Goal: Task Accomplishment & Management: Manage account settings

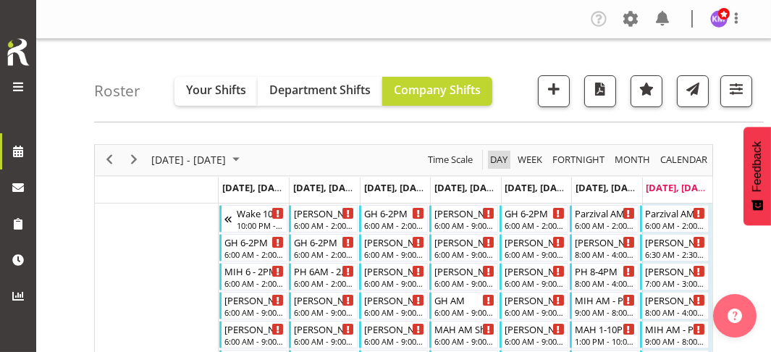
click at [498, 158] on span "Day" at bounding box center [499, 160] width 20 height 18
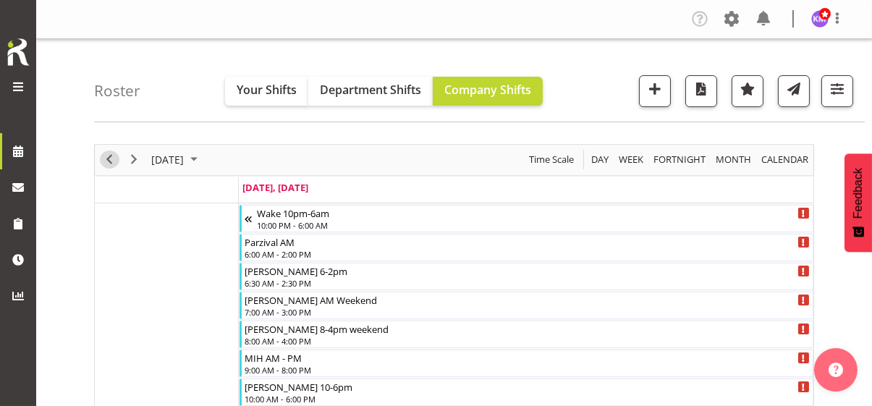
click at [109, 156] on span "Previous" at bounding box center [109, 160] width 17 height 18
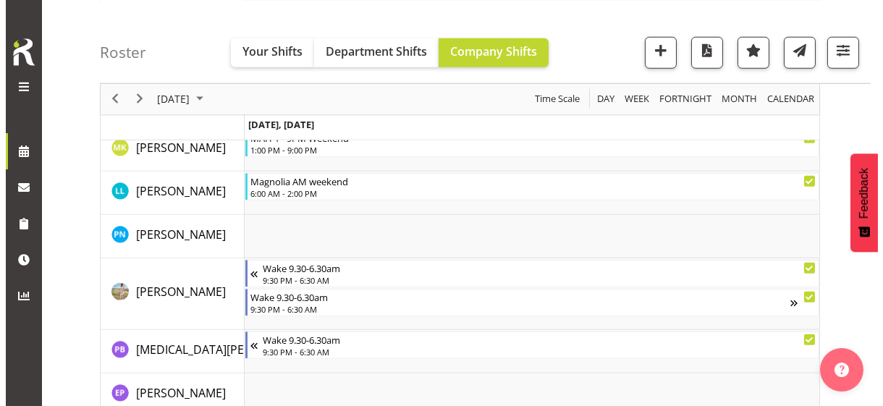
scroll to position [2389, 0]
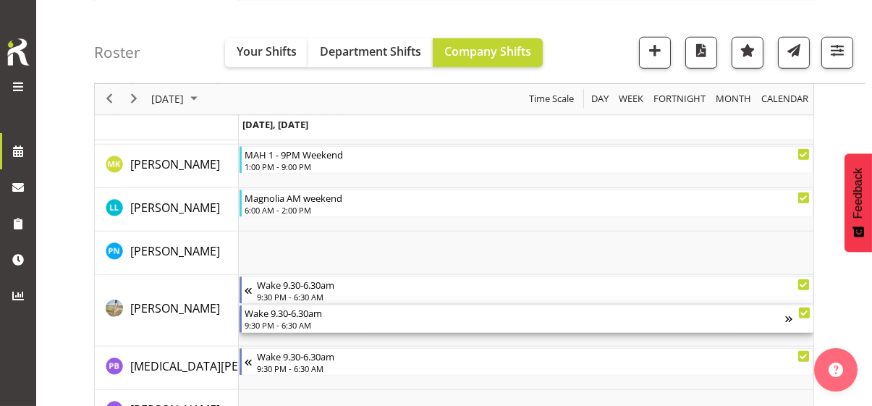
click at [287, 322] on div "9:30 PM - 6:30 AM" at bounding box center [515, 325] width 541 height 12
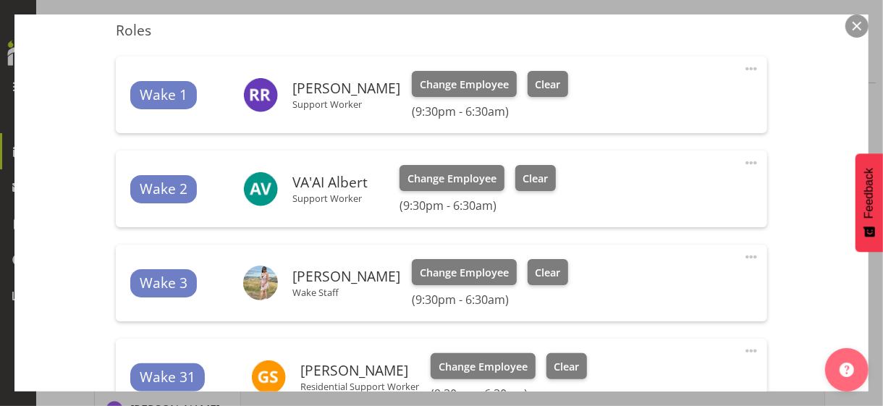
scroll to position [639, 0]
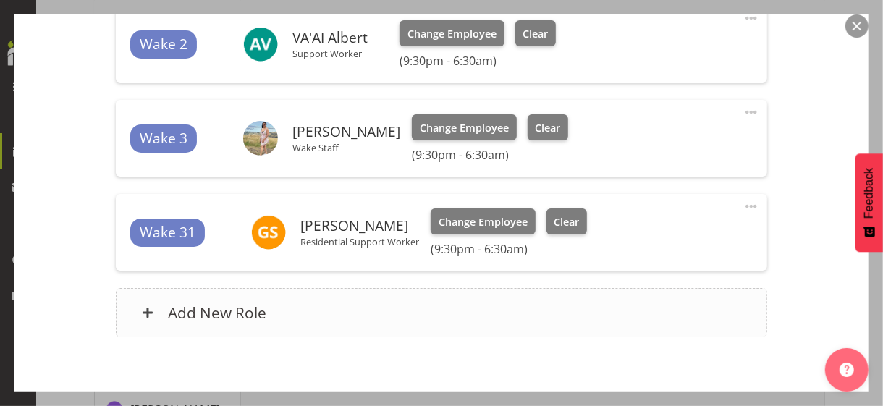
click at [334, 303] on div "Add New Role" at bounding box center [441, 312] width 651 height 49
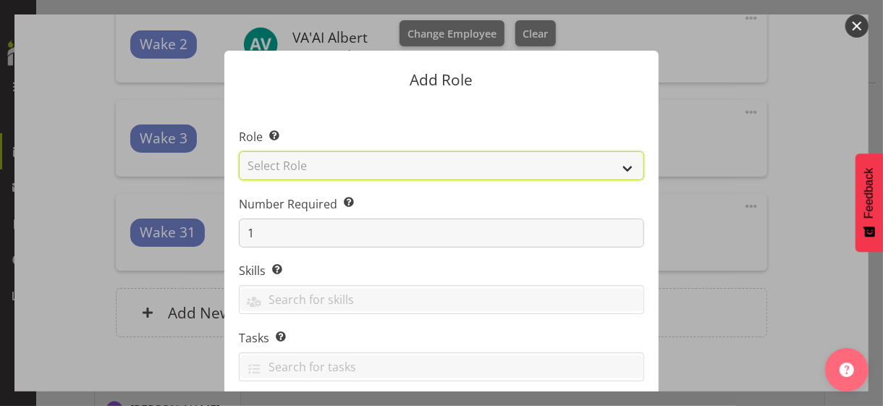
click at [320, 169] on select "Select Role CP House Leader Support Staff Wake" at bounding box center [441, 165] width 405 height 29
select select "1091"
click at [239, 151] on select "Select Role CP House Leader Support Staff Wake" at bounding box center [441, 165] width 405 height 29
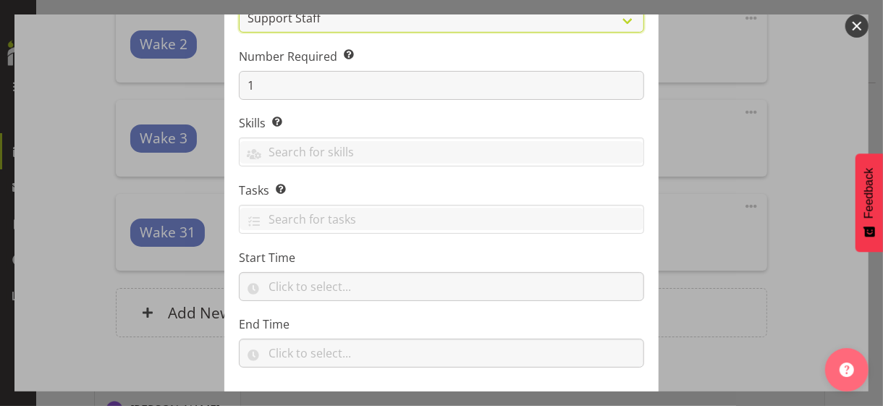
scroll to position [220, 0]
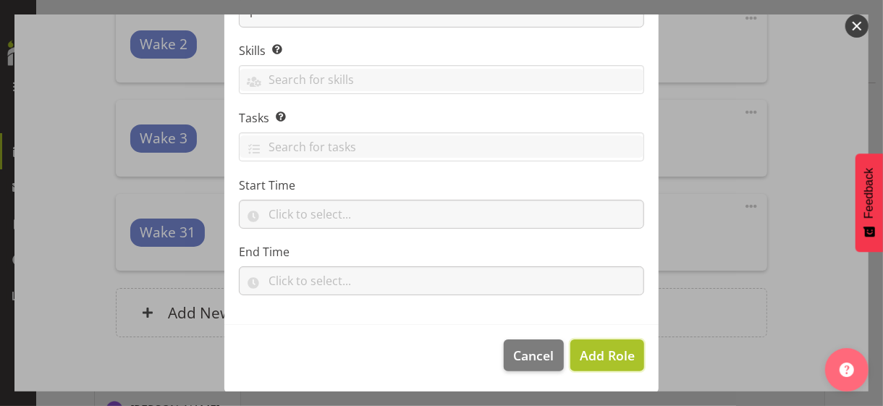
drag, startPoint x: 607, startPoint y: 354, endPoint x: 651, endPoint y: 324, distance: 54.2
click at [607, 351] on span "Add Role" at bounding box center [607, 355] width 55 height 17
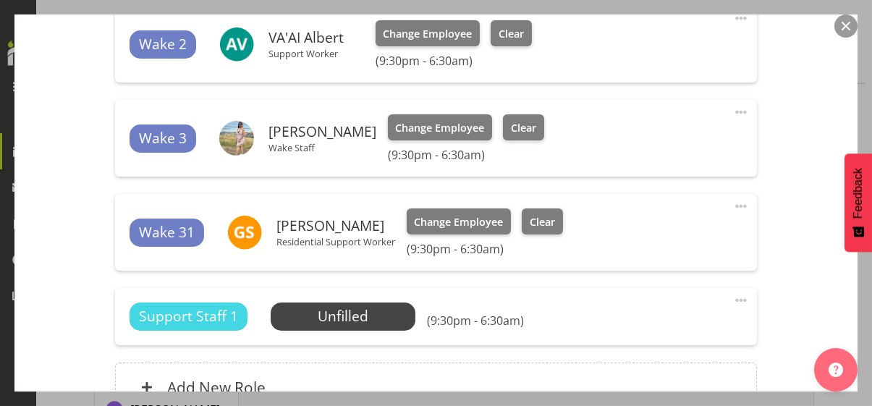
click at [732, 297] on span at bounding box center [740, 300] width 17 height 17
click at [638, 326] on link "Edit" at bounding box center [680, 332] width 139 height 26
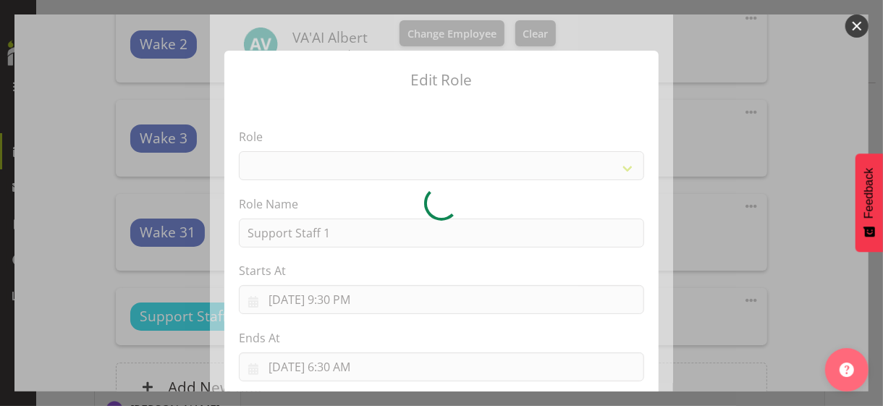
select select "1091"
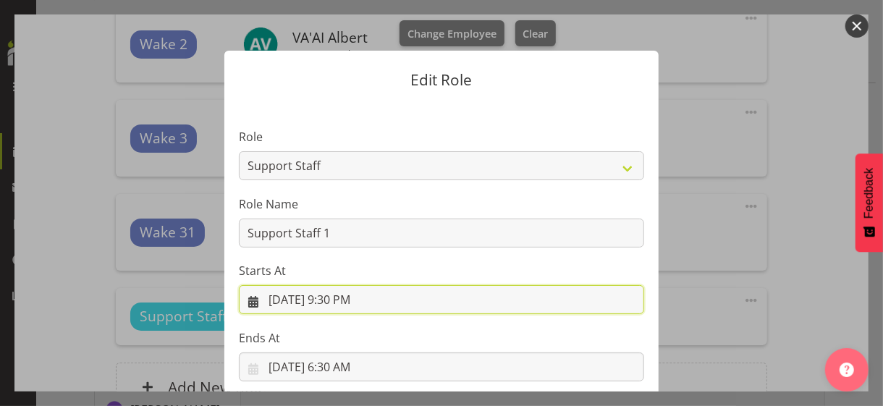
click at [347, 303] on input "[DATE] 9:30 PM" at bounding box center [441, 299] width 405 height 29
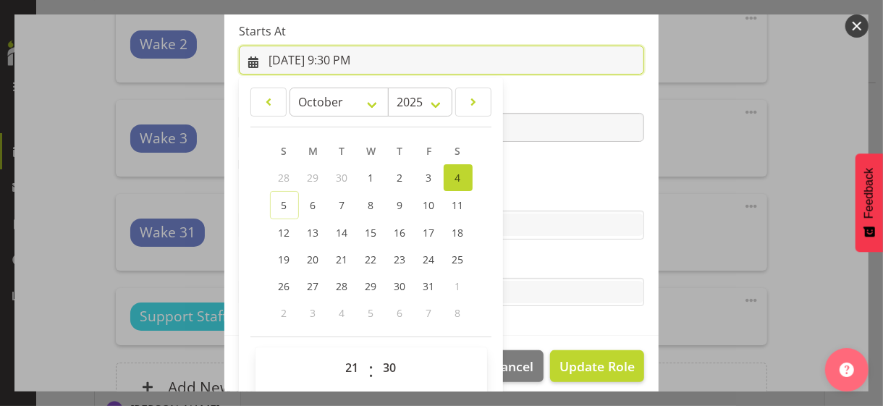
scroll to position [251, 0]
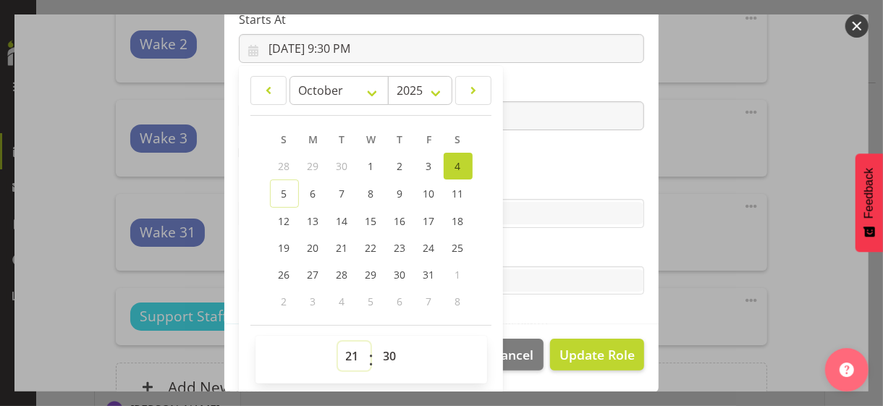
click at [343, 351] on select "00 01 02 03 04 05 06 07 08 09 10 11 12 13 14 15 16 17 18 19 20 21 22 23" at bounding box center [354, 356] width 33 height 29
select select "23"
click at [338, 342] on select "00 01 02 03 04 05 06 07 08 09 10 11 12 13 14 15 16 17 18 19 20 21 22 23" at bounding box center [354, 356] width 33 height 29
type input "[DATE] 11:30 PM"
drag, startPoint x: 381, startPoint y: 350, endPoint x: 383, endPoint y: 341, distance: 9.7
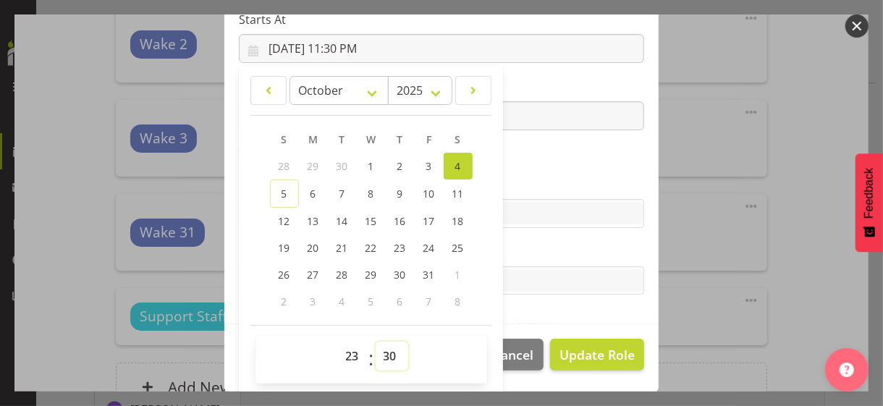
click at [382, 349] on select "00 01 02 03 04 05 06 07 08 09 10 11 12 13 14 15 16 17 18 19 20 21 22 23 24 25 2…" at bounding box center [392, 356] width 33 height 29
select select "0"
click at [376, 342] on select "00 01 02 03 04 05 06 07 08 09 10 11 12 13 14 15 16 17 18 19 20 21 22 23 24 25 2…" at bounding box center [392, 356] width 33 height 29
type input "[DATE] 11:00 PM"
click at [522, 153] on section "Role CP House Leader Support Staff Wake Role Name Support Staff 1 Starts At [DA…" at bounding box center [441, 87] width 434 height 473
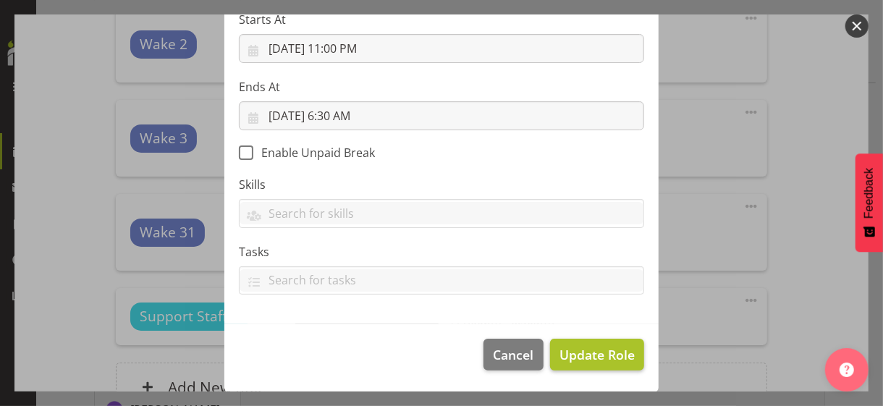
scroll to position [250, 0]
click at [588, 351] on span "Update Role" at bounding box center [596, 355] width 75 height 19
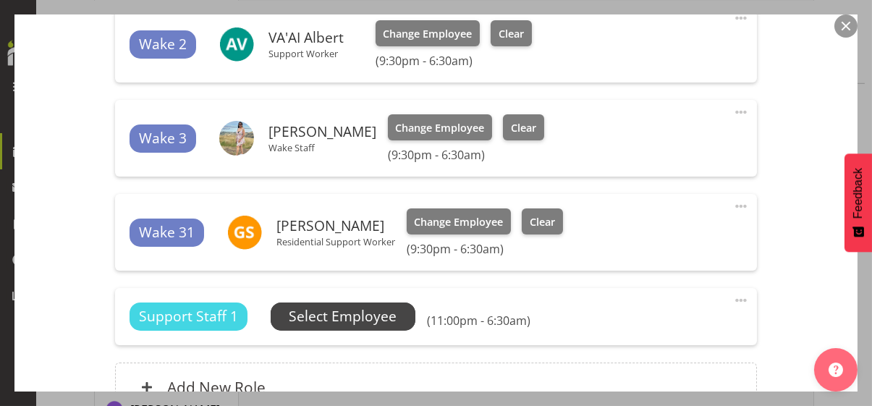
click at [387, 314] on span "Select Employee" at bounding box center [343, 316] width 108 height 21
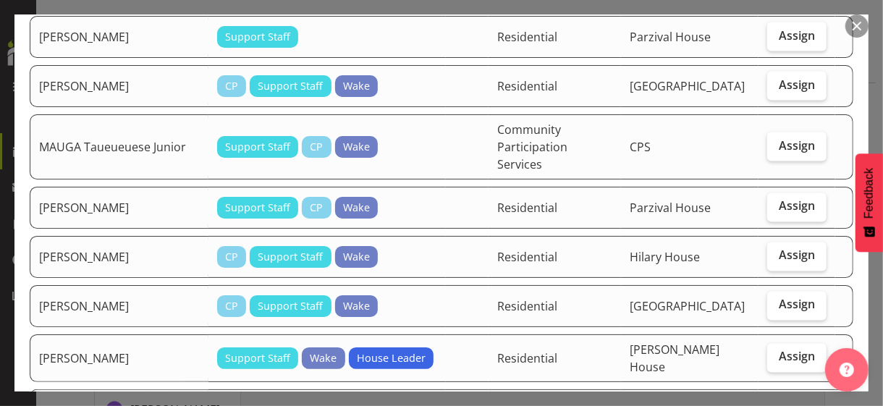
scroll to position [1230, 0]
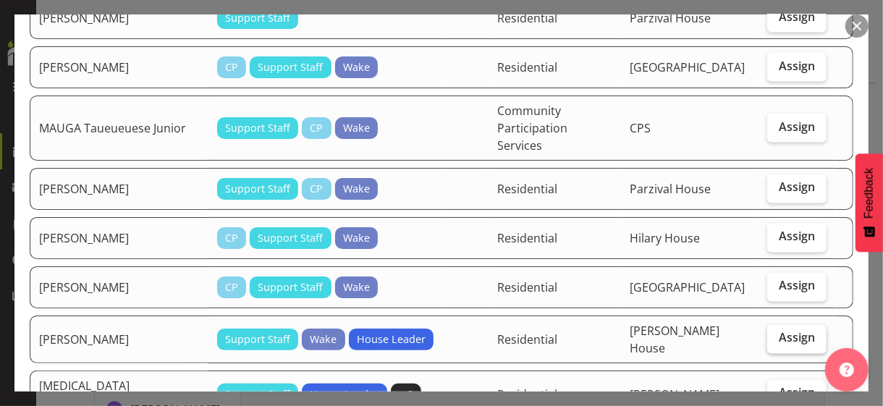
click at [770, 325] on label "Assign" at bounding box center [796, 339] width 59 height 29
click at [770, 334] on input "Assign" at bounding box center [771, 338] width 9 height 9
checkbox input "true"
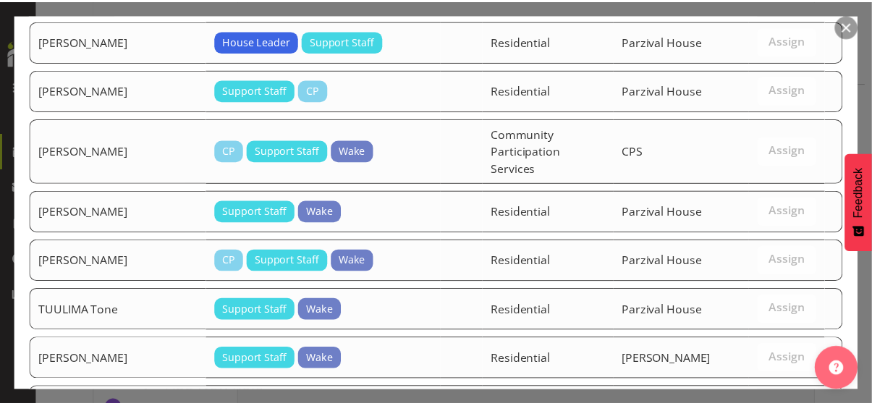
scroll to position [2036, 0]
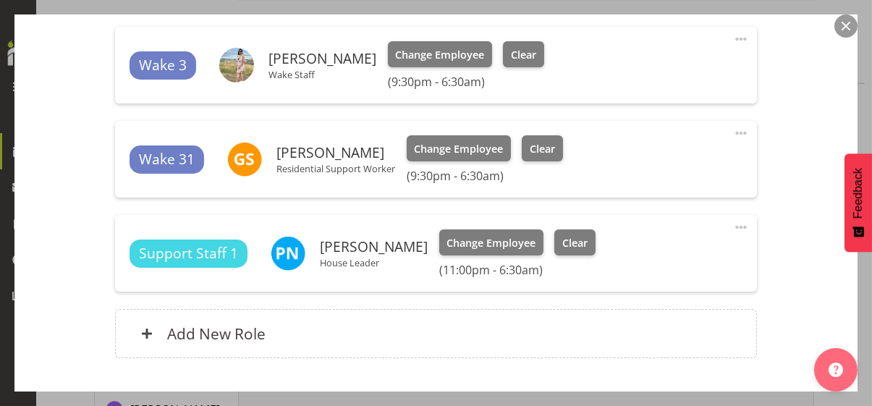
scroll to position [805, 0]
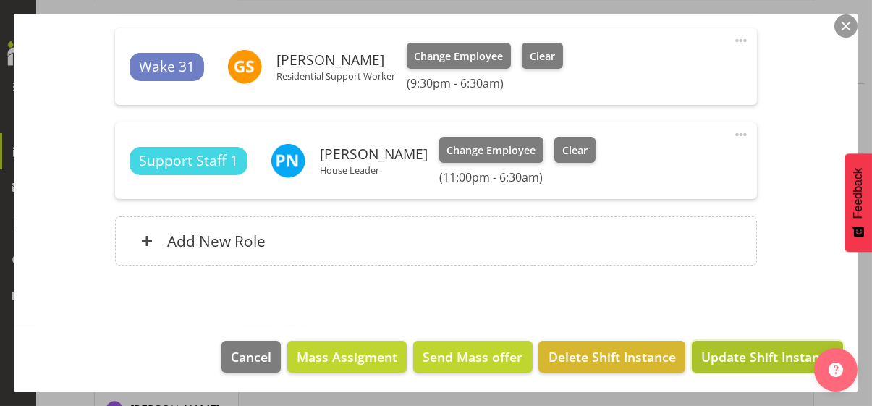
click at [756, 351] on span "Update Shift Instance" at bounding box center [767, 356] width 132 height 19
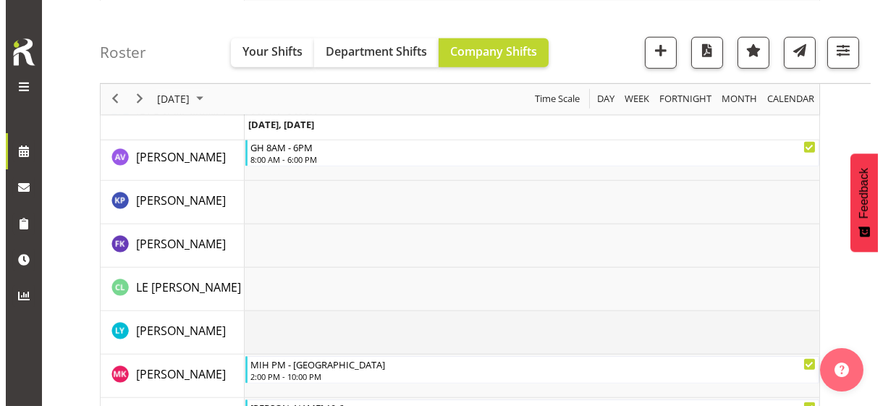
scroll to position [2019, 0]
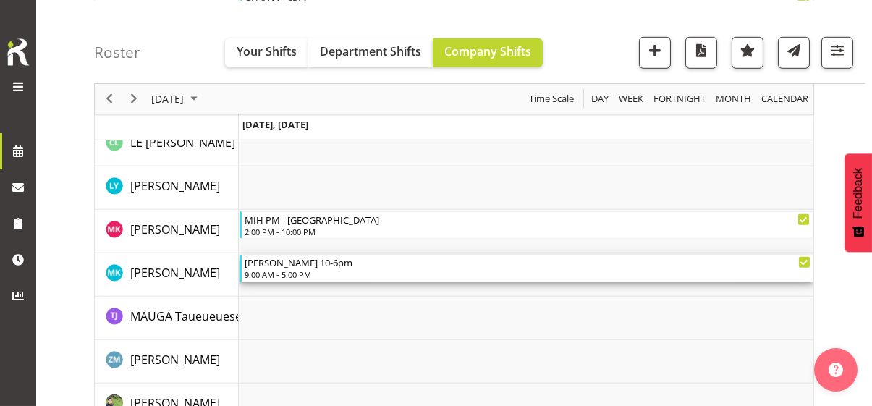
click at [307, 277] on div "9:00 AM - 5:00 PM" at bounding box center [528, 275] width 566 height 12
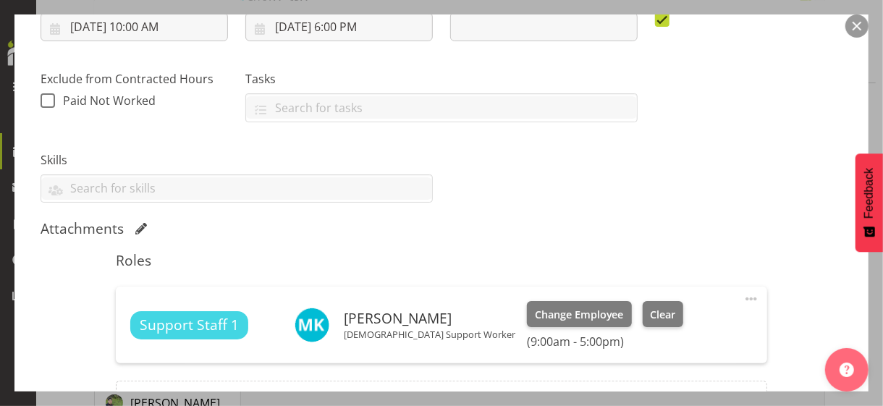
scroll to position [362, 0]
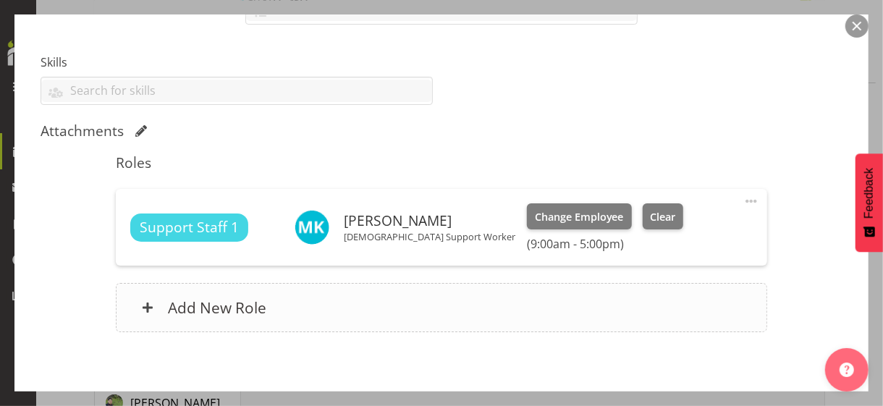
click at [319, 317] on div "Add New Role" at bounding box center [441, 307] width 651 height 49
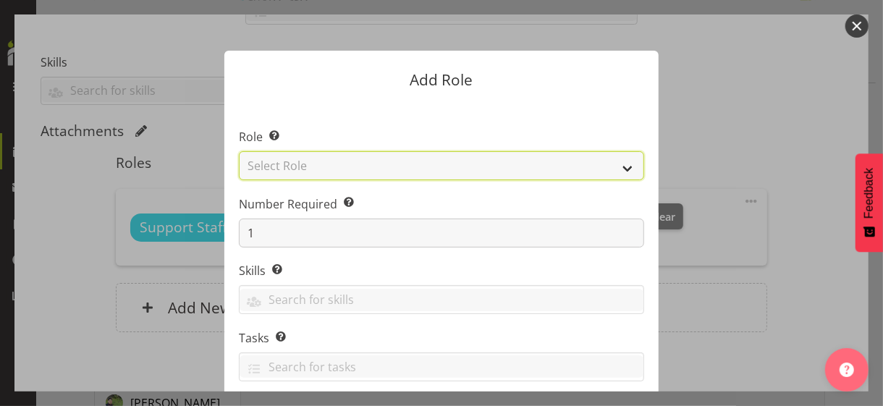
click at [300, 163] on select "Select Role CP House Leader Support Staff Wake" at bounding box center [441, 165] width 405 height 29
select select "1091"
click at [239, 151] on select "Select Role CP House Leader Support Staff Wake" at bounding box center [441, 165] width 405 height 29
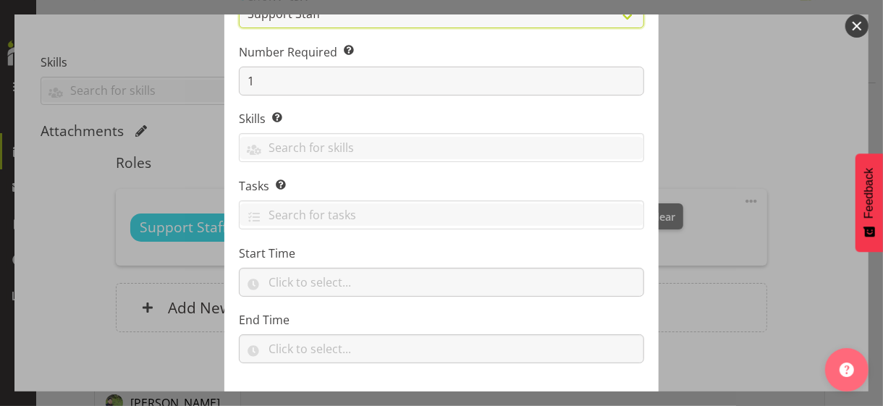
scroll to position [220, 0]
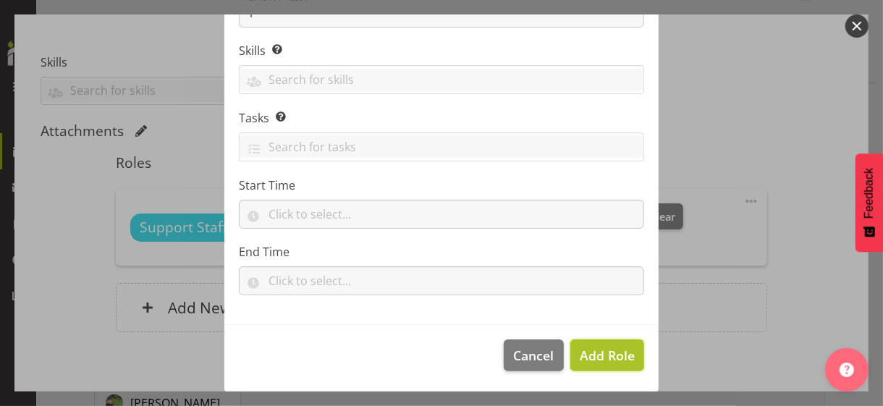
click at [588, 351] on span "Add Role" at bounding box center [607, 355] width 55 height 17
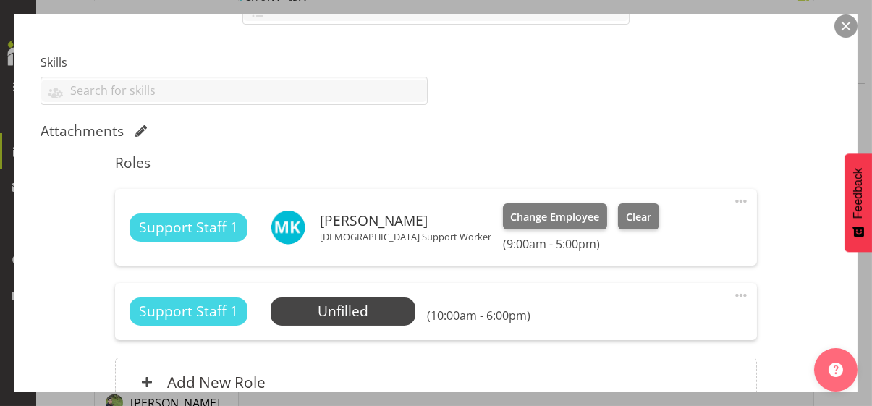
drag, startPoint x: 729, startPoint y: 290, endPoint x: 657, endPoint y: 309, distance: 74.1
click at [732, 292] on span at bounding box center [740, 295] width 17 height 17
click at [635, 319] on link "Edit" at bounding box center [680, 327] width 139 height 26
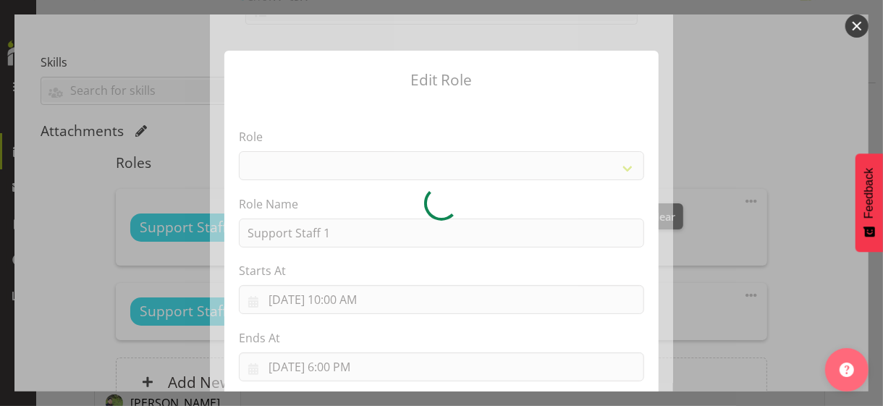
select select "1091"
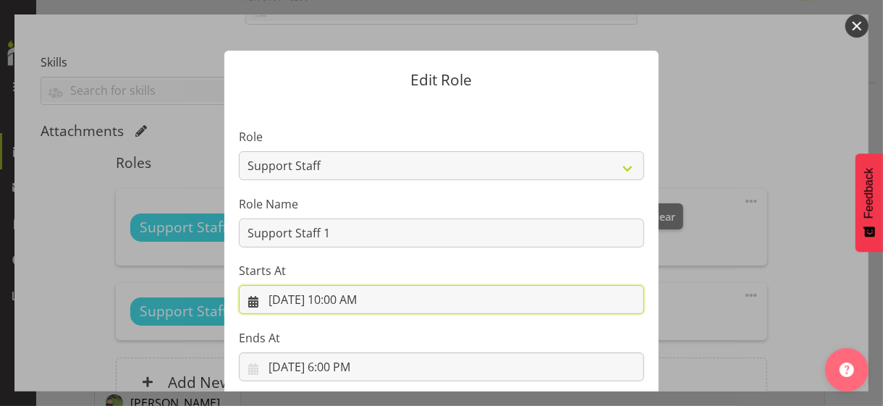
click at [338, 300] on input "[DATE] 10:00 AM" at bounding box center [441, 299] width 405 height 29
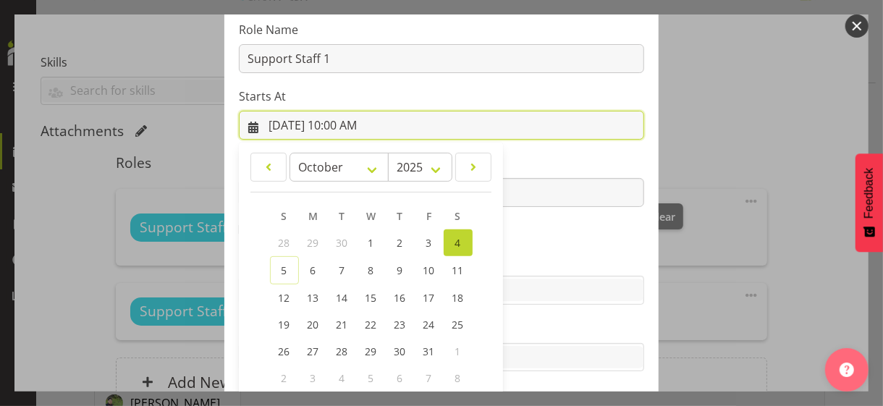
scroll to position [251, 0]
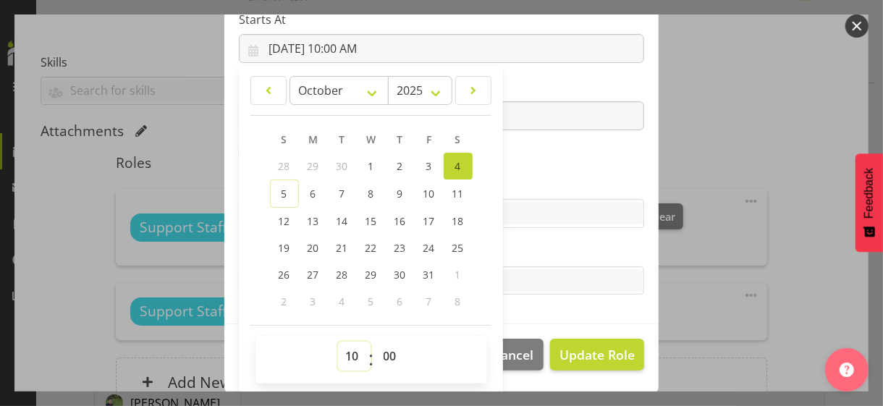
drag, startPoint x: 345, startPoint y: 353, endPoint x: 347, endPoint y: 343, distance: 10.5
click at [345, 351] on select "00 01 02 03 04 05 06 07 08 09 10 11 12 13 14 15 16 17 18 19 20 21 22 23" at bounding box center [354, 356] width 33 height 29
select select "14"
click at [338, 342] on select "00 01 02 03 04 05 06 07 08 09 10 11 12 13 14 15 16 17 18 19 20 21 22 23" at bounding box center [354, 356] width 33 height 29
type input "[DATE] 2:00 PM"
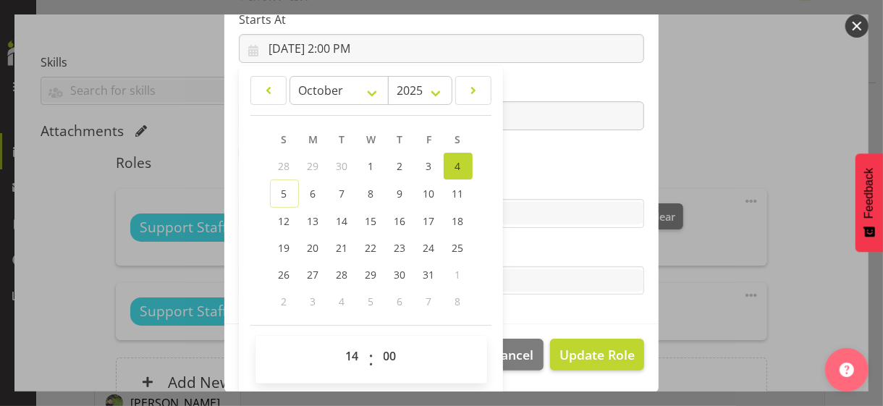
drag, startPoint x: 528, startPoint y: 189, endPoint x: 474, endPoint y: 173, distance: 56.6
click at [528, 188] on label "Skills" at bounding box center [441, 184] width 405 height 17
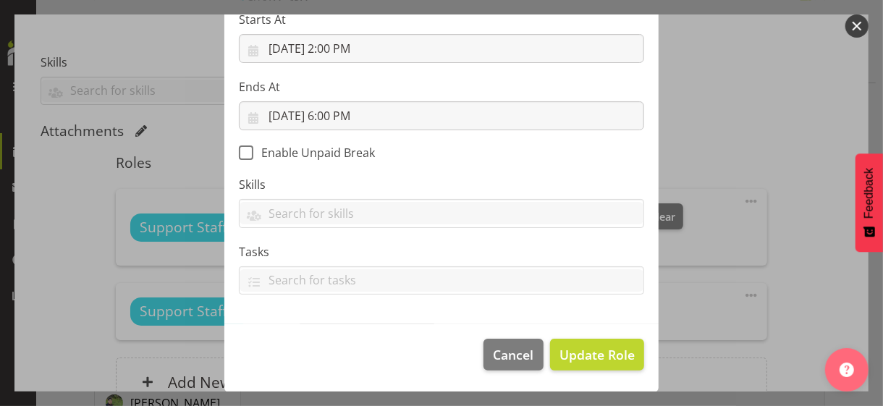
scroll to position [250, 0]
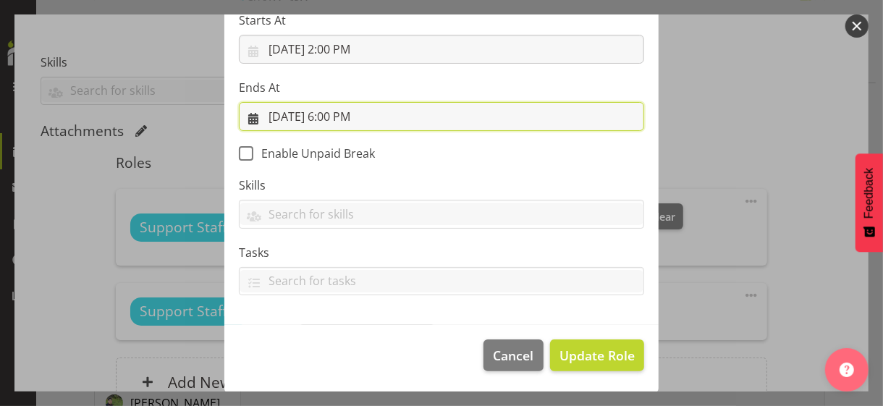
click at [342, 118] on input "[DATE] 6:00 PM" at bounding box center [441, 116] width 405 height 29
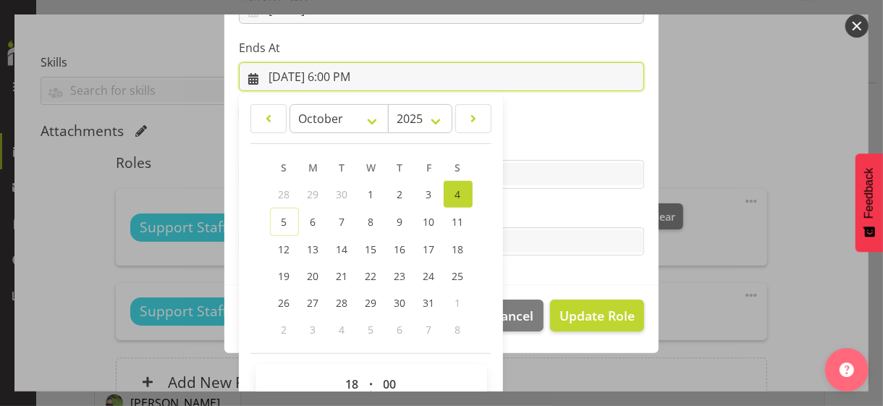
scroll to position [319, 0]
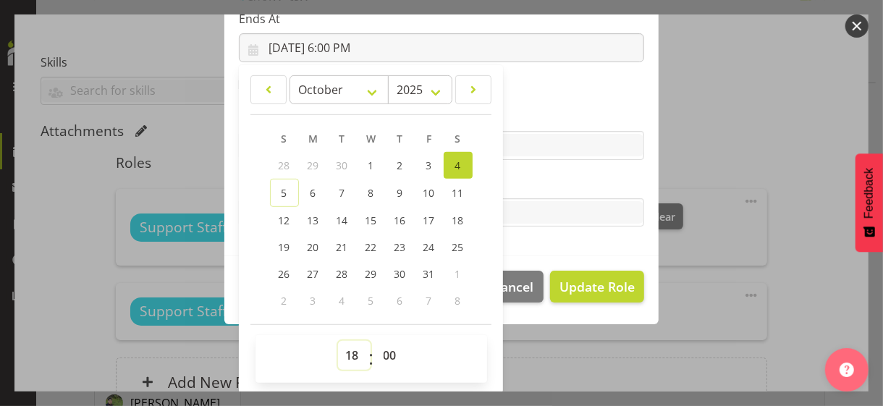
click at [348, 351] on select "00 01 02 03 04 05 06 07 08 09 10 11 12 13 14 15 16 17 18 19 20 21 22 23" at bounding box center [354, 355] width 33 height 29
select select "20"
click at [338, 341] on select "00 01 02 03 04 05 06 07 08 09 10 11 12 13 14 15 16 17 18 19 20 21 22 23" at bounding box center [354, 355] width 33 height 29
type input "[DATE] 8:00 PM"
click at [536, 175] on label "Tasks" at bounding box center [441, 183] width 405 height 17
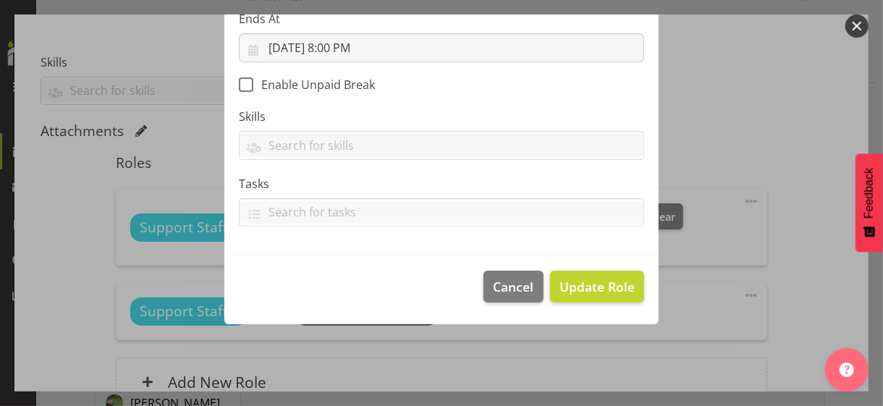
scroll to position [250, 0]
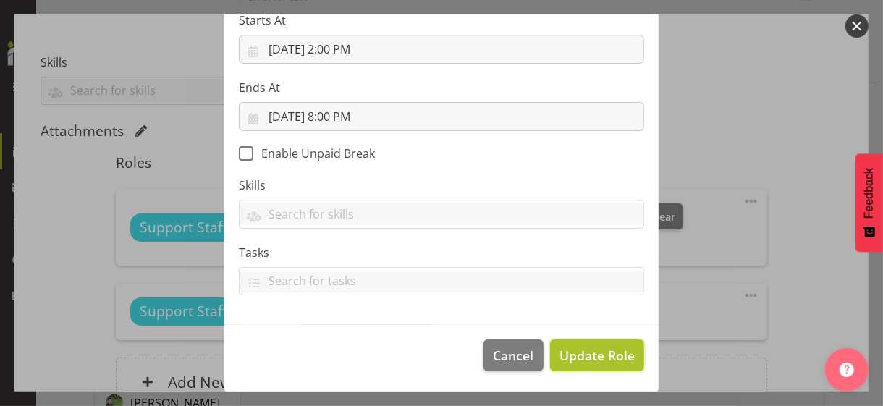
click at [599, 351] on span "Update Role" at bounding box center [596, 355] width 75 height 19
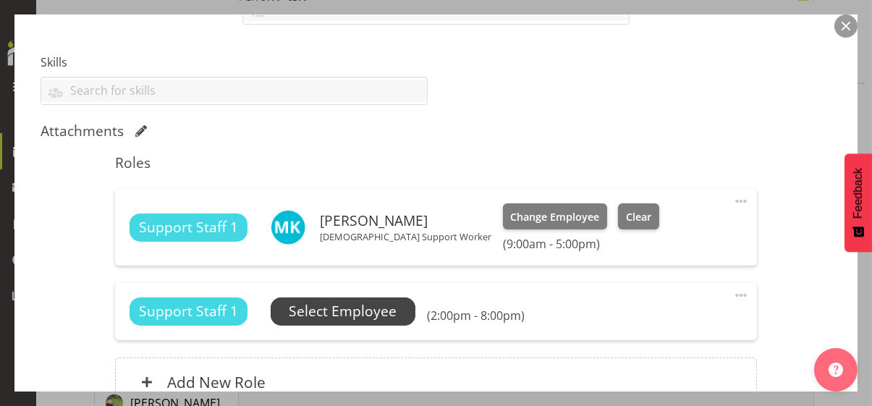
click at [361, 311] on span "Select Employee" at bounding box center [343, 311] width 108 height 21
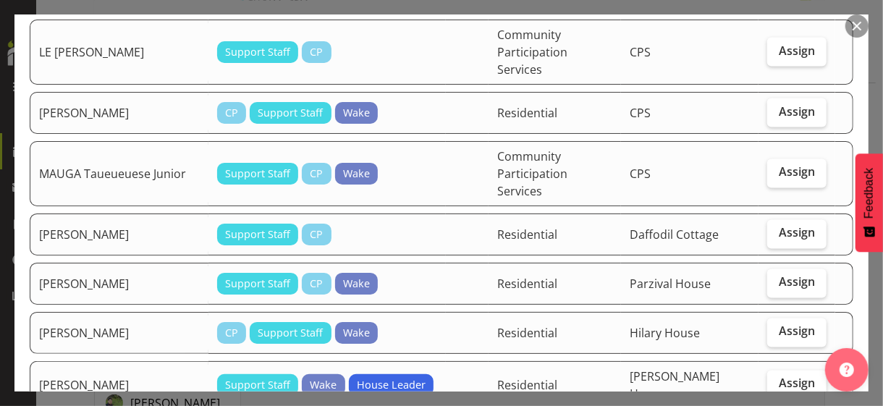
scroll to position [1375, 0]
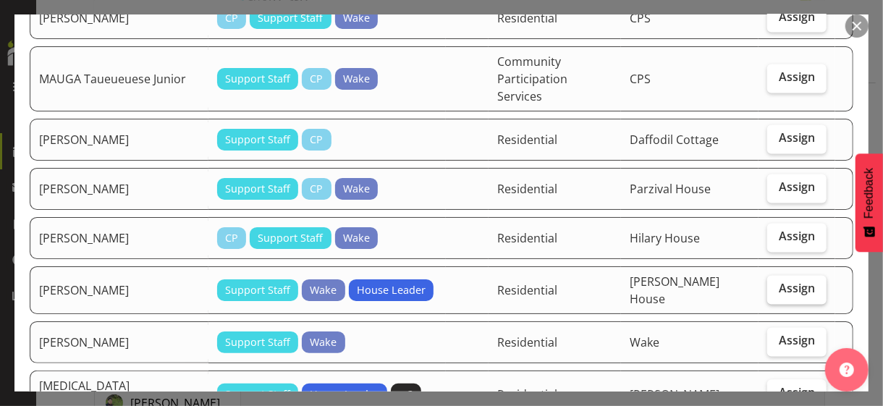
click at [770, 276] on label "Assign" at bounding box center [796, 290] width 59 height 29
click at [770, 284] on input "Assign" at bounding box center [771, 288] width 9 height 9
checkbox input "true"
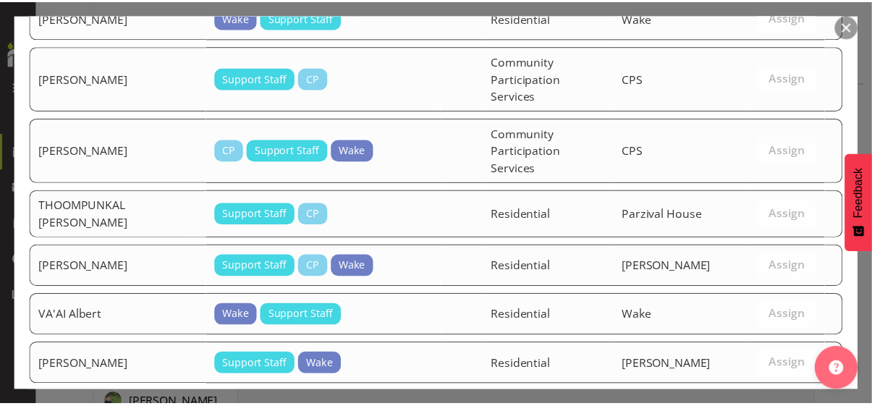
scroll to position [2398, 0]
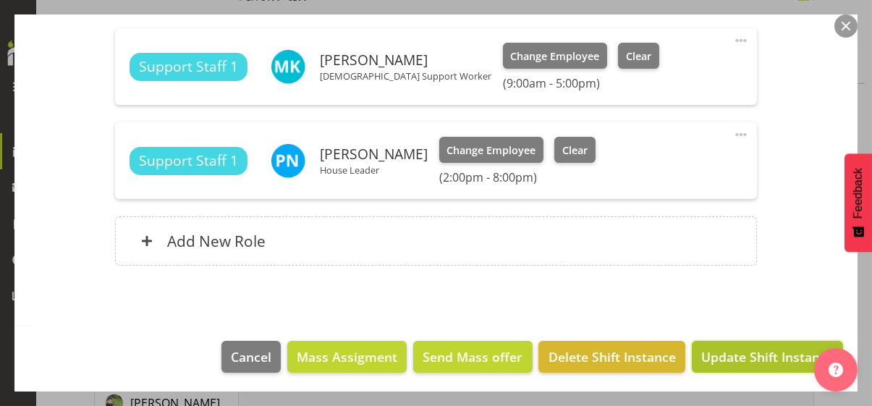
click at [728, 351] on span "Update Shift Instance" at bounding box center [767, 356] width 132 height 19
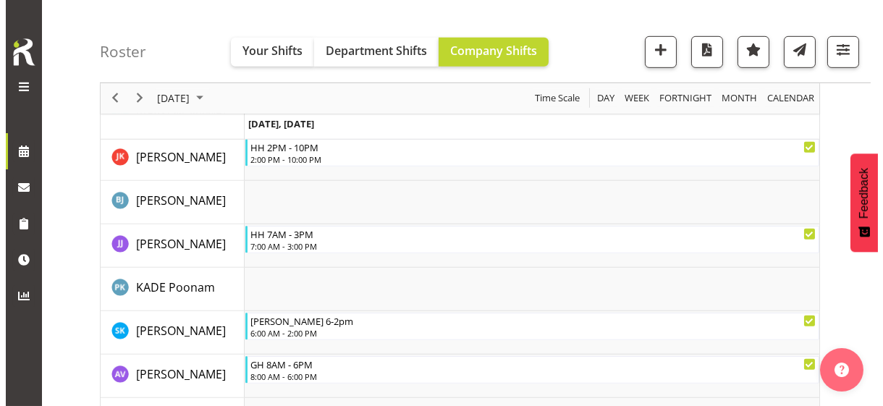
scroll to position [1802, 0]
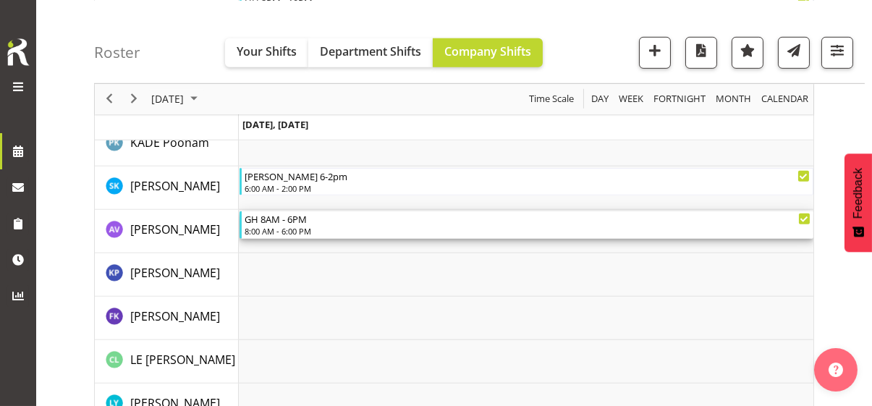
click at [289, 230] on div "8:00 AM - 6:00 PM" at bounding box center [528, 231] width 566 height 12
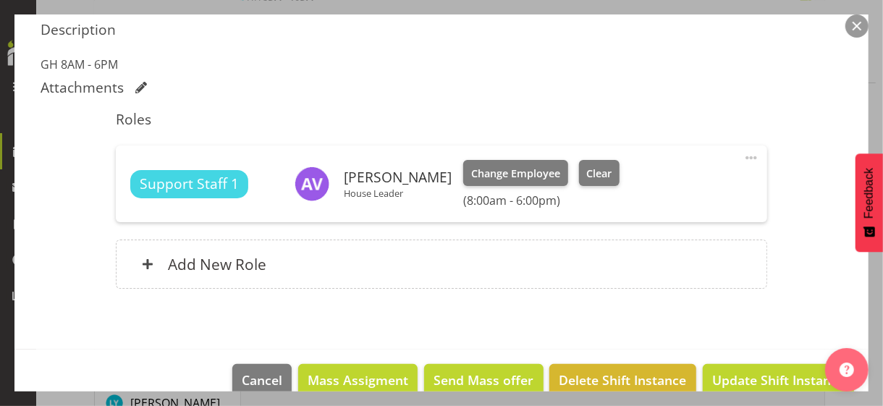
scroll to position [486, 0]
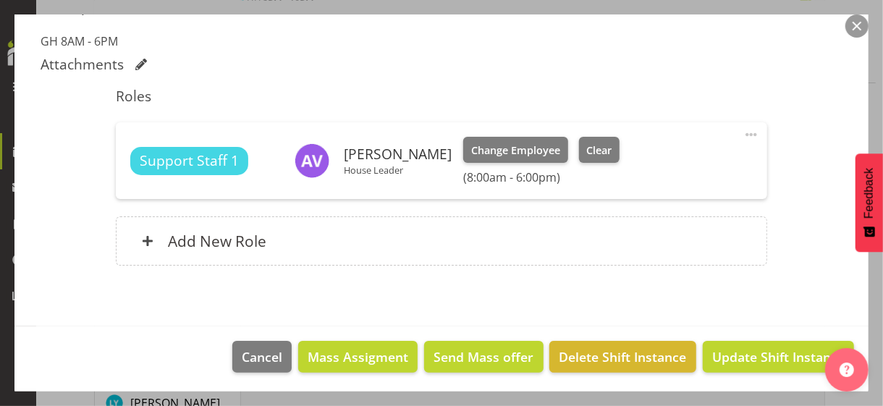
click at [743, 130] on span at bounding box center [751, 134] width 17 height 17
click at [654, 159] on link "Edit" at bounding box center [690, 166] width 139 height 26
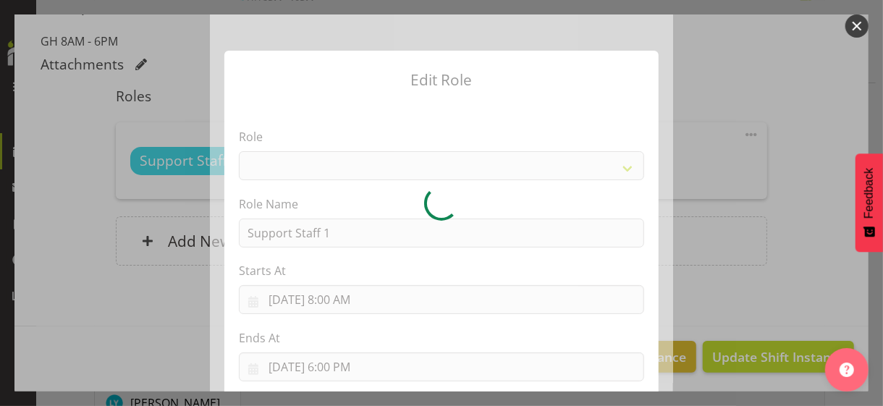
select select "1091"
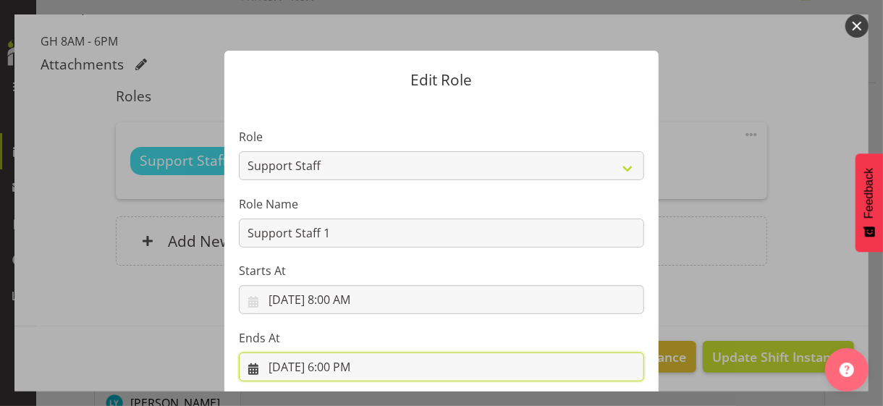
click at [337, 351] on input "[DATE] 6:00 PM" at bounding box center [441, 366] width 405 height 29
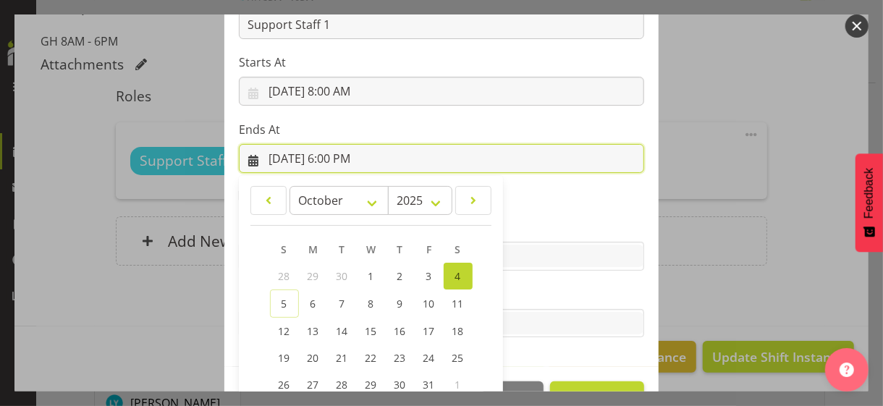
scroll to position [319, 0]
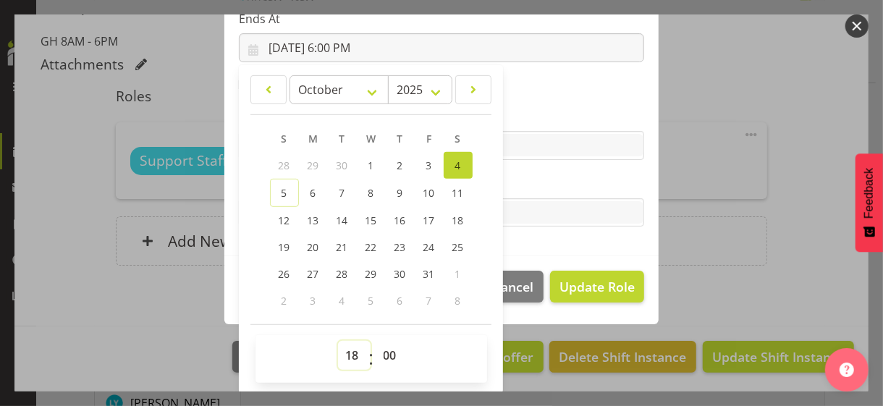
click at [340, 351] on select "00 01 02 03 04 05 06 07 08 09 10 11 12 13 14 15 16 17 18 19 20 21 22 23" at bounding box center [354, 355] width 33 height 29
select select "13"
click at [338, 341] on select "00 01 02 03 04 05 06 07 08 09 10 11 12 13 14 15 16 17 18 19 20 21 22 23" at bounding box center [354, 355] width 33 height 29
type input "[DATE] 1:00 PM"
click at [379, 351] on select "00 01 02 03 04 05 06 07 08 09 10 11 12 13 14 15 16 17 18 19 20 21 22 23 24 25 2…" at bounding box center [392, 355] width 33 height 29
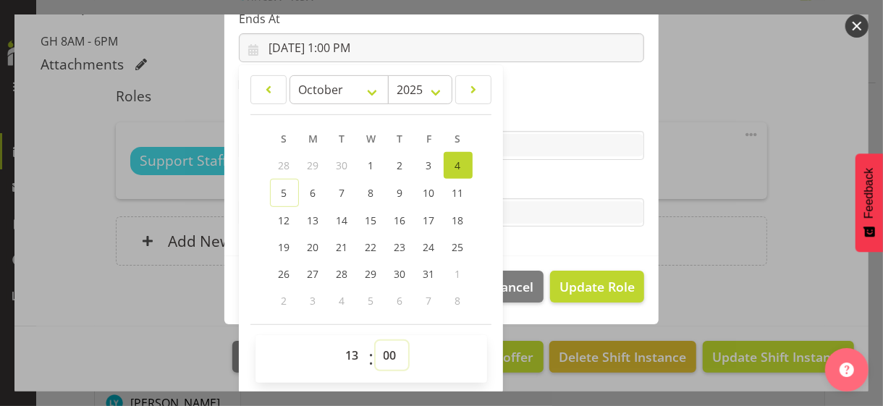
select select "30"
click at [376, 341] on select "00 01 02 03 04 05 06 07 08 09 10 11 12 13 14 15 16 17 18 19 20 21 22 23 24 25 2…" at bounding box center [392, 355] width 33 height 29
type input "[DATE] 1:30 PM"
click at [583, 186] on label "Tasks" at bounding box center [441, 183] width 405 height 17
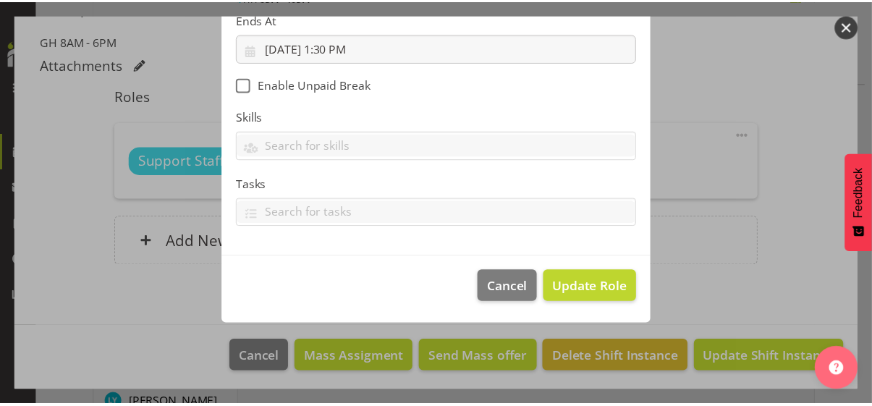
scroll to position [250, 0]
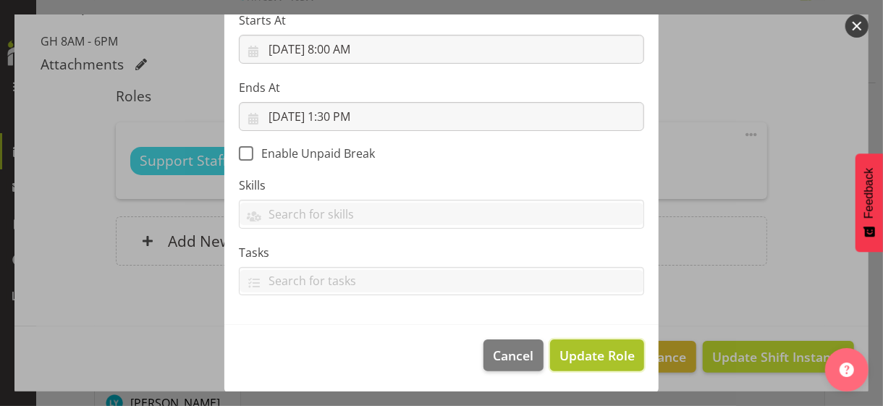
click at [598, 351] on span "Update Role" at bounding box center [596, 355] width 75 height 19
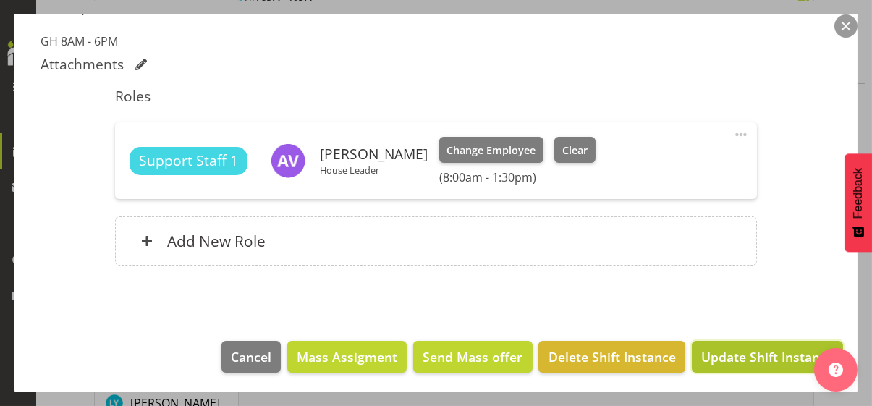
click at [716, 351] on span "Update Shift Instance" at bounding box center [767, 356] width 132 height 19
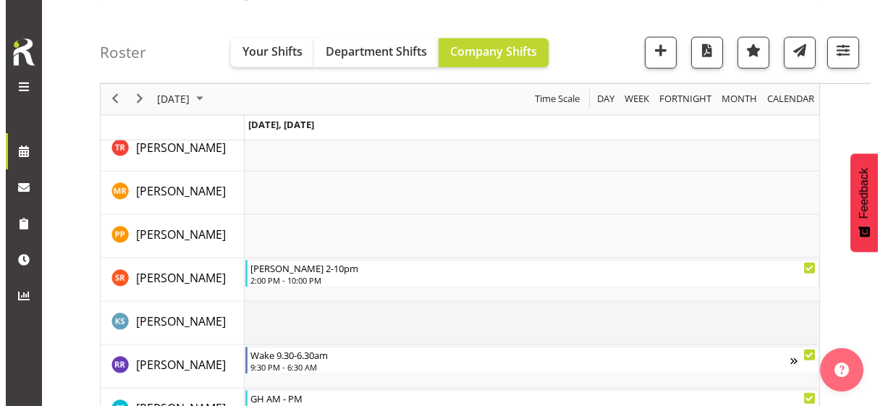
scroll to position [3033, 0]
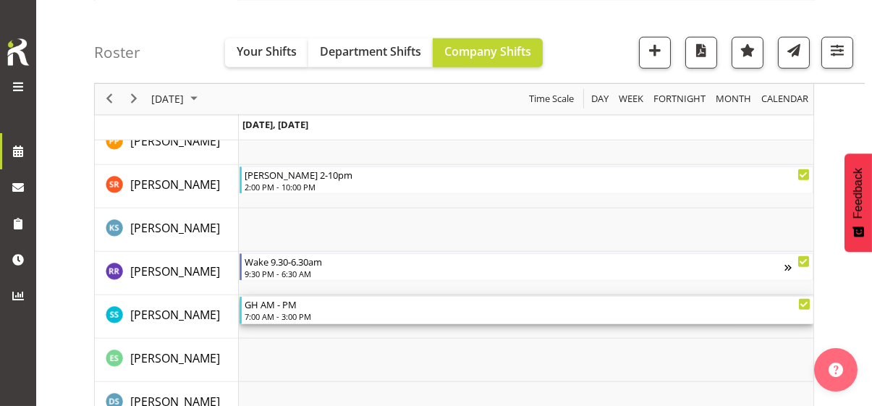
click at [305, 312] on div "7:00 AM - 3:00 PM" at bounding box center [528, 317] width 566 height 12
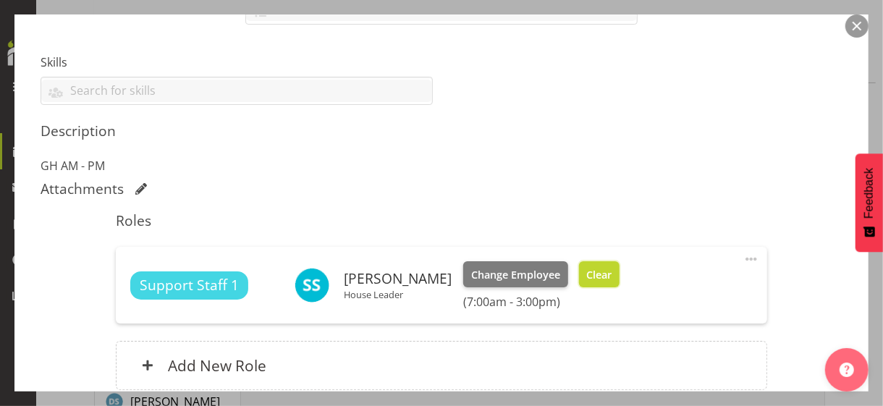
click at [604, 280] on button "Clear" at bounding box center [599, 274] width 41 height 26
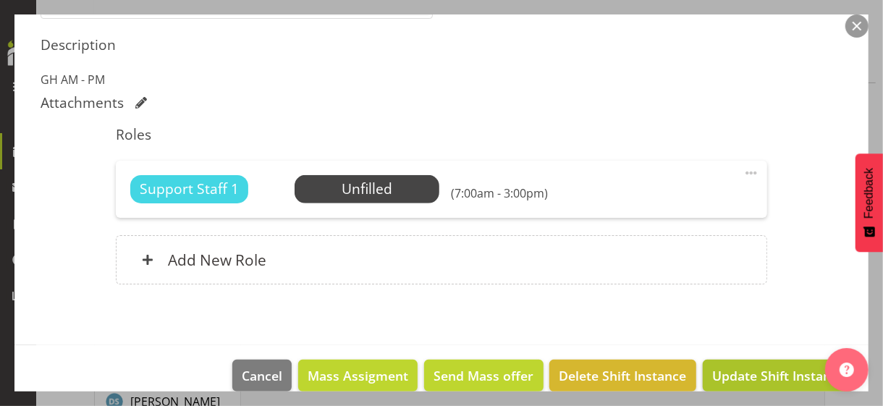
scroll to position [467, 0]
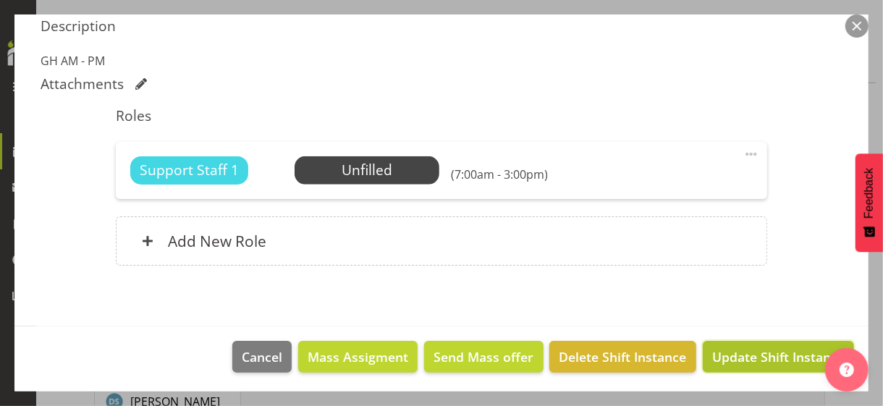
click at [759, 351] on span "Update Shift Instance" at bounding box center [778, 356] width 132 height 19
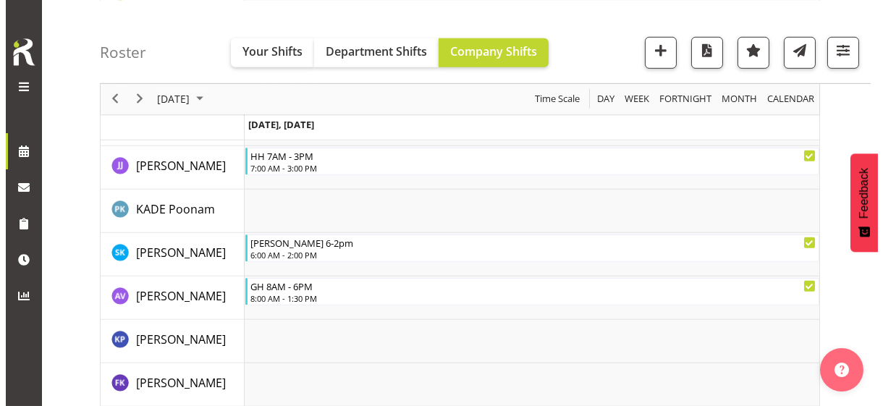
scroll to position [1759, 0]
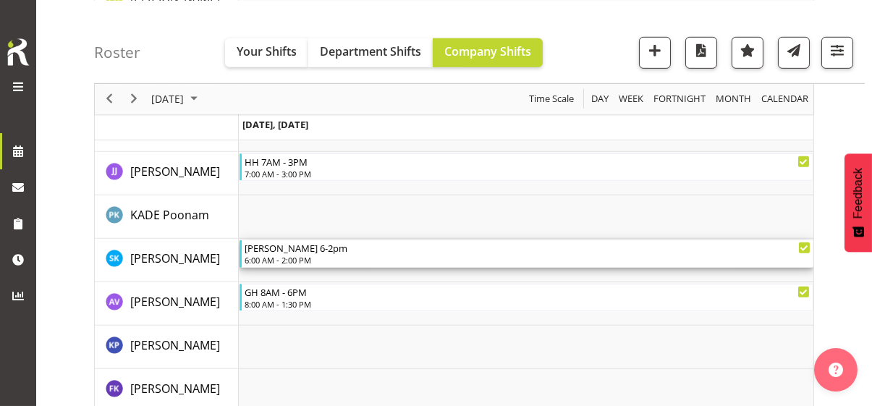
click at [277, 250] on div "[PERSON_NAME] 6-2pm" at bounding box center [528, 247] width 566 height 14
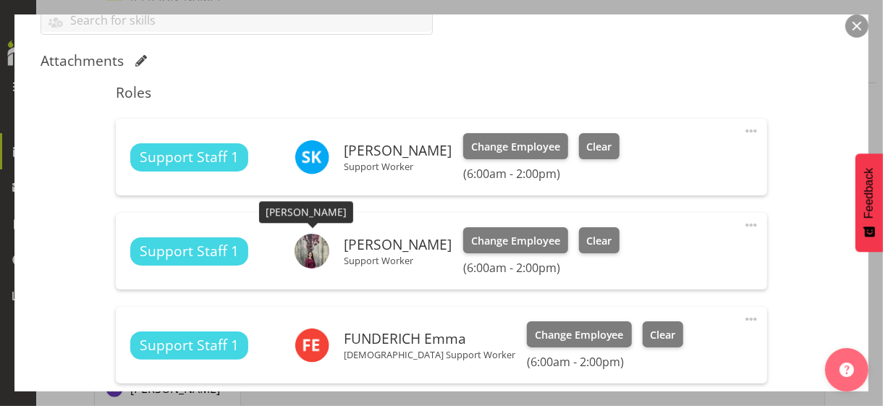
scroll to position [434, 0]
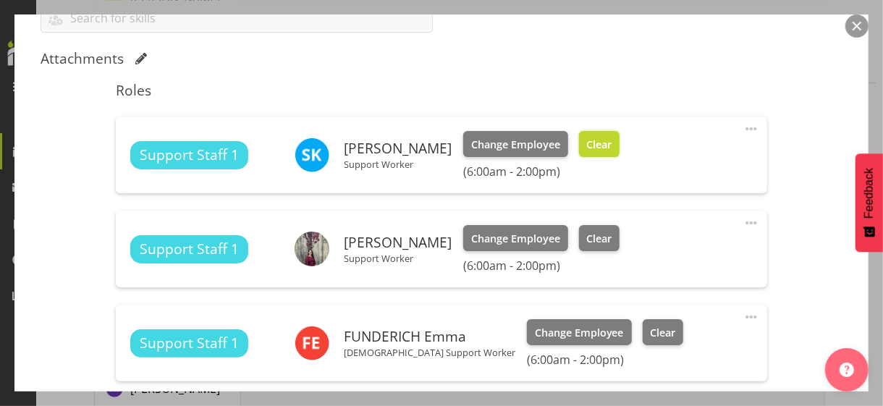
click at [612, 153] on button "Clear" at bounding box center [599, 144] width 41 height 26
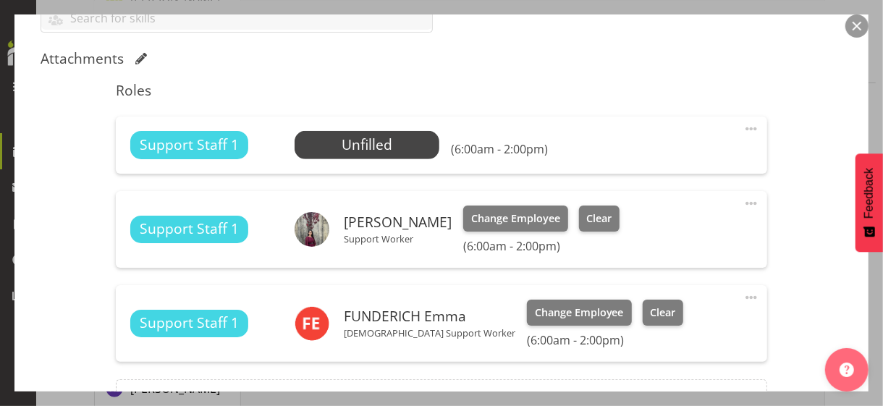
click at [743, 199] on span at bounding box center [751, 203] width 17 height 17
click at [651, 230] on link "Edit" at bounding box center [690, 235] width 139 height 26
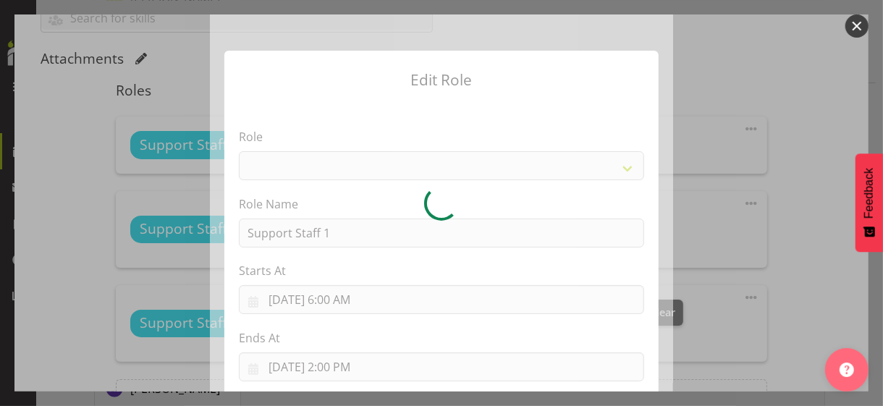
select select "1091"
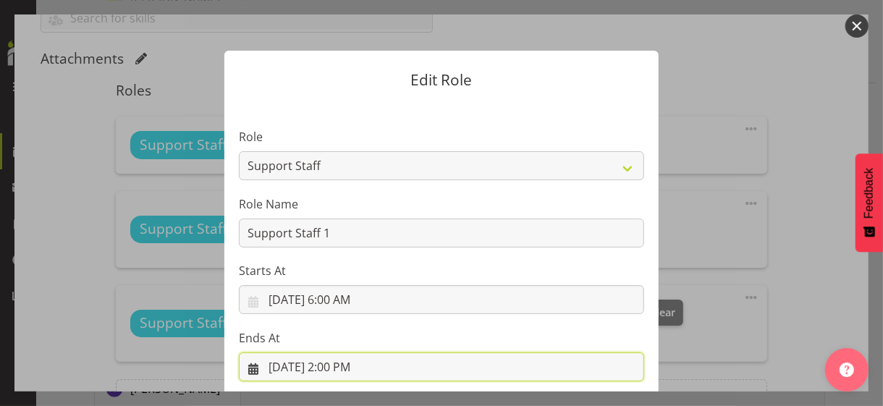
click at [337, 351] on input "[DATE] 2:00 PM" at bounding box center [441, 366] width 405 height 29
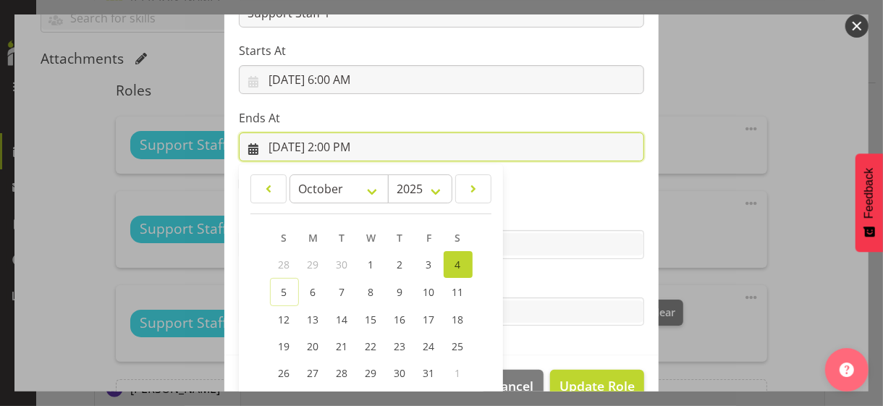
scroll to position [319, 0]
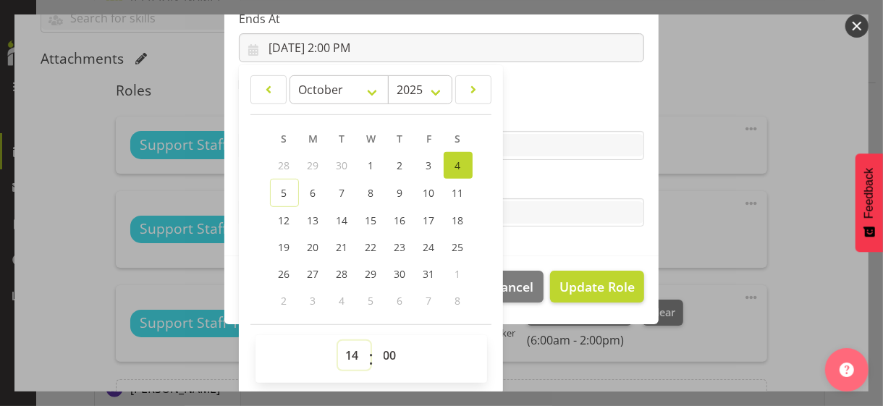
drag, startPoint x: 345, startPoint y: 352, endPoint x: 347, endPoint y: 342, distance: 10.4
click at [345, 351] on select "00 01 02 03 04 05 06 07 08 09 10 11 12 13 14 15 16 17 18 19 20 21 22 23" at bounding box center [354, 355] width 33 height 29
select select "16"
click at [338, 341] on select "00 01 02 03 04 05 06 07 08 09 10 11 12 13 14 15 16 17 18 19 20 21 22 23" at bounding box center [354, 355] width 33 height 29
type input "[DATE] 4:00 PM"
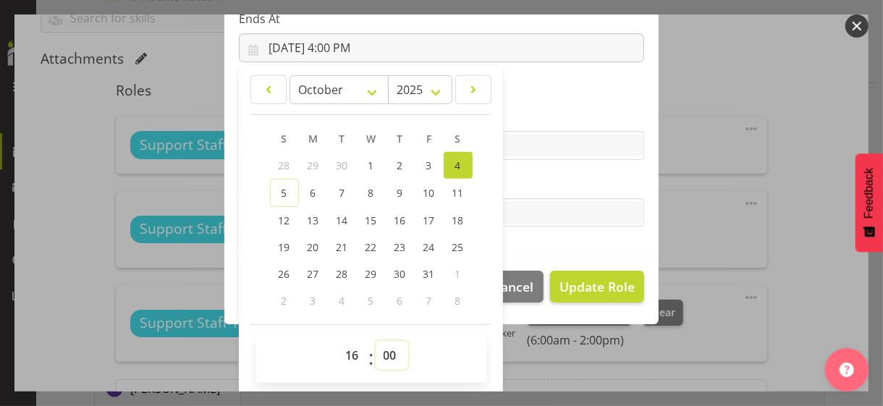
drag, startPoint x: 378, startPoint y: 352, endPoint x: 384, endPoint y: 341, distance: 12.3
click at [379, 348] on select "00 01 02 03 04 05 06 07 08 09 10 11 12 13 14 15 16 17 18 19 20 21 22 23 24 25 2…" at bounding box center [392, 355] width 33 height 29
select select "30"
click at [376, 341] on select "00 01 02 03 04 05 06 07 08 09 10 11 12 13 14 15 16 17 18 19 20 21 22 23 24 25 2…" at bounding box center [392, 355] width 33 height 29
type input "[DATE] 4:30 PM"
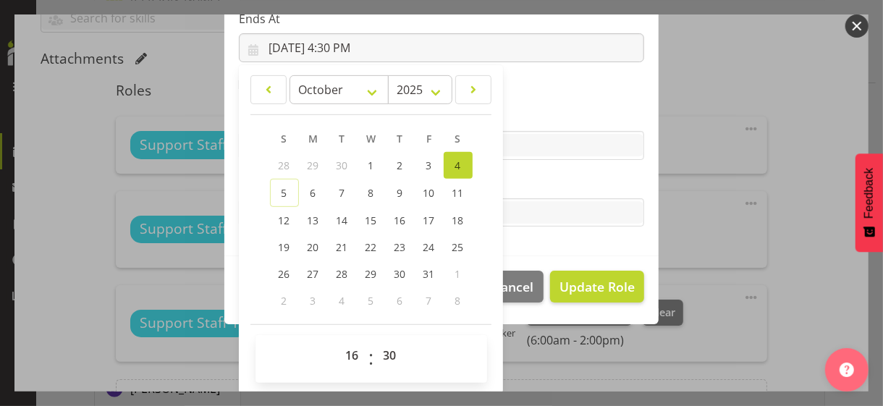
click at [566, 190] on label "Tasks" at bounding box center [441, 183] width 405 height 17
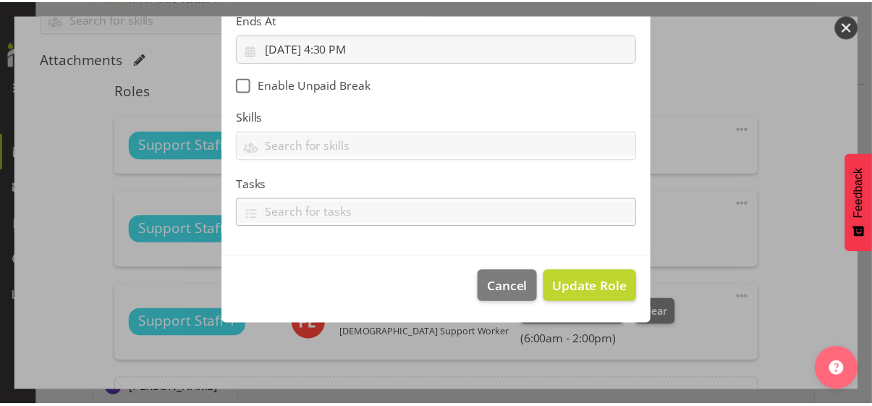
scroll to position [250, 0]
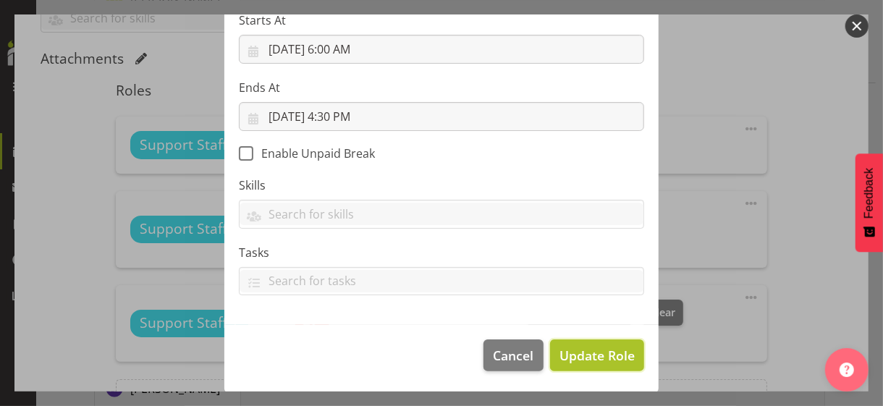
click at [593, 351] on span "Update Role" at bounding box center [596, 355] width 75 height 19
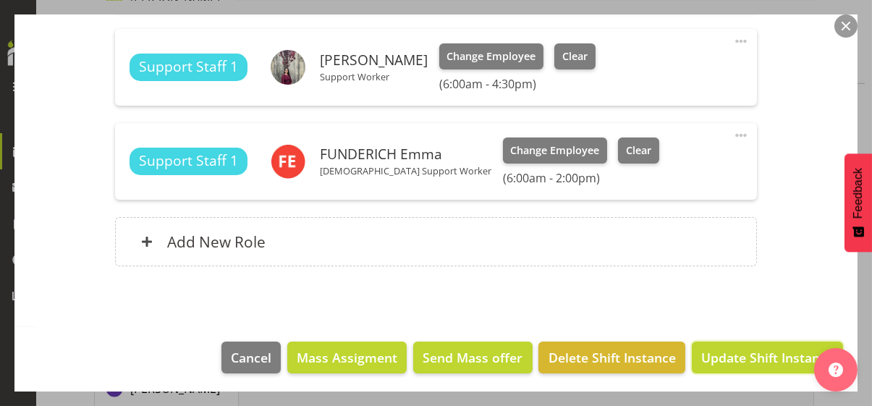
drag, startPoint x: 746, startPoint y: 355, endPoint x: 477, endPoint y: 400, distance: 272.3
click at [746, 351] on span "Update Shift Instance" at bounding box center [767, 357] width 132 height 19
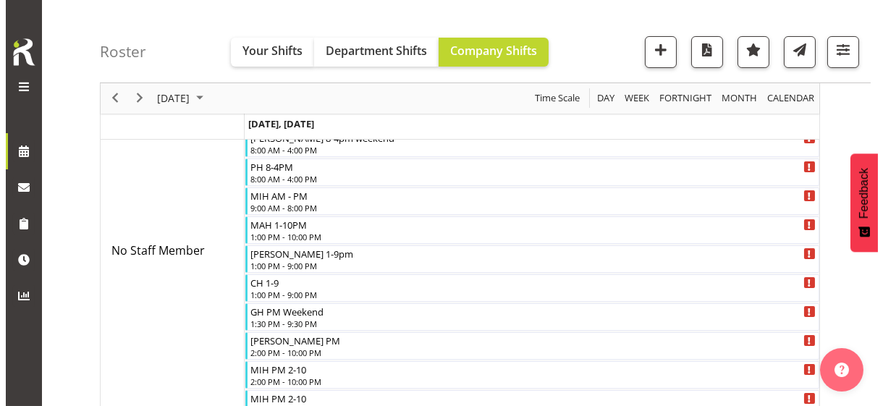
scroll to position [0, 0]
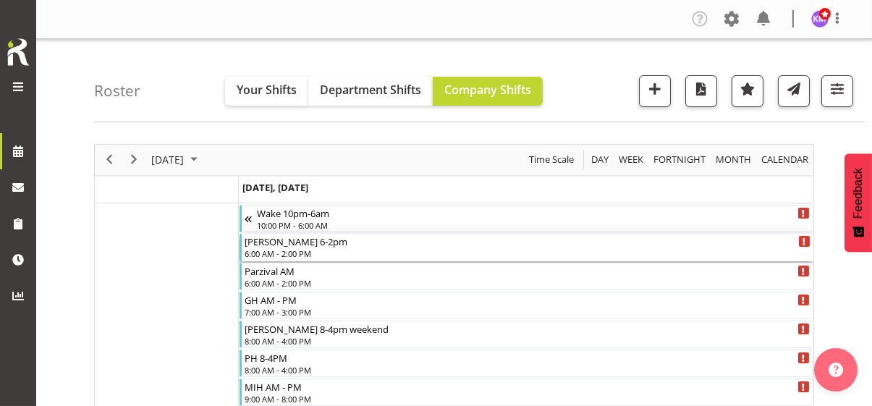
click at [279, 250] on div "6:00 AM - 2:00 PM" at bounding box center [528, 254] width 566 height 12
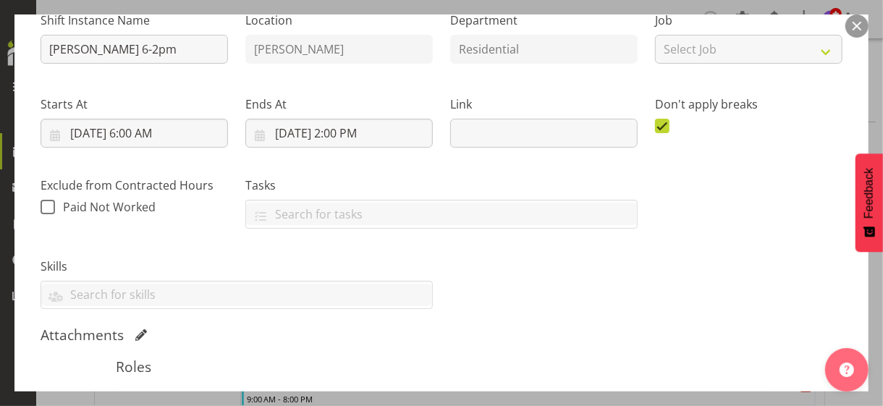
scroll to position [362, 0]
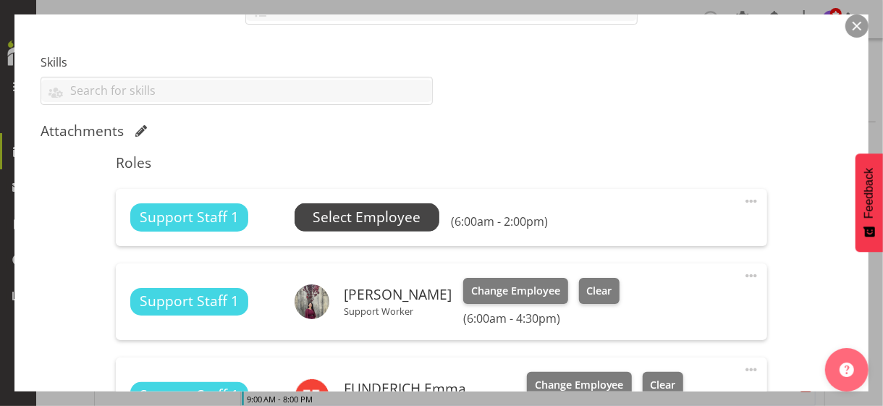
click at [341, 220] on span "Select Employee" at bounding box center [367, 217] width 108 height 21
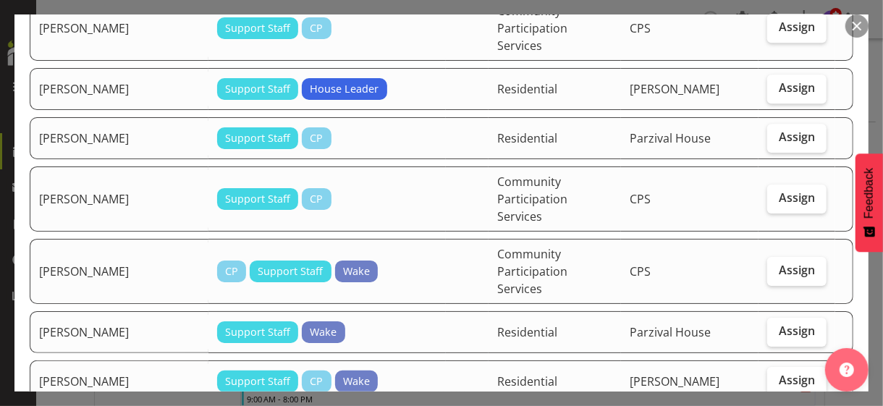
scroll to position [2316, 0]
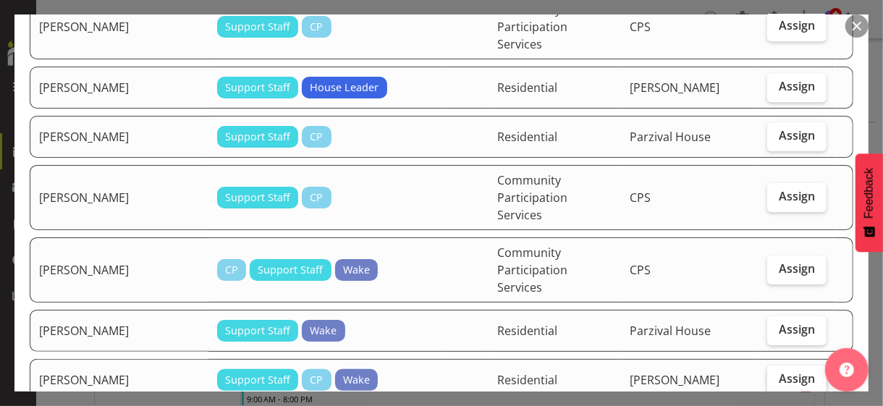
click at [770, 351] on span "Assign" at bounding box center [797, 378] width 36 height 14
click at [770, 351] on input "Assign" at bounding box center [771, 378] width 9 height 9
checkbox input "true"
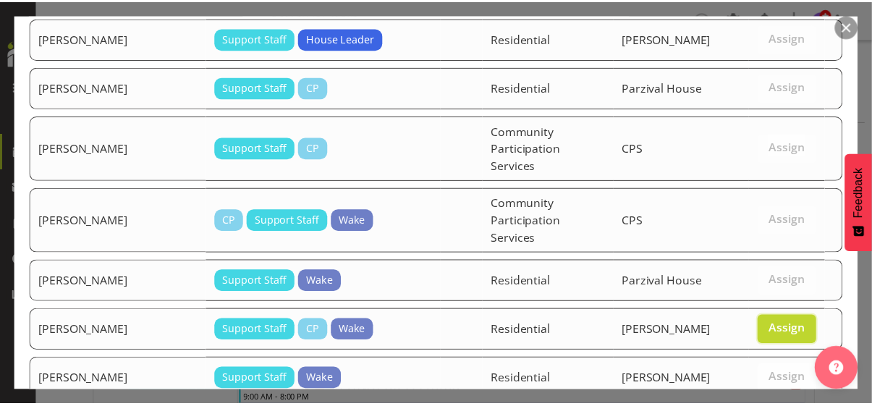
scroll to position [2398, 0]
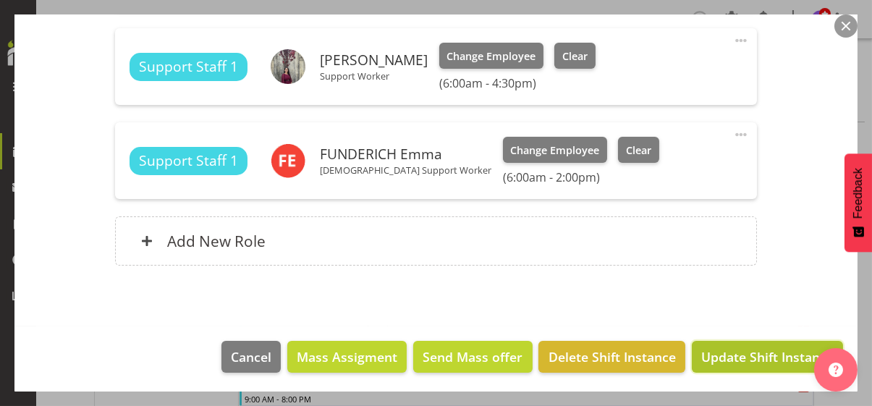
click at [757, 351] on span "Update Shift Instance" at bounding box center [767, 356] width 132 height 19
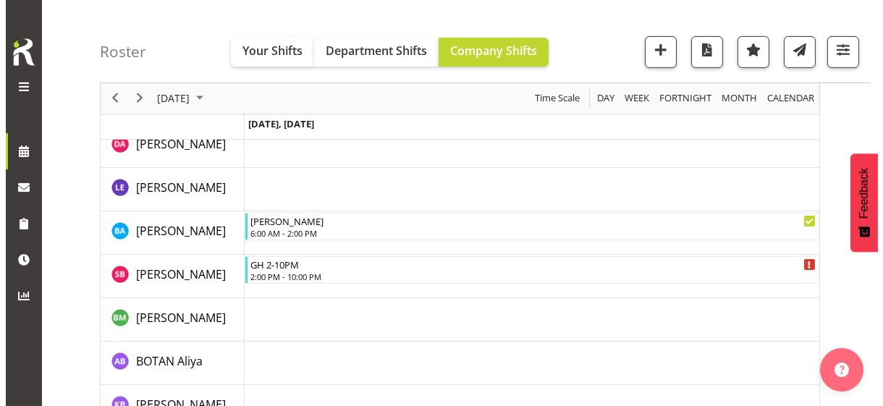
scroll to position [724, 0]
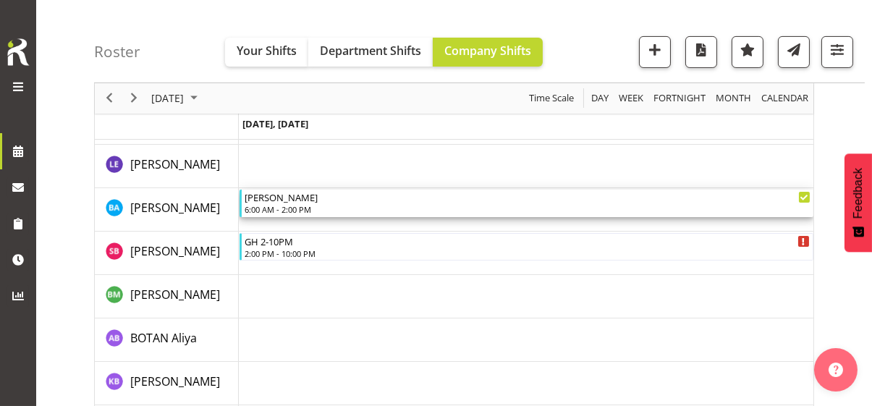
click at [289, 206] on div "6:00 AM - 2:00 PM" at bounding box center [528, 209] width 566 height 12
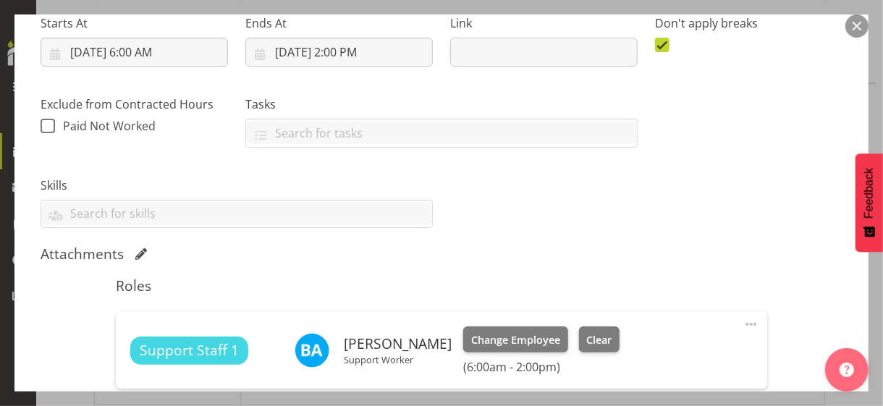
scroll to position [362, 0]
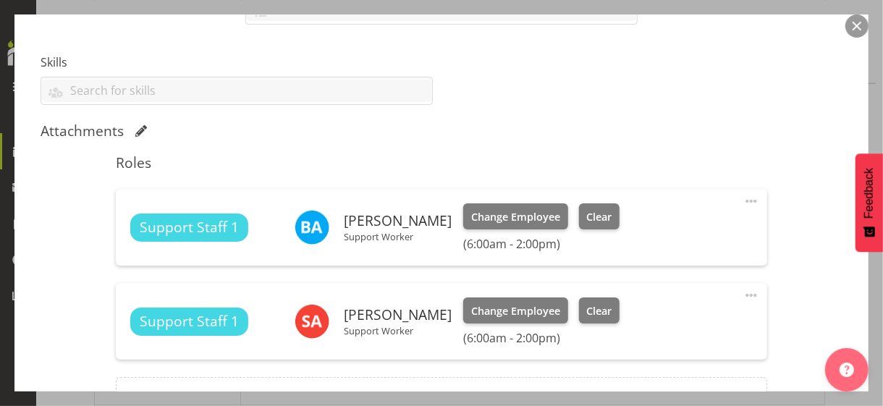
drag, startPoint x: 740, startPoint y: 197, endPoint x: 688, endPoint y: 208, distance: 54.1
click at [743, 197] on span at bounding box center [751, 201] width 17 height 17
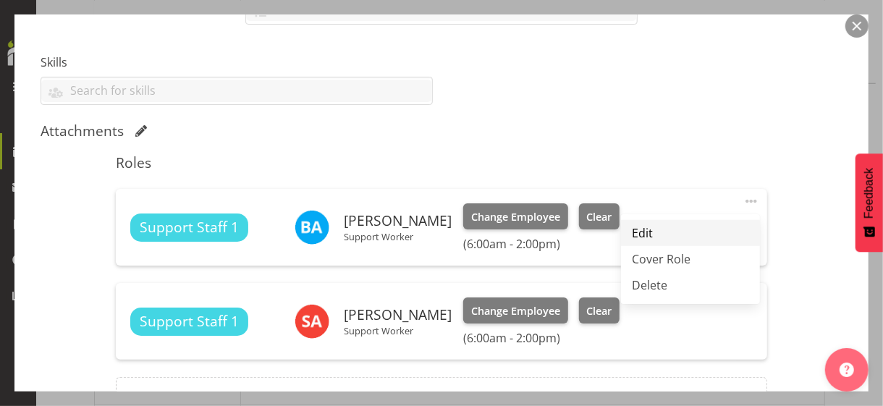
click at [635, 231] on link "Edit" at bounding box center [690, 233] width 139 height 26
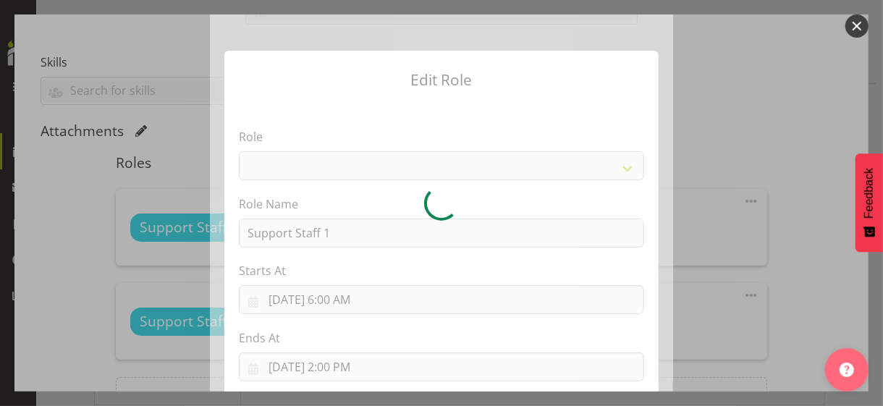
select select "1091"
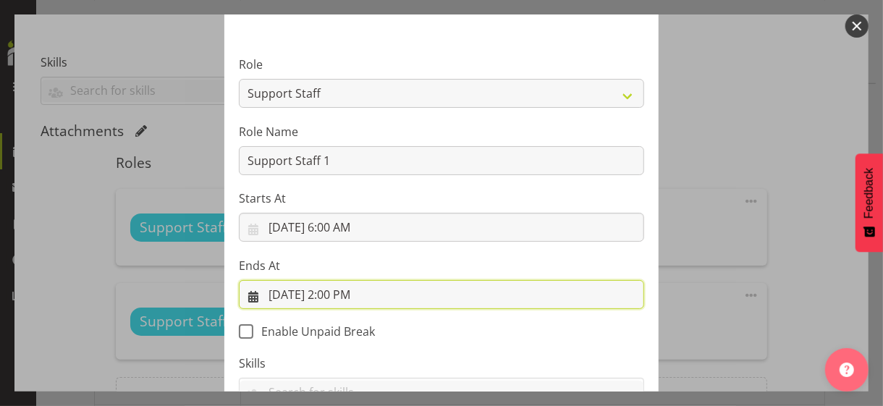
click at [334, 292] on input "[DATE] 2:00 PM" at bounding box center [441, 294] width 405 height 29
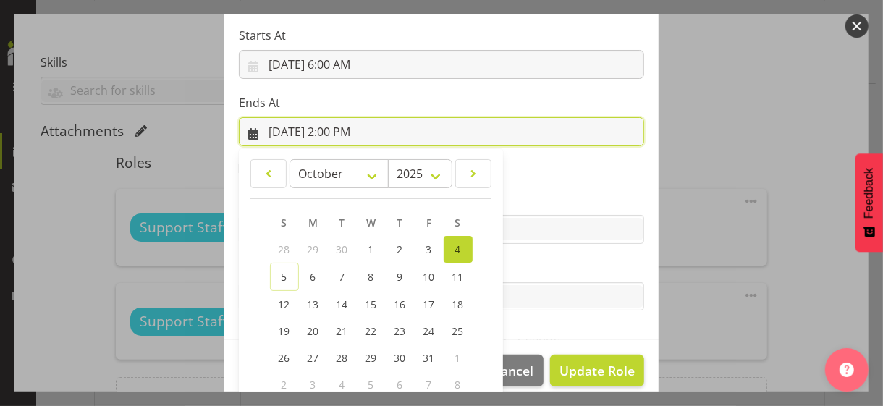
scroll to position [319, 0]
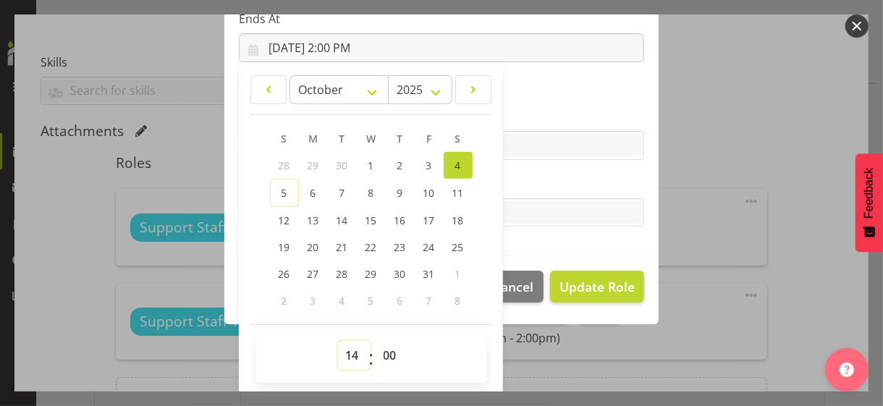
drag, startPoint x: 342, startPoint y: 353, endPoint x: 350, endPoint y: 341, distance: 14.3
click at [344, 351] on select "00 01 02 03 04 05 06 07 08 09 10 11 12 13 14 15 16 17 18 19 20 21 22 23" at bounding box center [354, 355] width 33 height 29
select select "16"
click at [338, 341] on select "00 01 02 03 04 05 06 07 08 09 10 11 12 13 14 15 16 17 18 19 20 21 22 23" at bounding box center [354, 355] width 33 height 29
type input "[DATE] 4:00 PM"
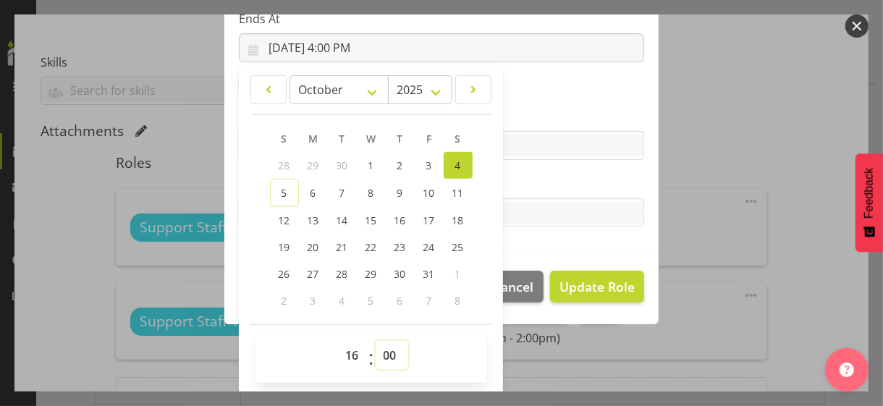
drag, startPoint x: 381, startPoint y: 353, endPoint x: 382, endPoint y: 343, distance: 10.2
click at [381, 350] on select "00 01 02 03 04 05 06 07 08 09 10 11 12 13 14 15 16 17 18 19 20 21 22 23 24 25 2…" at bounding box center [392, 355] width 33 height 29
select select "30"
click at [376, 341] on select "00 01 02 03 04 05 06 07 08 09 10 11 12 13 14 15 16 17 18 19 20 21 22 23 24 25 2…" at bounding box center [392, 355] width 33 height 29
type input "[DATE] 4:30 PM"
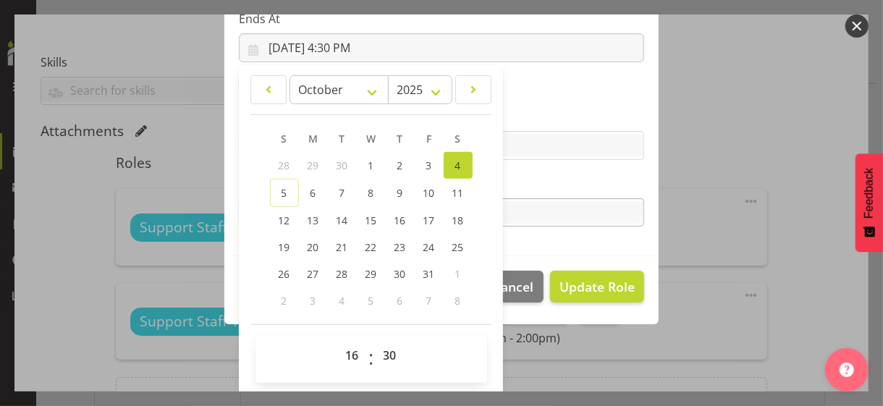
drag, startPoint x: 525, startPoint y: 182, endPoint x: 559, endPoint y: 223, distance: 52.5
click at [527, 183] on label "Tasks" at bounding box center [441, 183] width 405 height 17
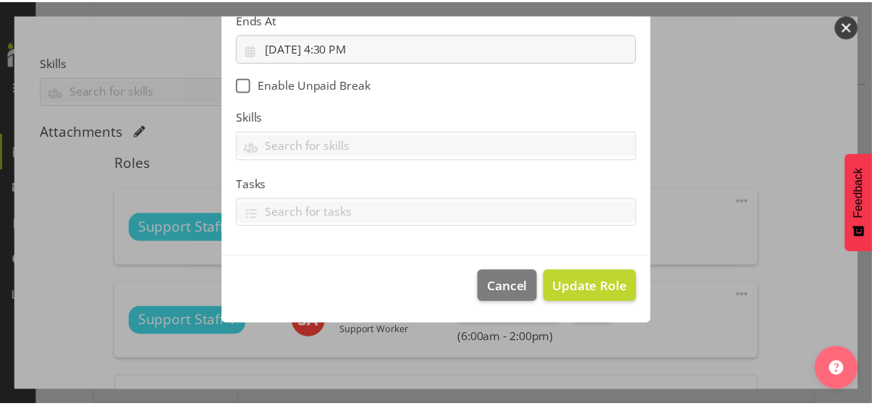
scroll to position [250, 0]
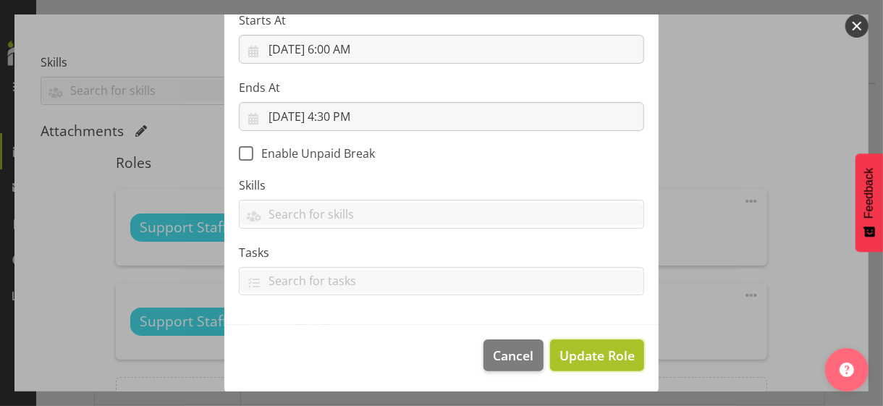
click at [591, 351] on span "Update Role" at bounding box center [596, 355] width 75 height 19
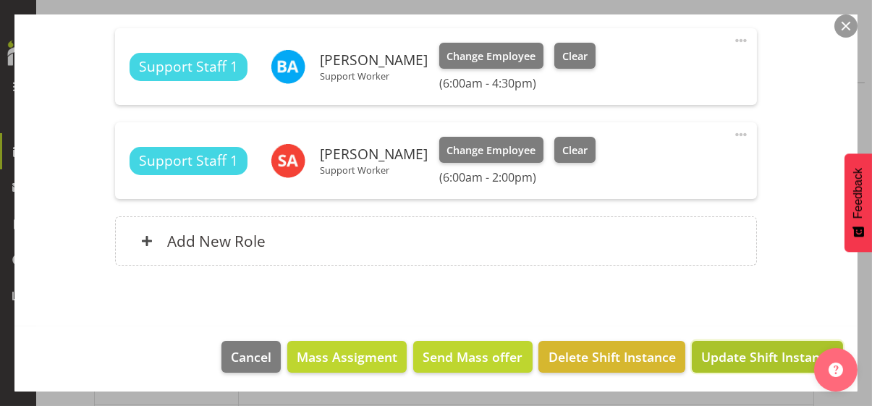
click at [723, 351] on span "Update Shift Instance" at bounding box center [767, 356] width 132 height 19
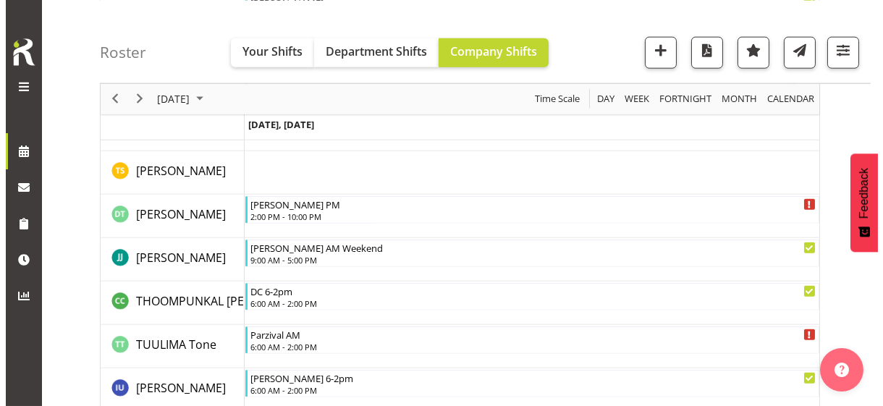
scroll to position [3547, 0]
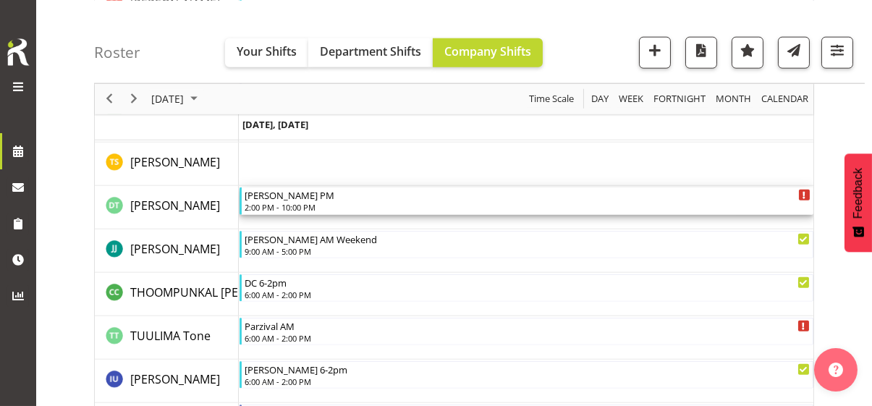
click at [293, 202] on div "2:00 PM - 10:00 PM" at bounding box center [528, 207] width 566 height 12
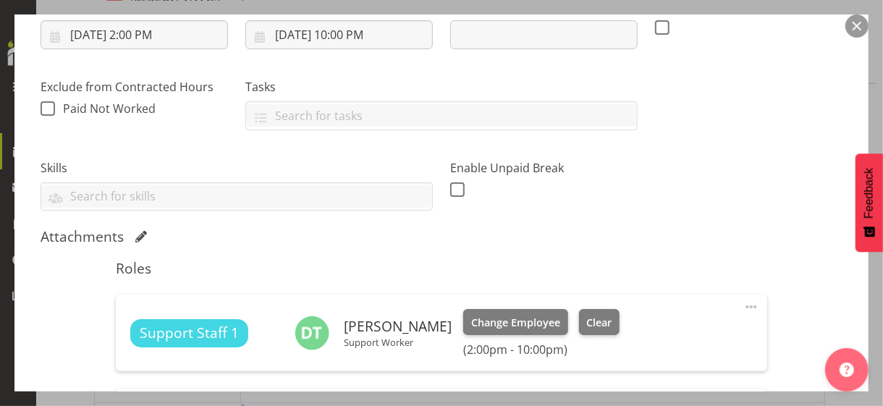
scroll to position [362, 0]
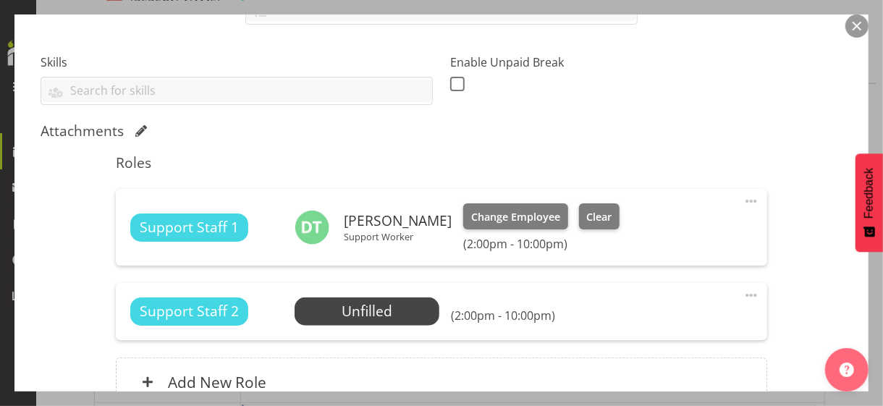
click at [743, 198] on span at bounding box center [751, 201] width 17 height 17
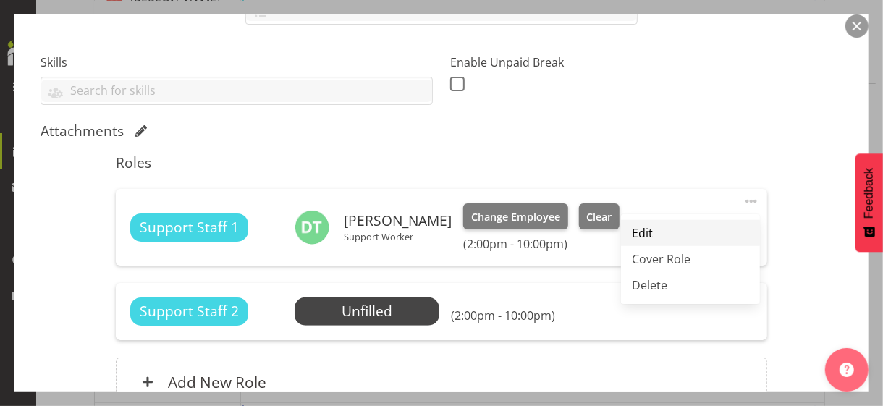
click at [646, 227] on link "Edit" at bounding box center [690, 233] width 139 height 26
select select "9"
select select "2025"
select select "14"
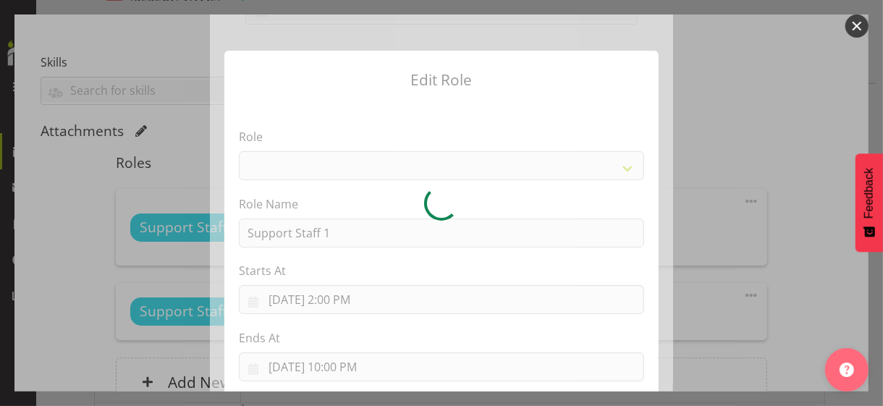
select select "1091"
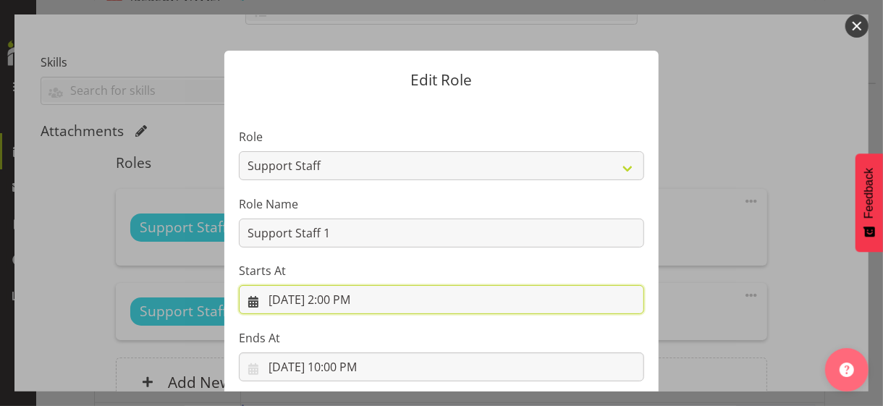
click at [342, 298] on input "[DATE] 2:00 PM" at bounding box center [441, 299] width 405 height 29
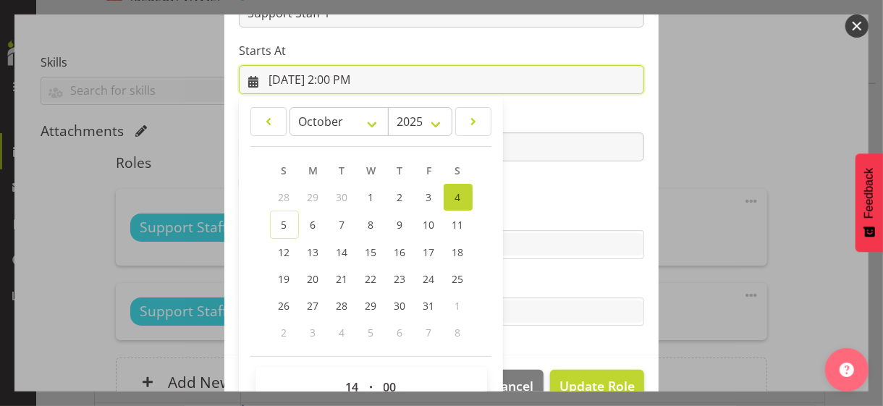
scroll to position [251, 0]
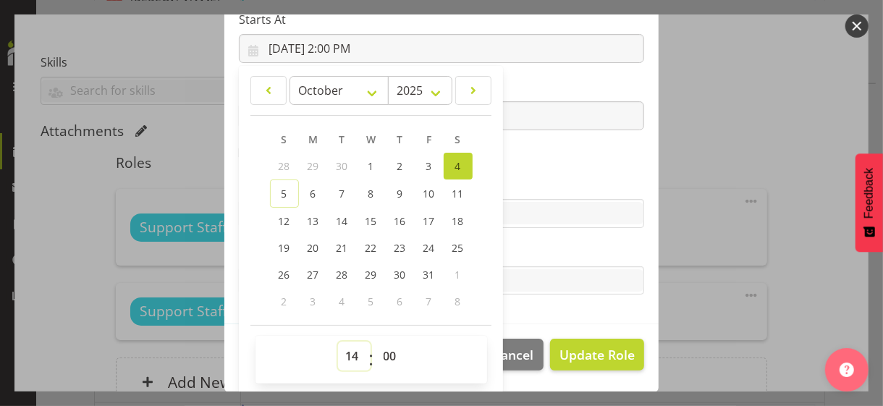
click at [344, 351] on select "00 01 02 03 04 05 06 07 08 09 10 11 12 13 14 15 16 17 18 19 20 21 22 23" at bounding box center [354, 356] width 33 height 29
select select "16"
click at [338, 342] on select "00 01 02 03 04 05 06 07 08 09 10 11 12 13 14 15 16 17 18 19 20 21 22 23" at bounding box center [354, 356] width 33 height 29
type input "[DATE] 4:00 PM"
drag, startPoint x: 384, startPoint y: 355, endPoint x: 383, endPoint y: 345, distance: 10.9
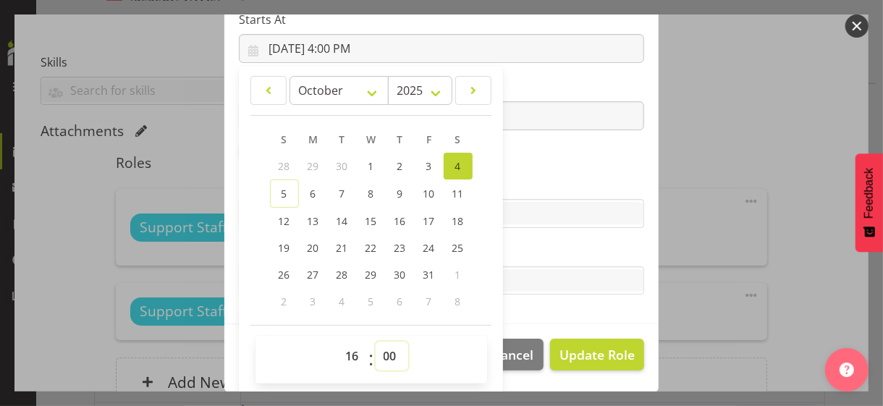
click at [384, 349] on select "00 01 02 03 04 05 06 07 08 09 10 11 12 13 14 15 16 17 18 19 20 21 22 23 24 25 2…" at bounding box center [392, 356] width 33 height 29
select select "30"
click at [376, 342] on select "00 01 02 03 04 05 06 07 08 09 10 11 12 13 14 15 16 17 18 19 20 21 22 23 24 25 2…" at bounding box center [392, 356] width 33 height 29
type input "[DATE] 4:30 PM"
drag, startPoint x: 538, startPoint y: 179, endPoint x: 557, endPoint y: 195, distance: 25.1
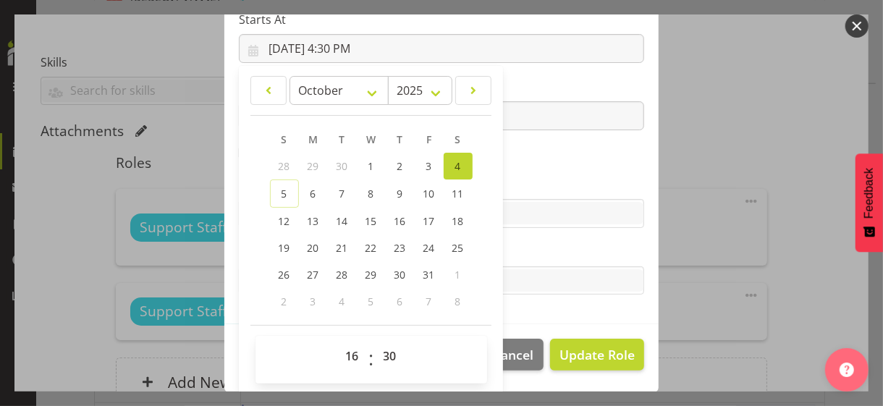
click at [539, 179] on label "Skills" at bounding box center [441, 184] width 405 height 17
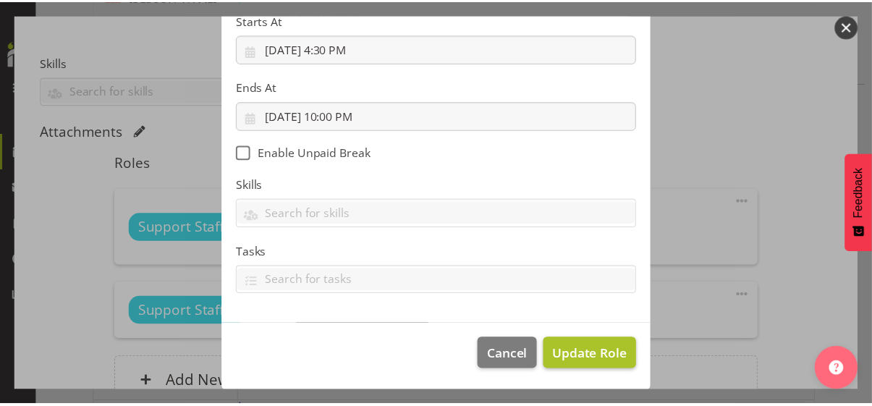
scroll to position [250, 0]
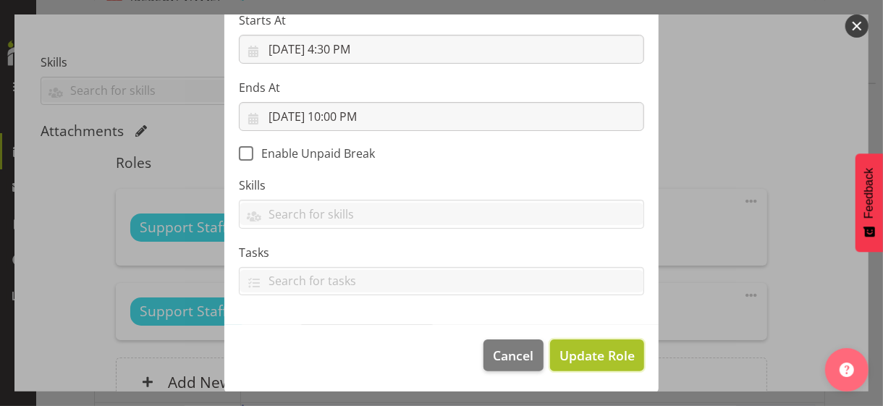
click at [596, 348] on span "Update Role" at bounding box center [596, 355] width 75 height 19
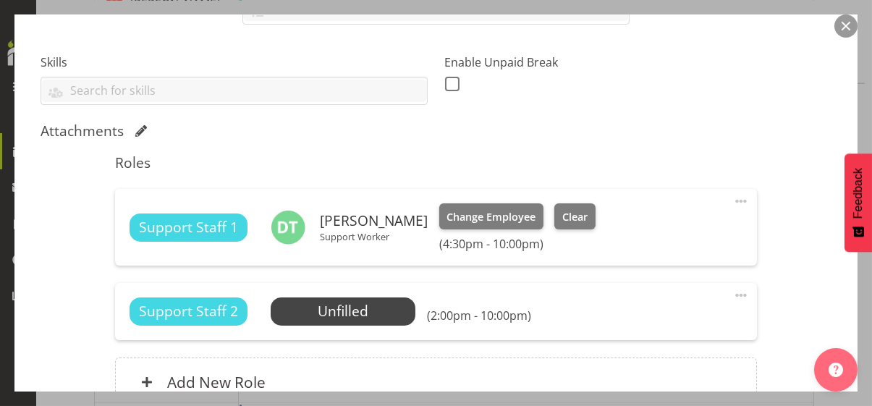
scroll to position [503, 0]
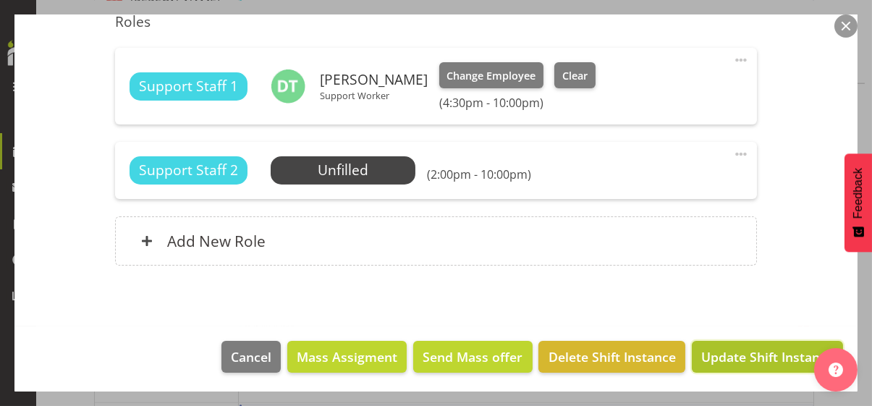
click at [743, 351] on span "Update Shift Instance" at bounding box center [767, 356] width 132 height 19
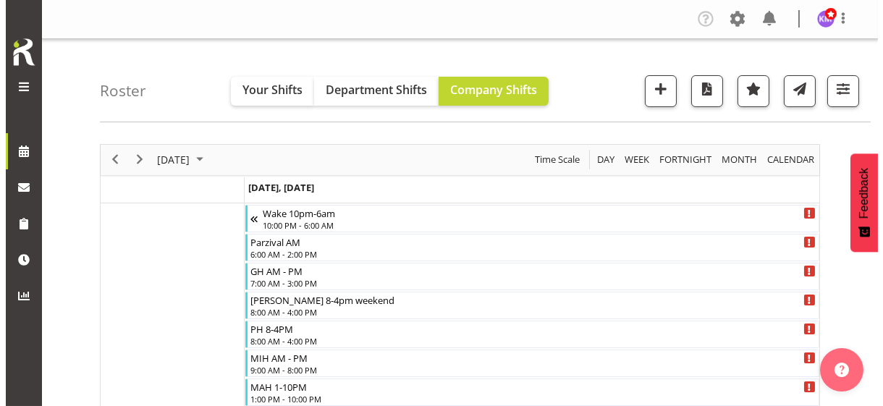
scroll to position [290, 0]
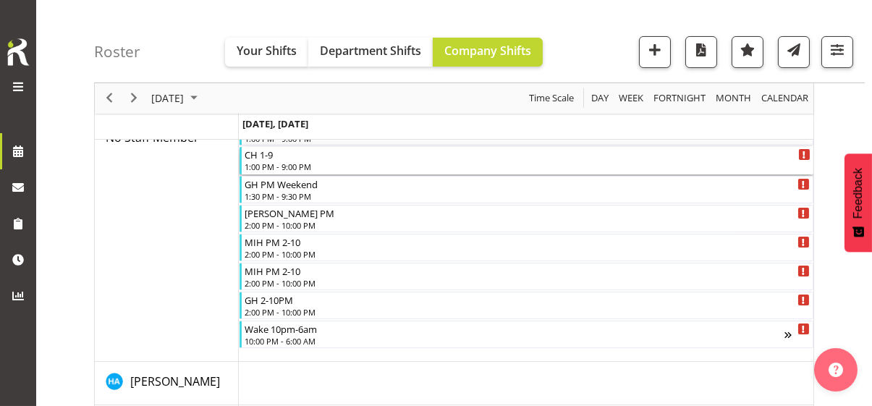
click at [283, 164] on div "1:00 PM - 9:00 PM" at bounding box center [528, 167] width 566 height 12
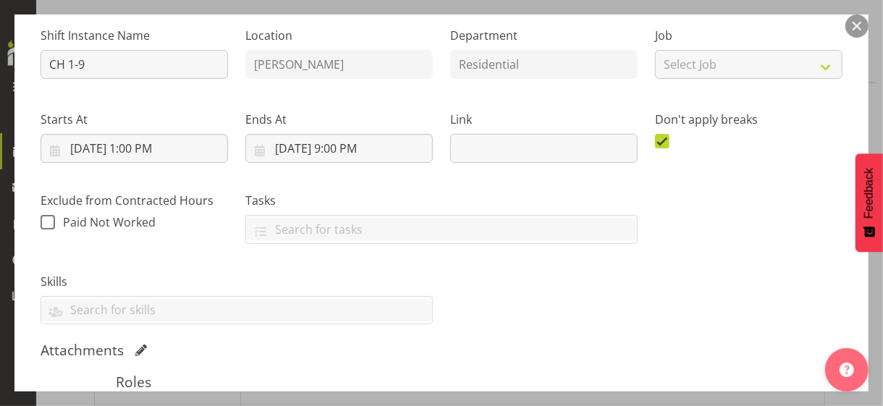
scroll to position [362, 0]
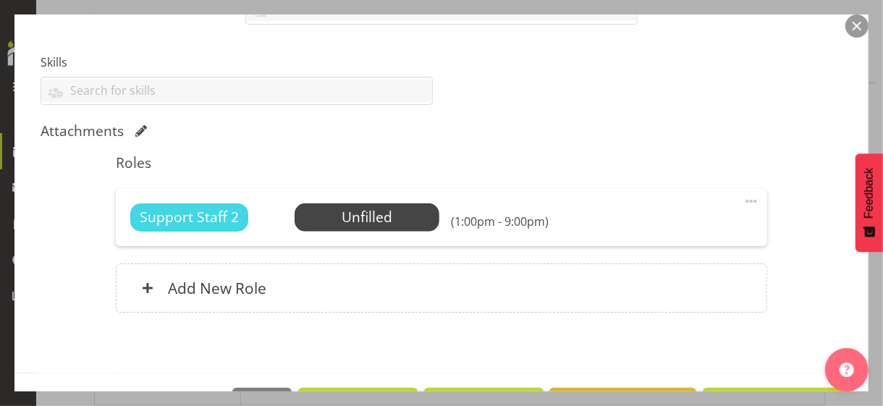
drag, startPoint x: 740, startPoint y: 200, endPoint x: 676, endPoint y: 210, distance: 64.5
click at [743, 198] on span at bounding box center [751, 201] width 17 height 17
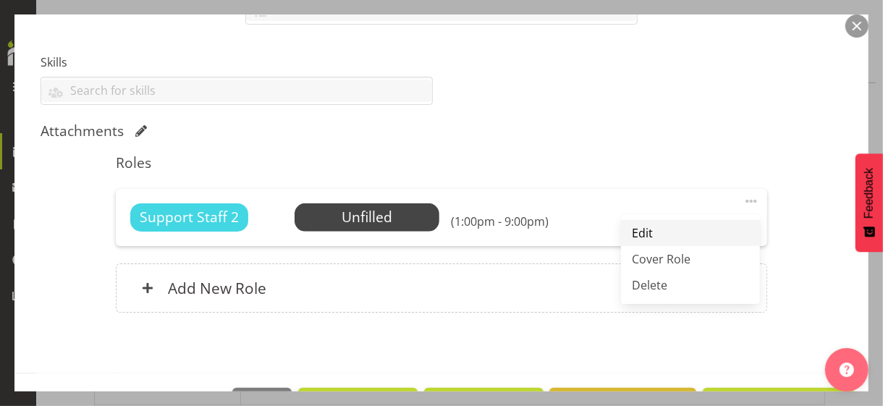
click at [633, 224] on link "Edit" at bounding box center [690, 233] width 139 height 26
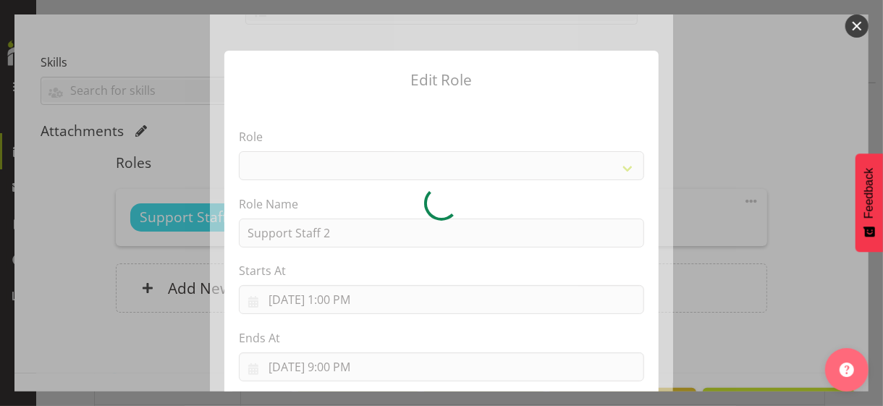
select select "1091"
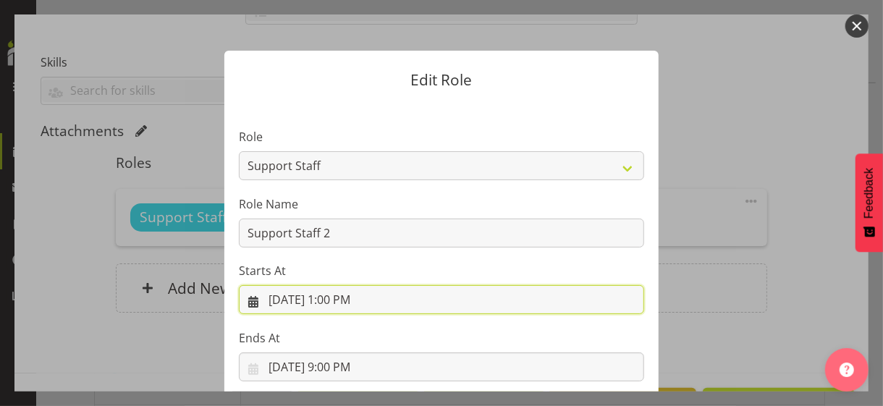
click at [342, 300] on input "[DATE] 1:00 PM" at bounding box center [441, 299] width 405 height 29
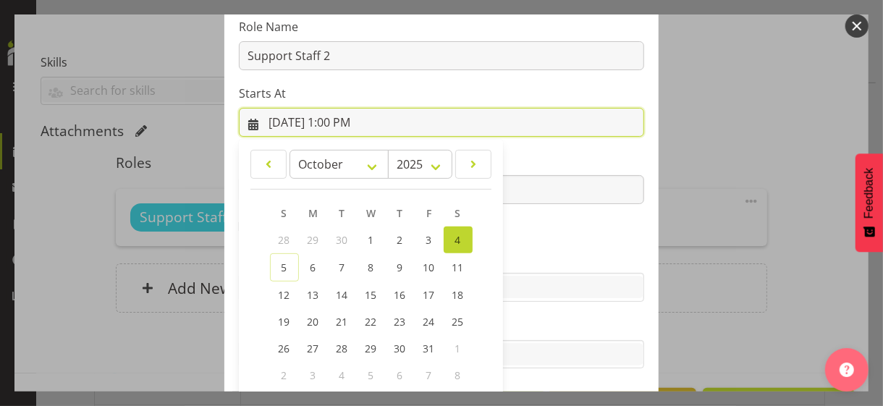
scroll to position [251, 0]
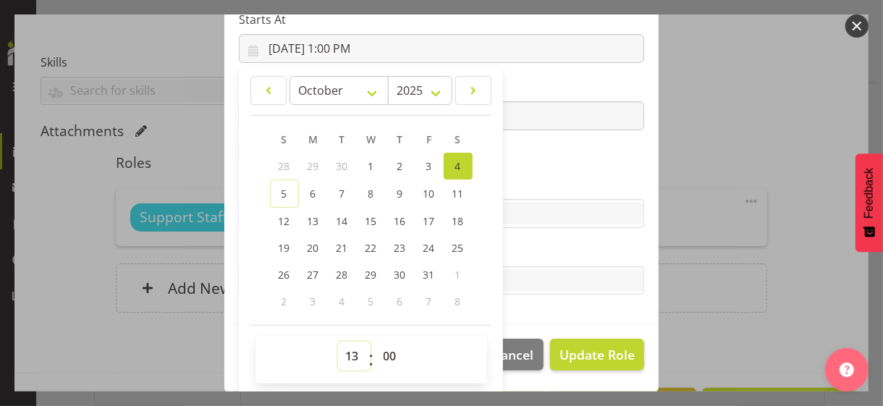
drag, startPoint x: 347, startPoint y: 352, endPoint x: 343, endPoint y: 342, distance: 10.8
click at [347, 351] on select "00 01 02 03 04 05 06 07 08 09 10 11 12 13 14 15 16 17 18 19 20 21 22 23" at bounding box center [354, 356] width 33 height 29
select select "7"
click at [338, 342] on select "00 01 02 03 04 05 06 07 08 09 10 11 12 13 14 15 16 17 18 19 20 21 22 23" at bounding box center [354, 356] width 33 height 29
type input "[DATE] 7:00 AM"
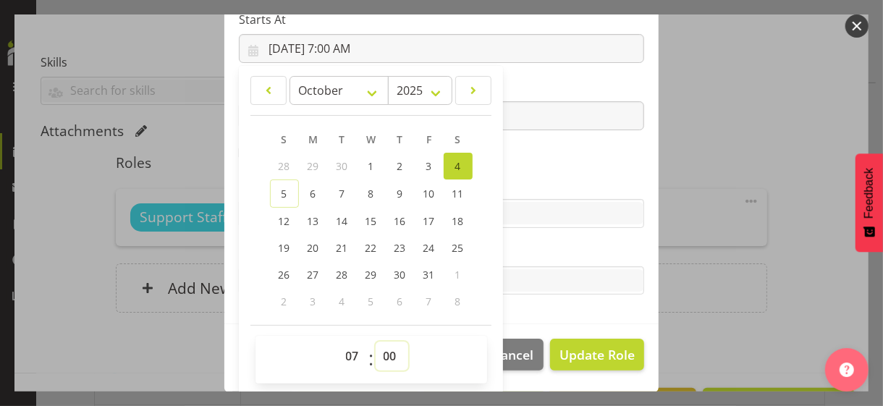
click at [385, 350] on select "00 01 02 03 04 05 06 07 08 09 10 11 12 13 14 15 16 17 18 19 20 21 22 23 24 25 2…" at bounding box center [392, 356] width 33 height 29
select select "30"
click at [376, 342] on select "00 01 02 03 04 05 06 07 08 09 10 11 12 13 14 15 16 17 18 19 20 21 22 23 24 25 2…" at bounding box center [392, 356] width 33 height 29
type input "[DATE] 7:30 AM"
click at [538, 164] on section "Role CP House Leader Support Staff Wake Role Name Support Staff 2 Starts At [DA…" at bounding box center [441, 87] width 434 height 473
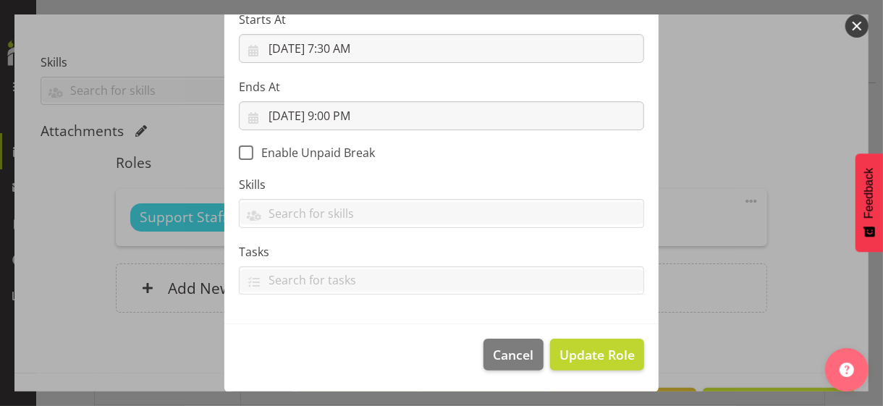
scroll to position [250, 0]
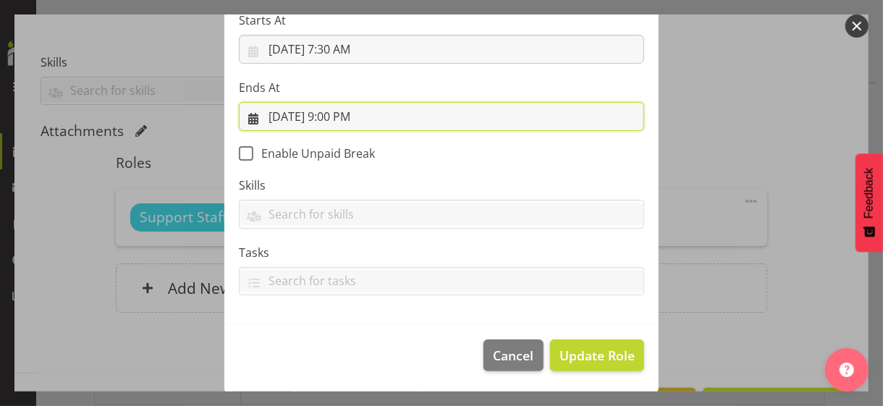
click at [345, 111] on input "[DATE] 9:00 PM" at bounding box center [441, 116] width 405 height 29
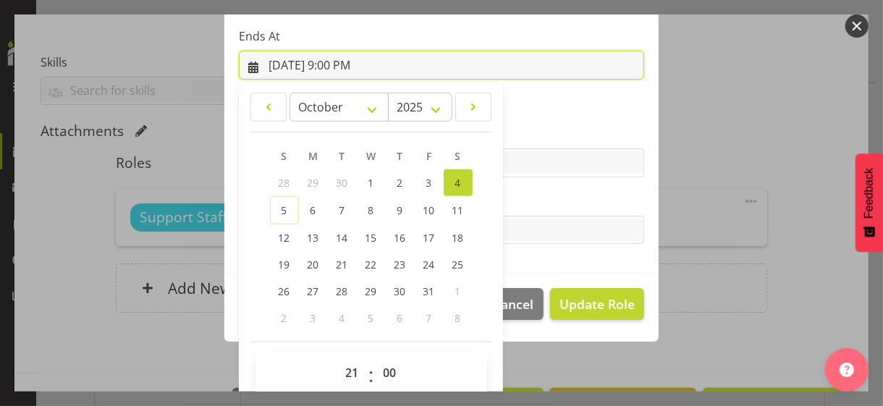
scroll to position [319, 0]
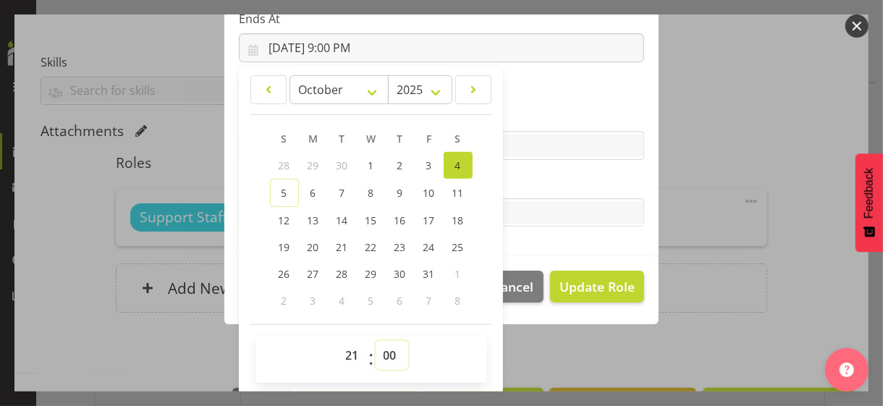
drag, startPoint x: 379, startPoint y: 350, endPoint x: 380, endPoint y: 342, distance: 7.3
click at [381, 346] on select "00 01 02 03 04 05 06 07 08 09 10 11 12 13 14 15 16 17 18 19 20 21 22 23 24 25 2…" at bounding box center [392, 355] width 33 height 29
select select "30"
click at [376, 341] on select "00 01 02 03 04 05 06 07 08 09 10 11 12 13 14 15 16 17 18 19 20 21 22 23 24 25 2…" at bounding box center [392, 355] width 33 height 29
type input "[DATE] 9:30 PM"
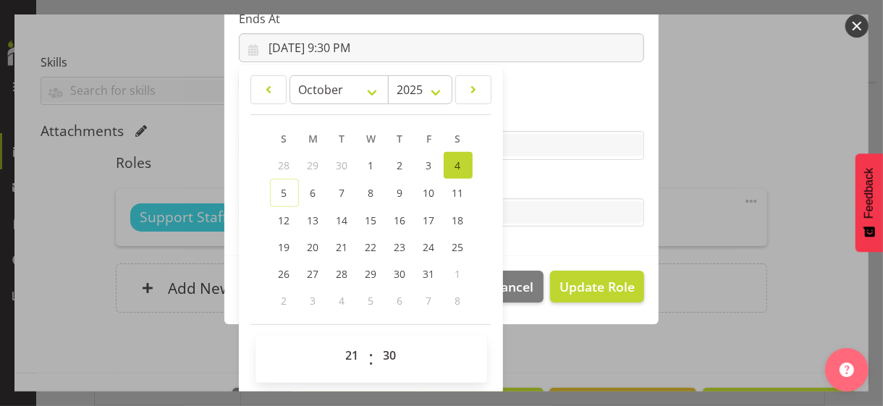
click at [541, 180] on label "Tasks" at bounding box center [441, 183] width 405 height 17
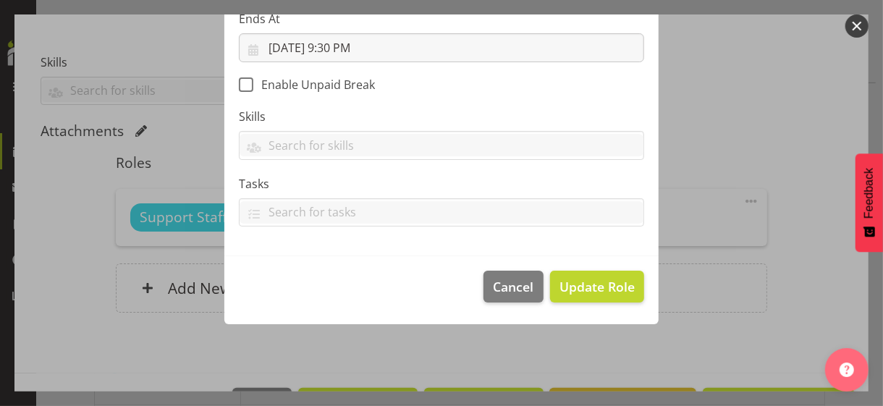
scroll to position [250, 0]
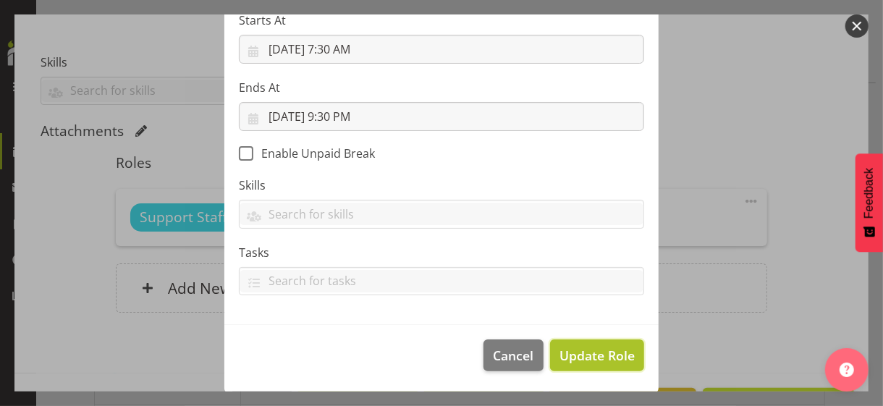
click at [595, 348] on span "Update Role" at bounding box center [596, 355] width 75 height 19
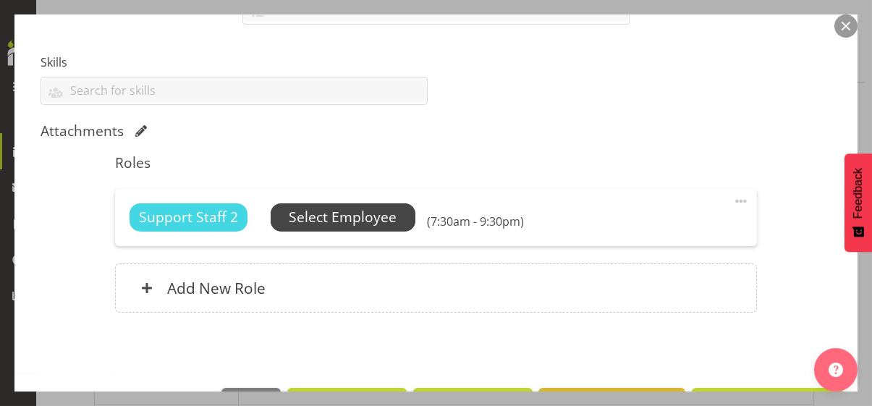
click at [360, 214] on span "Select Employee" at bounding box center [343, 217] width 108 height 21
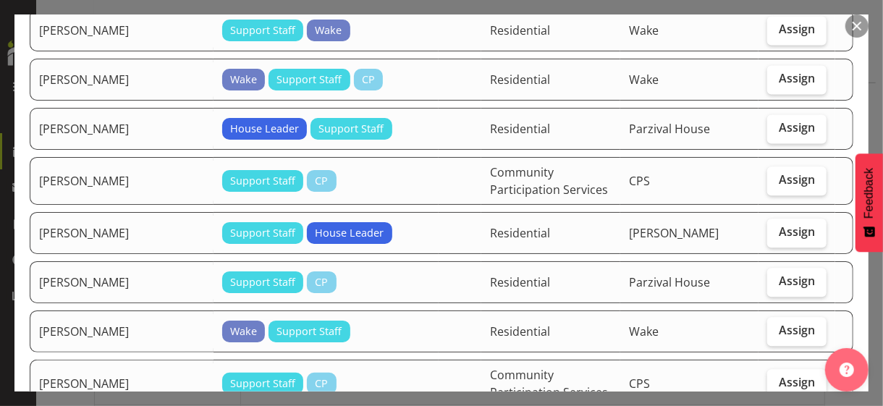
scroll to position [1665, 0]
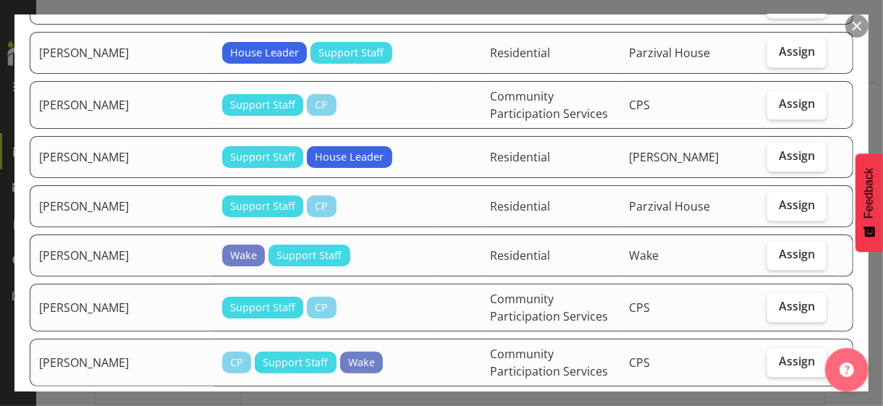
drag, startPoint x: 777, startPoint y: 218, endPoint x: 759, endPoint y: 232, distance: 23.2
click at [770, 247] on span "Assign" at bounding box center [797, 254] width 36 height 14
click at [770, 250] on input "Assign" at bounding box center [771, 254] width 9 height 9
checkbox input "true"
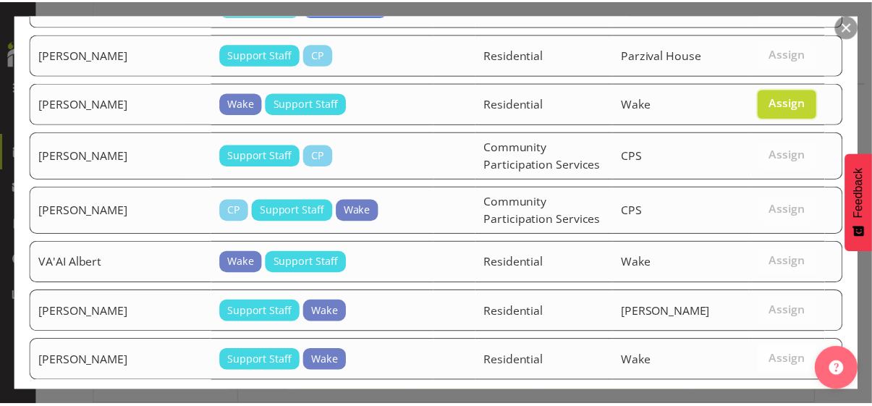
scroll to position [1849, 0]
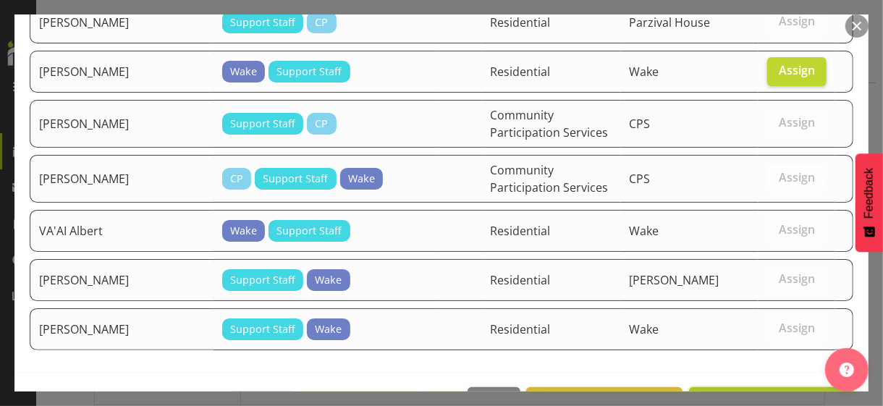
click at [740, 351] on span "Assign [PERSON_NAME]" at bounding box center [771, 402] width 146 height 17
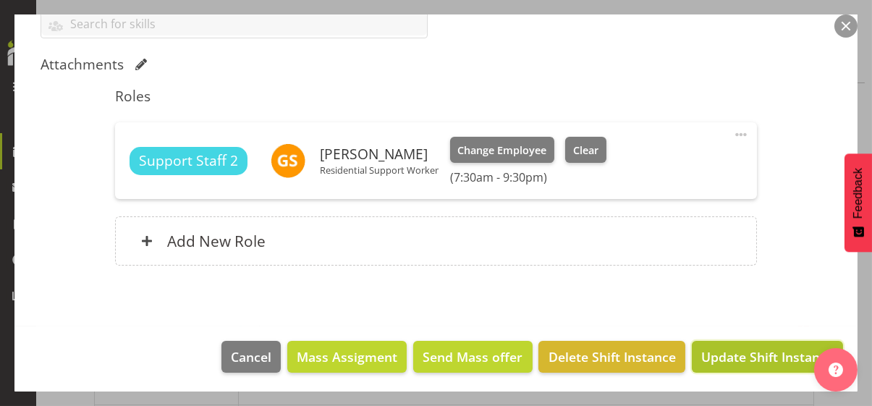
click at [741, 351] on span "Update Shift Instance" at bounding box center [767, 356] width 132 height 19
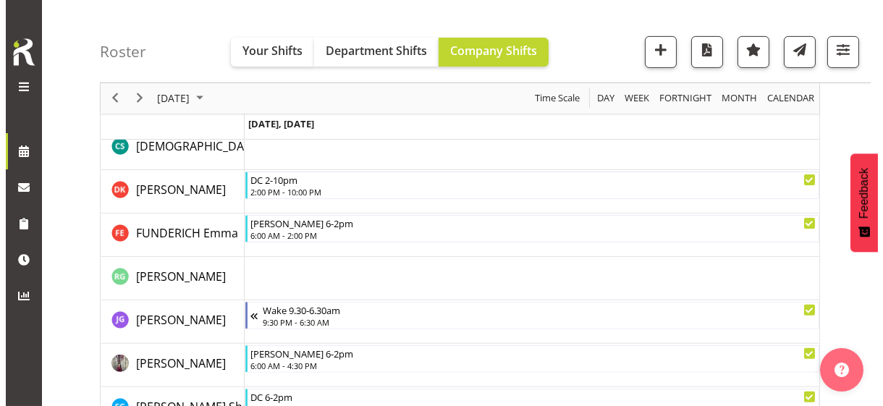
scroll to position [1099, 0]
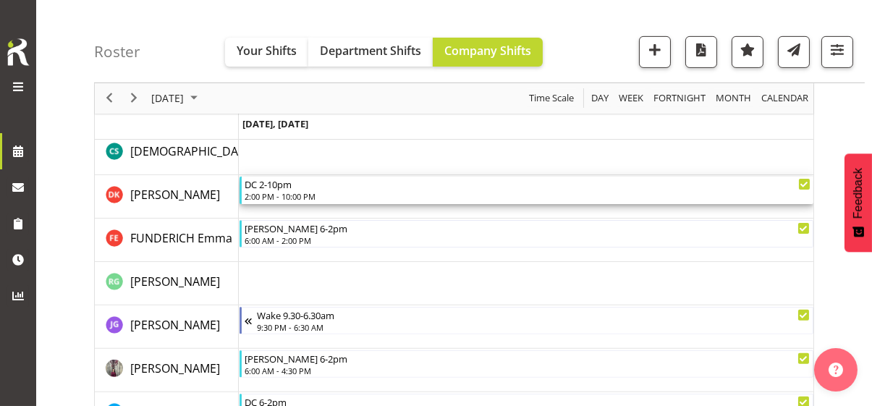
click at [293, 195] on div "2:00 PM - 10:00 PM" at bounding box center [528, 196] width 566 height 12
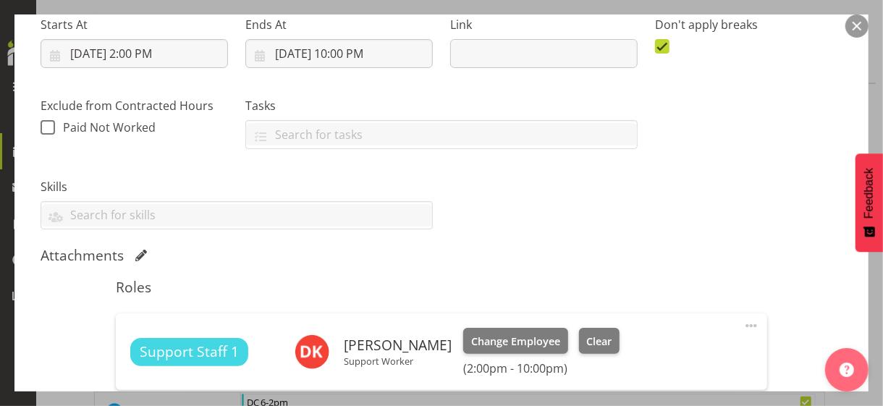
scroll to position [434, 0]
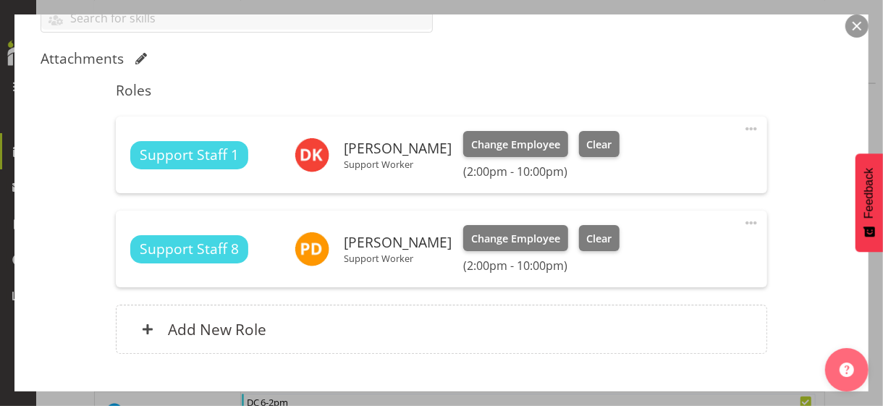
drag, startPoint x: 740, startPoint y: 125, endPoint x: 712, endPoint y: 135, distance: 29.1
click at [743, 125] on span at bounding box center [751, 128] width 17 height 17
click at [645, 157] on link "Edit" at bounding box center [690, 161] width 139 height 26
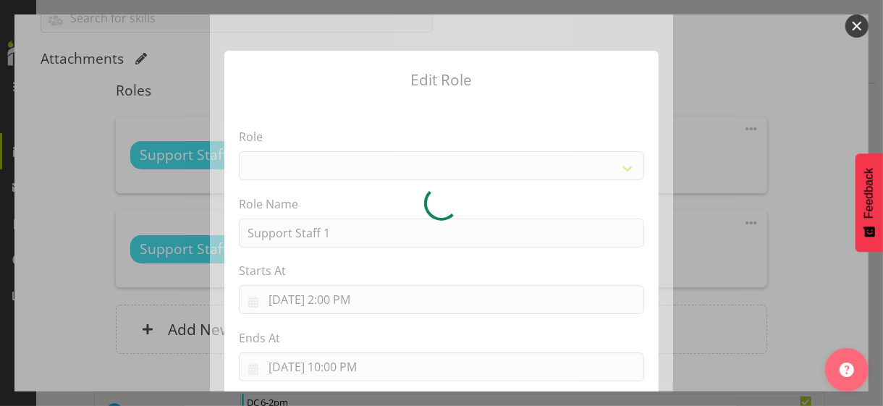
select select "1091"
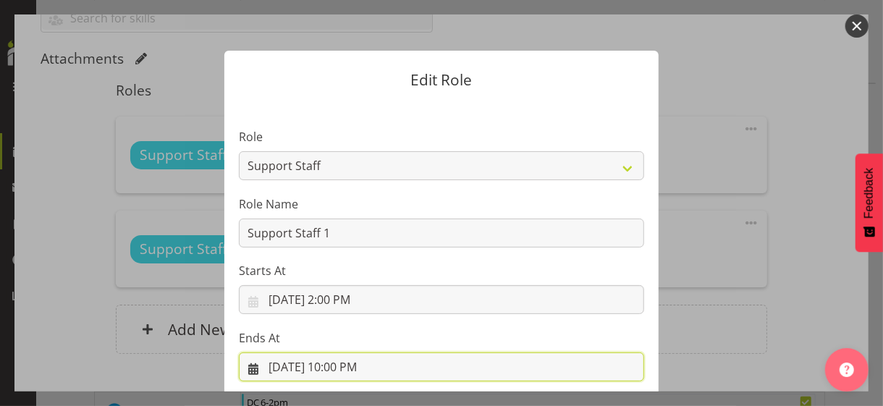
click at [346, 351] on input "[DATE] 10:00 PM" at bounding box center [441, 366] width 405 height 29
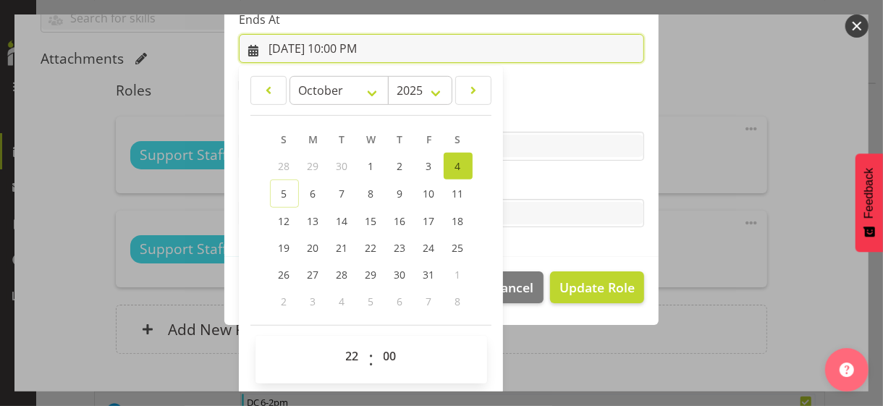
scroll to position [319, 0]
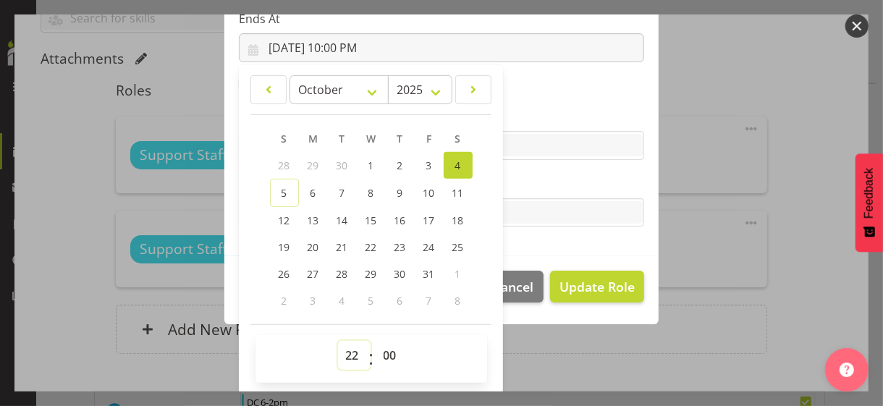
drag, startPoint x: 337, startPoint y: 350, endPoint x: 343, endPoint y: 341, distance: 11.4
click at [339, 345] on select "00 01 02 03 04 05 06 07 08 09 10 11 12 13 14 15 16 17 18 19 20 21 22 23" at bounding box center [354, 355] width 33 height 29
select select "20"
click at [338, 341] on select "00 01 02 03 04 05 06 07 08 09 10 11 12 13 14 15 16 17 18 19 20 21 22 23" at bounding box center [354, 355] width 33 height 29
type input "[DATE] 8:00 PM"
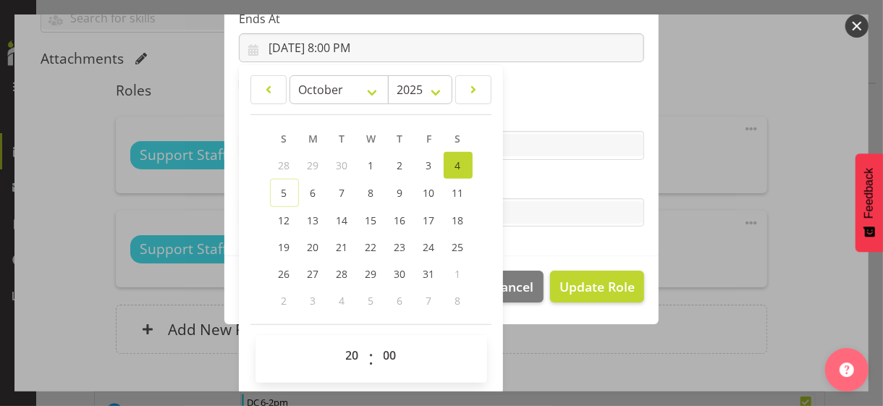
drag, startPoint x: 520, startPoint y: 183, endPoint x: 584, endPoint y: 241, distance: 86.1
click at [523, 184] on label "Tasks" at bounding box center [441, 183] width 405 height 17
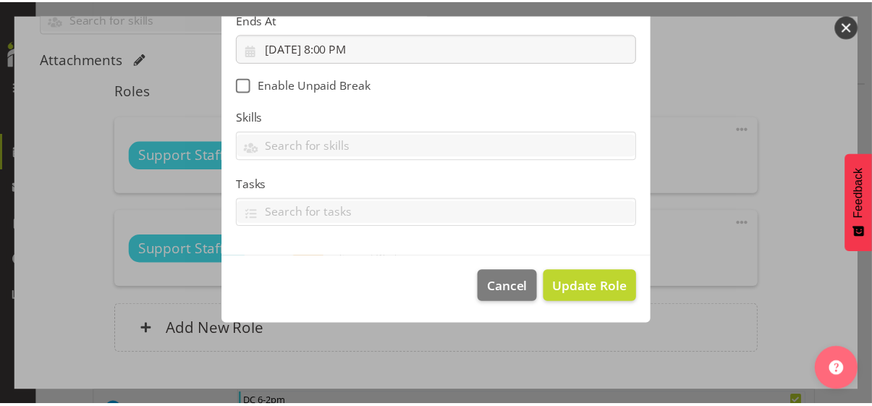
scroll to position [250, 0]
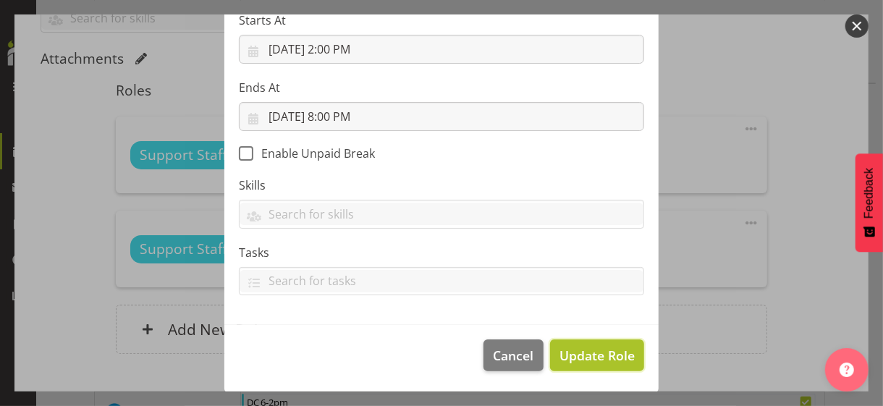
drag, startPoint x: 581, startPoint y: 345, endPoint x: 607, endPoint y: 334, distance: 28.5
click at [581, 346] on span "Update Role" at bounding box center [596, 355] width 75 height 19
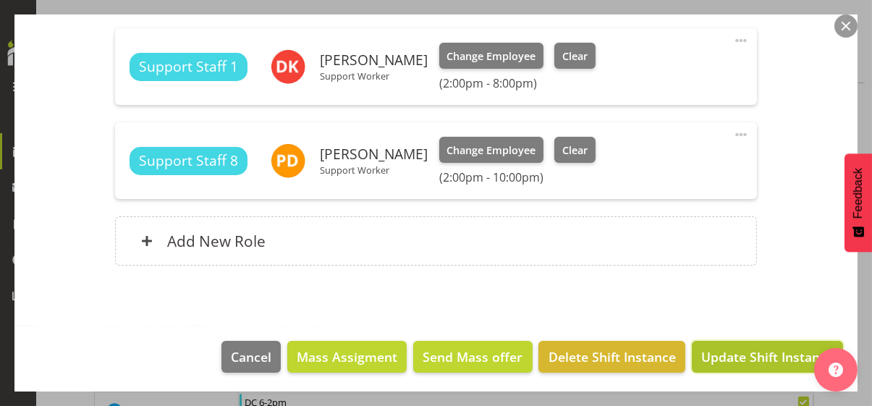
click at [741, 351] on span "Update Shift Instance" at bounding box center [767, 356] width 132 height 19
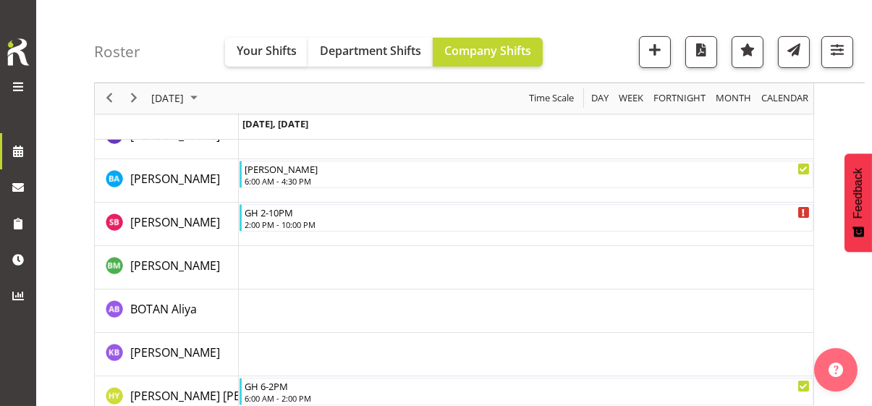
scroll to position [1099, 0]
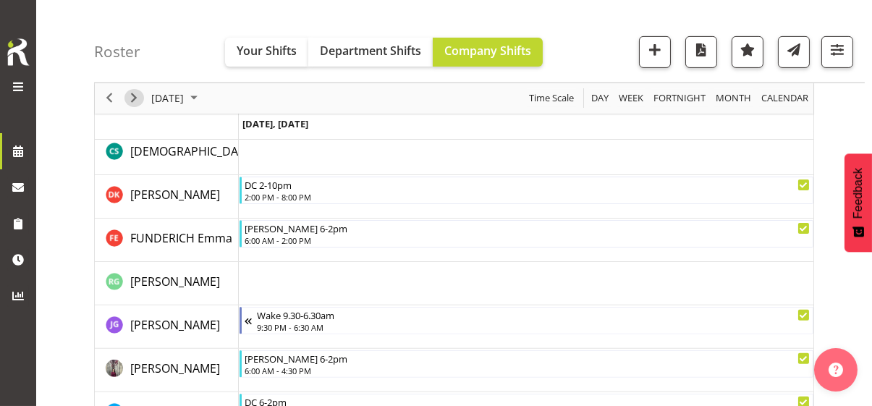
click at [137, 100] on span "Next" at bounding box center [133, 99] width 17 height 18
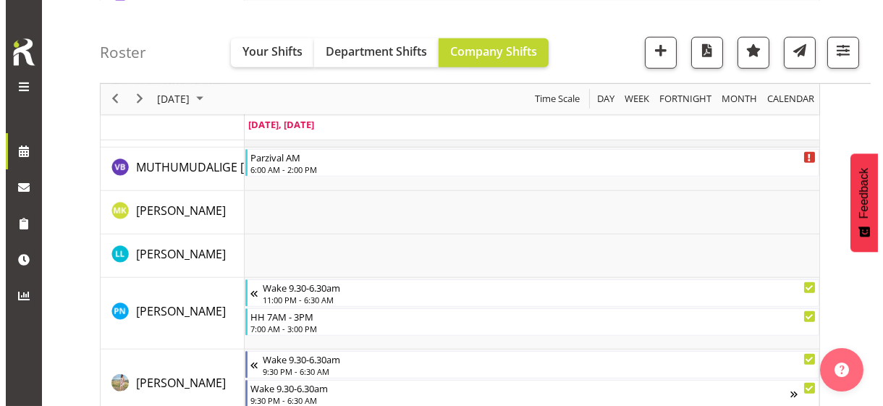
scroll to position [2372, 0]
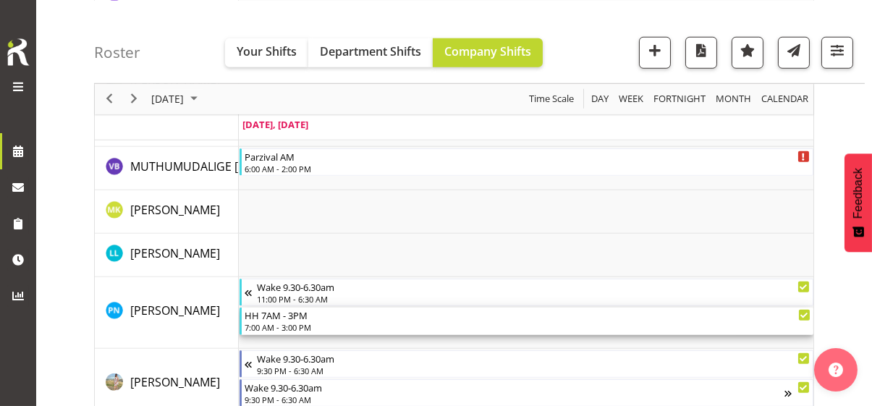
click at [304, 321] on div "HH 7AM - 3PM 7:00 AM - 3:00 PM" at bounding box center [528, 322] width 566 height 28
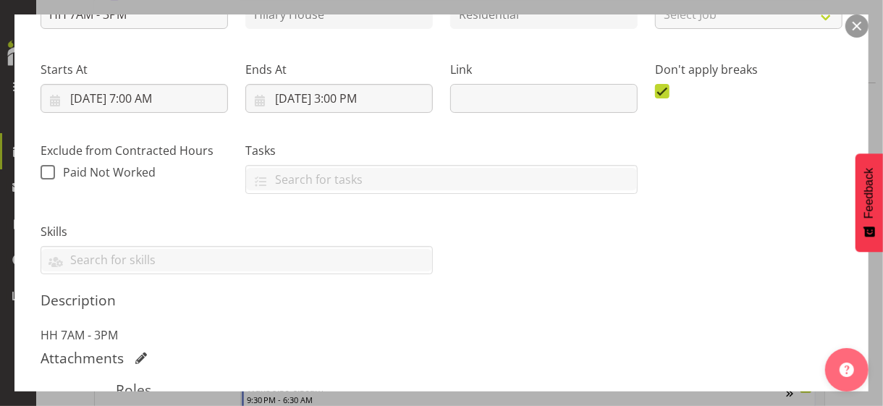
scroll to position [362, 0]
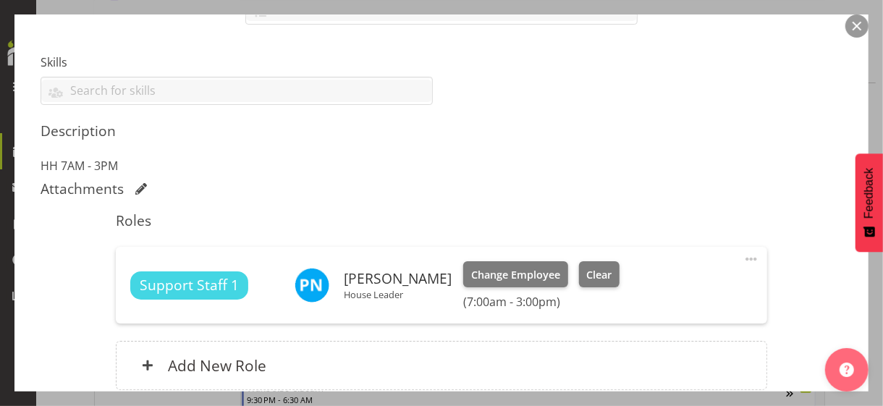
click at [743, 256] on span at bounding box center [751, 258] width 17 height 17
click at [643, 288] on link "Edit" at bounding box center [690, 291] width 139 height 26
select select "9"
select select "2025"
select select "7"
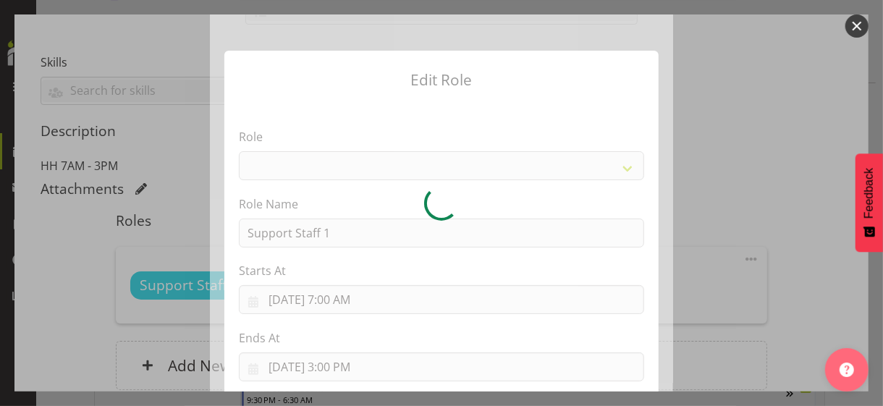
select select "1091"
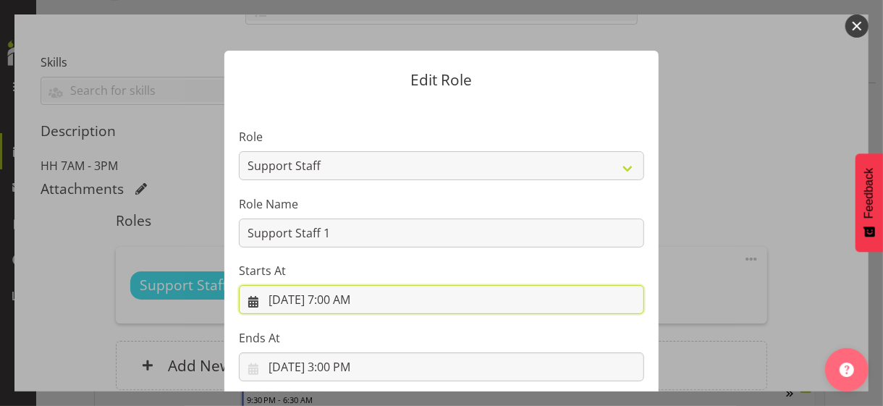
click at [342, 303] on input "[DATE] 7:00 AM" at bounding box center [441, 299] width 405 height 29
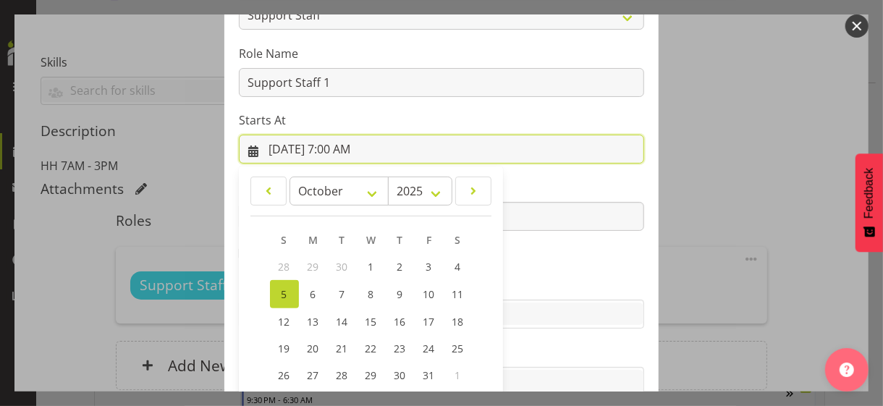
scroll to position [251, 0]
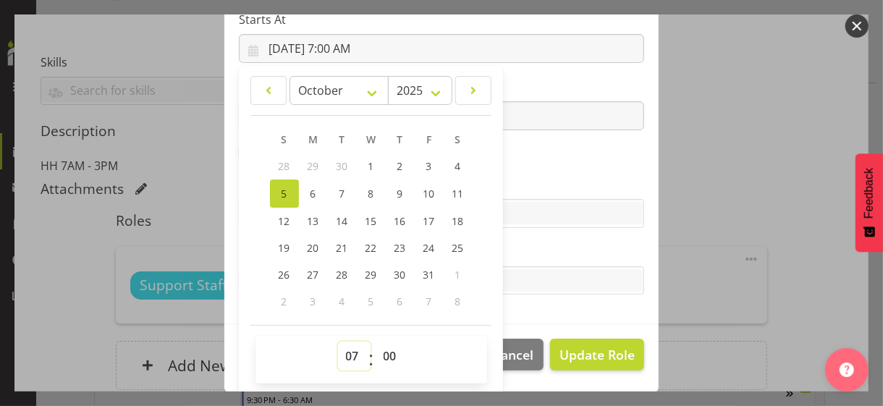
drag, startPoint x: 345, startPoint y: 353, endPoint x: 343, endPoint y: 341, distance: 12.4
click at [345, 351] on select "00 01 02 03 04 05 06 07 08 09 10 11 12 13 14 15 16 17 18 19 20 21 22 23" at bounding box center [354, 356] width 33 height 29
select select "6"
click at [338, 342] on select "00 01 02 03 04 05 06 07 08 09 10 11 12 13 14 15 16 17 18 19 20 21 22 23" at bounding box center [354, 356] width 33 height 29
type input "[DATE] 6:00 AM"
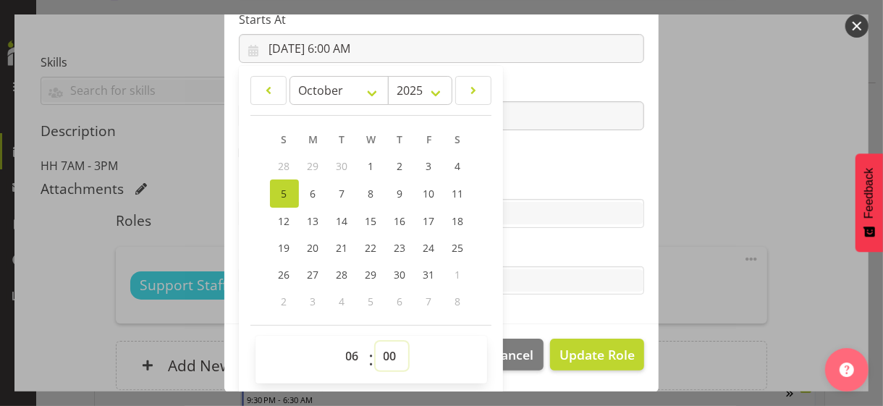
drag, startPoint x: 386, startPoint y: 351, endPoint x: 380, endPoint y: 341, distance: 11.7
click at [384, 350] on select "00 01 02 03 04 05 06 07 08 09 10 11 12 13 14 15 16 17 18 19 20 21 22 23 24 25 2…" at bounding box center [392, 356] width 33 height 29
select select "30"
click at [376, 342] on select "00 01 02 03 04 05 06 07 08 09 10 11 12 13 14 15 16 17 18 19 20 21 22 23 24 25 2…" at bounding box center [392, 356] width 33 height 29
type input "[DATE] 6:30 AM"
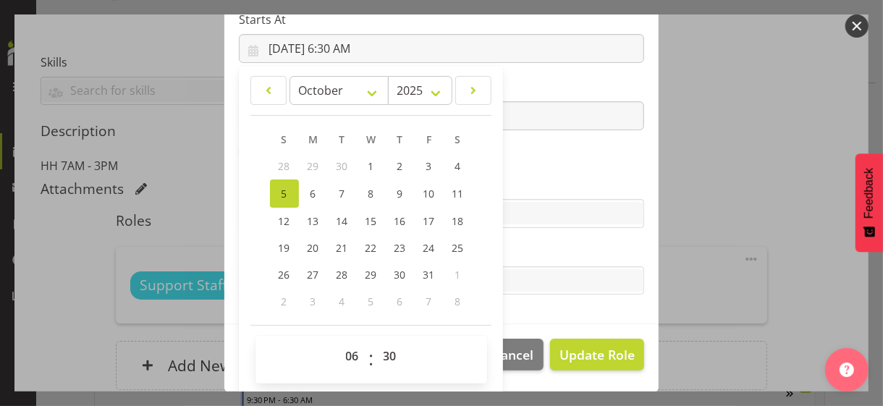
click at [567, 168] on section "Role CP House Leader Support Staff Wake Role Name Support Staff 1 Starts At [DA…" at bounding box center [441, 87] width 434 height 473
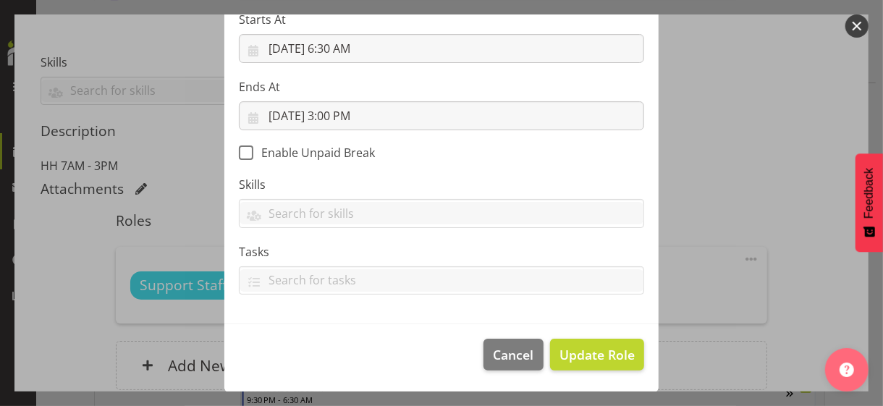
scroll to position [250, 0]
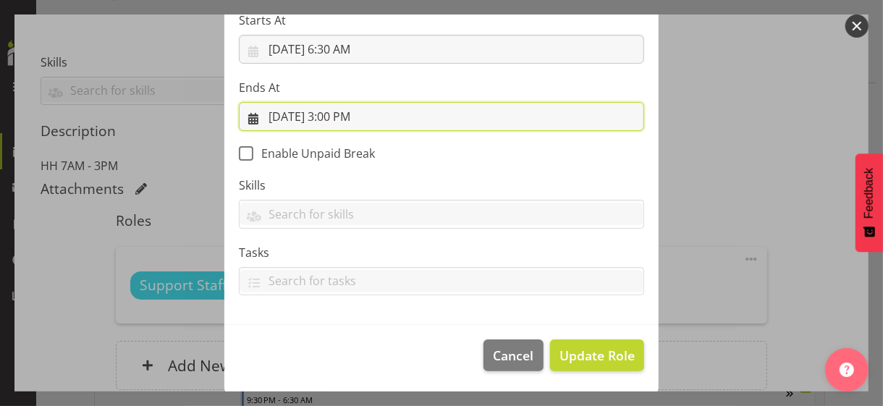
click at [350, 113] on input "[DATE] 3:00 PM" at bounding box center [441, 116] width 405 height 29
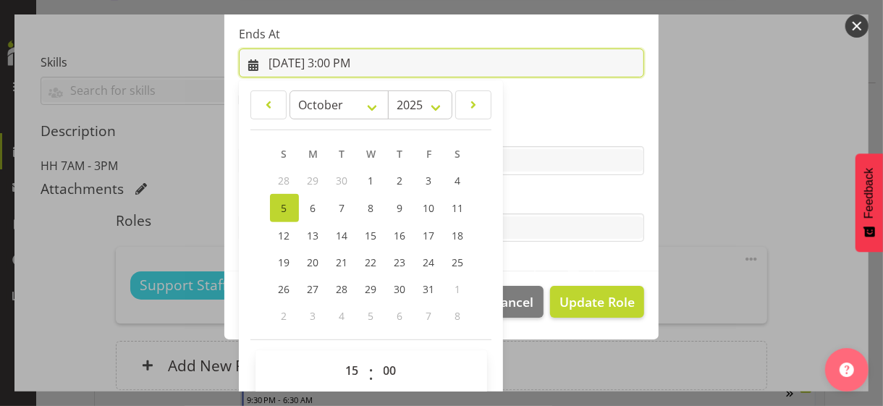
scroll to position [319, 0]
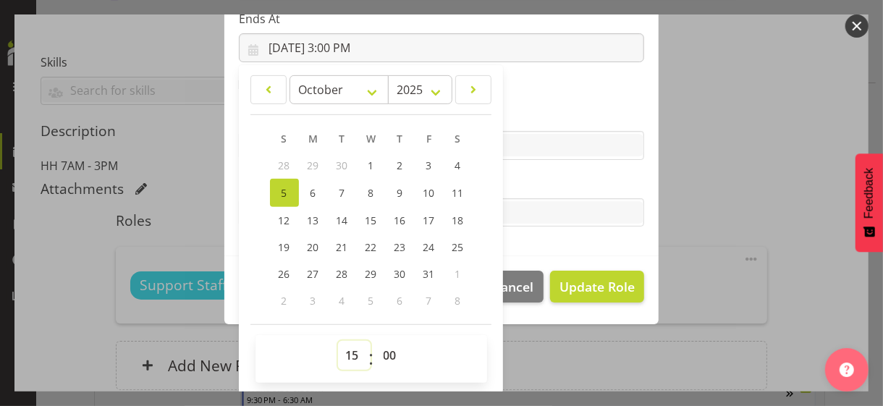
click at [343, 351] on select "00 01 02 03 04 05 06 07 08 09 10 11 12 13 14 15 16 17 18 19 20 21 22 23" at bounding box center [354, 355] width 33 height 29
select select "10"
click at [338, 341] on select "00 01 02 03 04 05 06 07 08 09 10 11 12 13 14 15 16 17 18 19 20 21 22 23" at bounding box center [354, 355] width 33 height 29
type input "[DATE] 10:00 AM"
drag, startPoint x: 512, startPoint y: 185, endPoint x: 541, endPoint y: 220, distance: 45.3
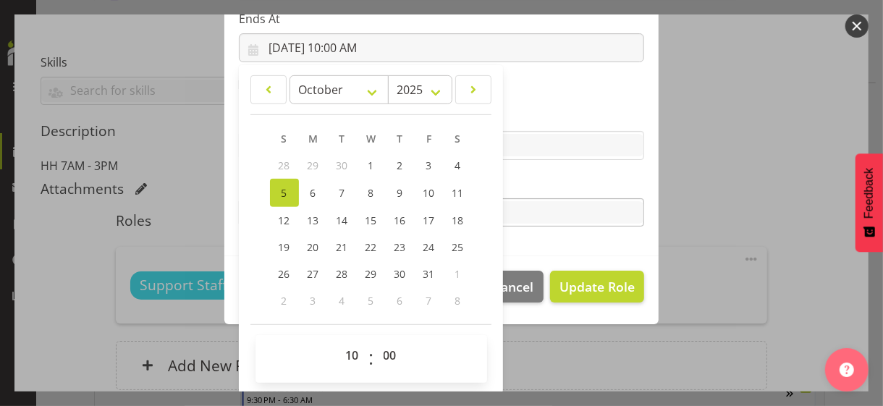
click at [514, 185] on label "Tasks" at bounding box center [441, 183] width 405 height 17
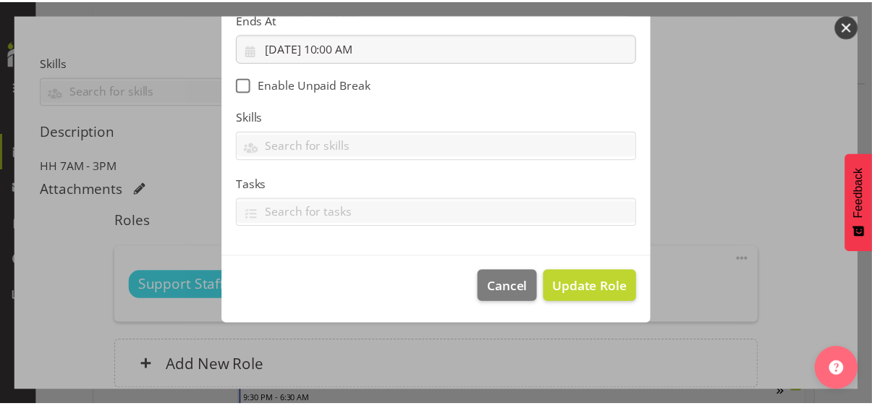
scroll to position [250, 0]
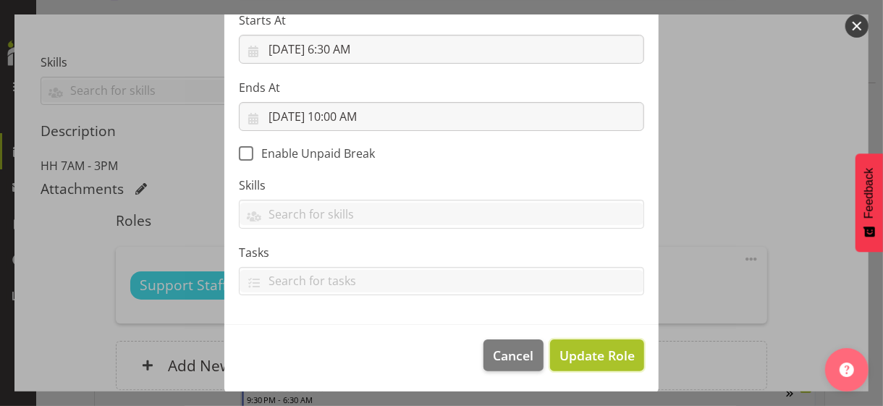
click at [587, 350] on span "Update Role" at bounding box center [596, 355] width 75 height 19
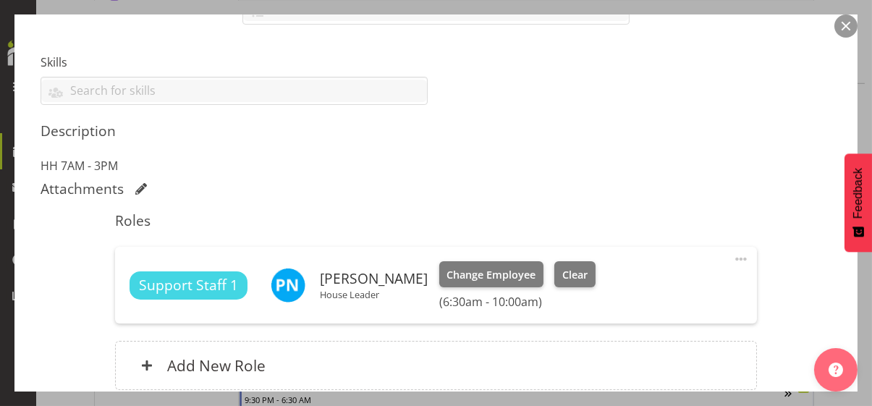
scroll to position [486, 0]
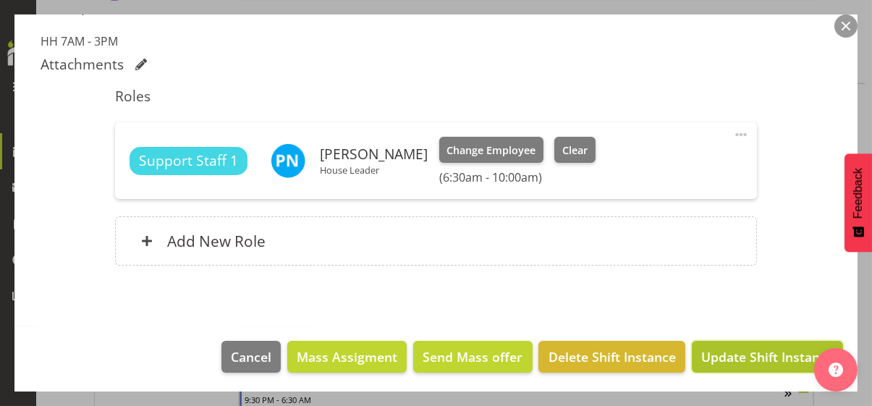
click at [716, 351] on span "Update Shift Instance" at bounding box center [767, 356] width 132 height 19
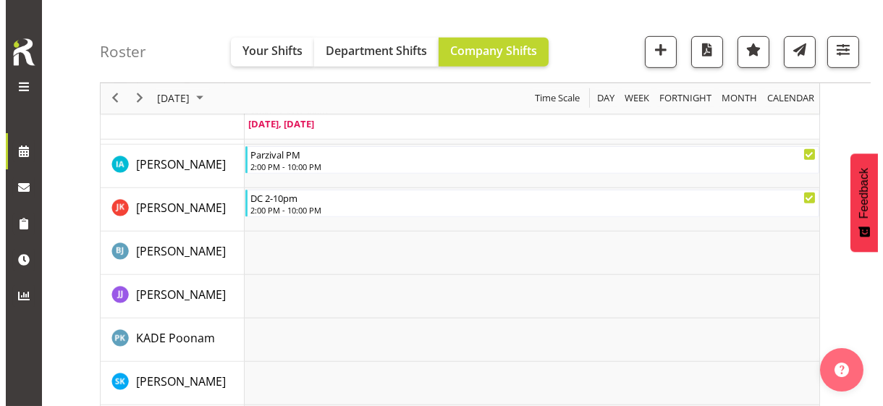
scroll to position [1576, 0]
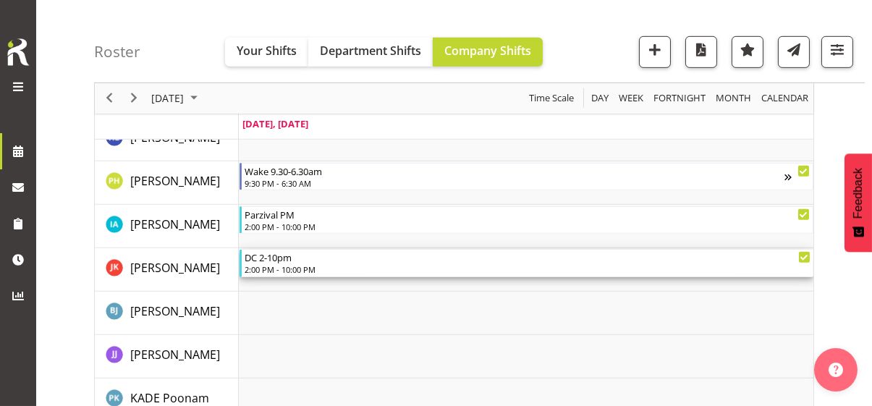
click at [282, 266] on div "2:00 PM - 10:00 PM" at bounding box center [528, 269] width 566 height 12
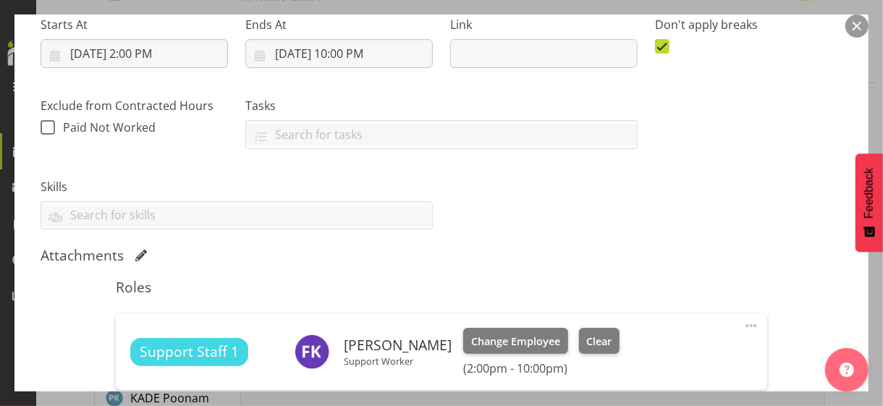
scroll to position [434, 0]
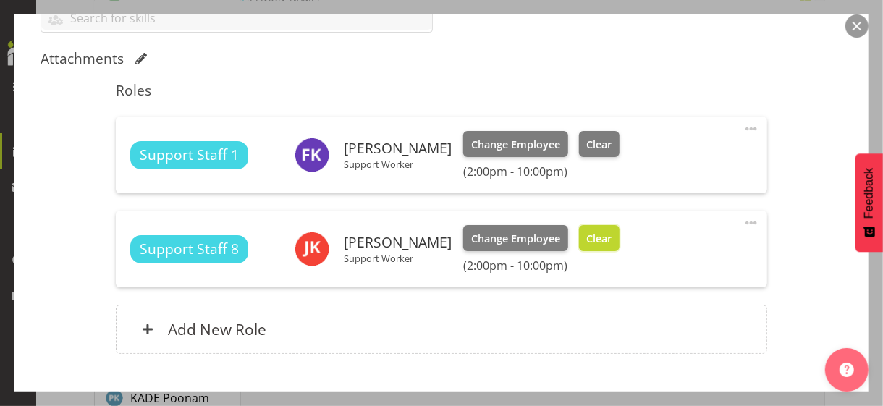
click at [612, 240] on span "Clear" at bounding box center [598, 239] width 25 height 16
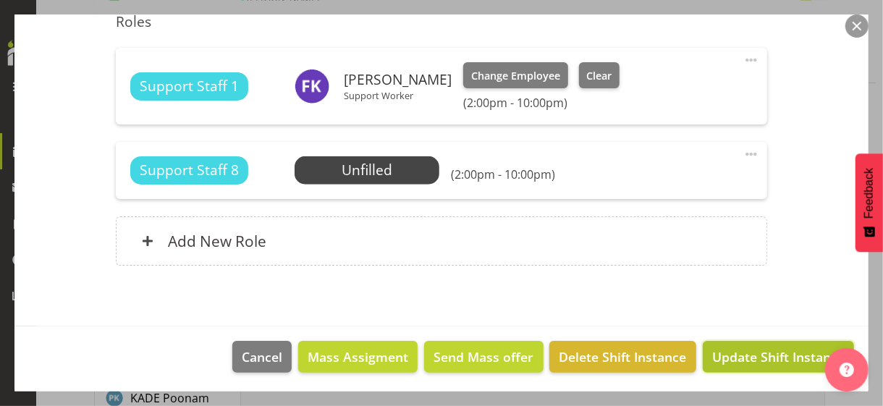
click at [721, 351] on span "Update Shift Instance" at bounding box center [778, 356] width 132 height 19
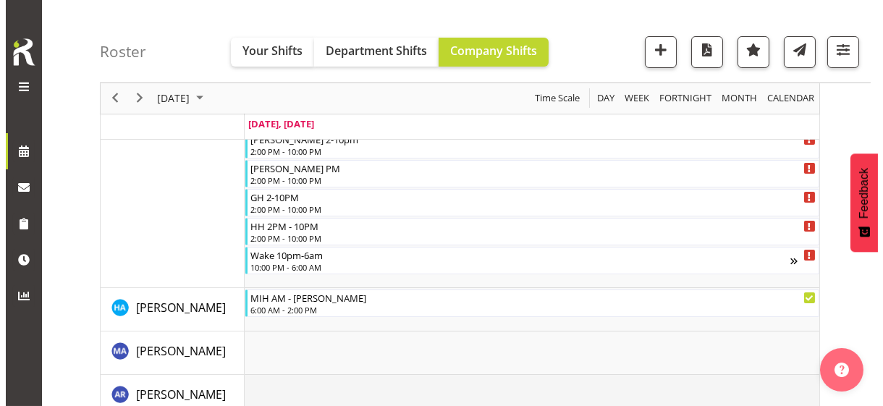
scroll to position [302, 0]
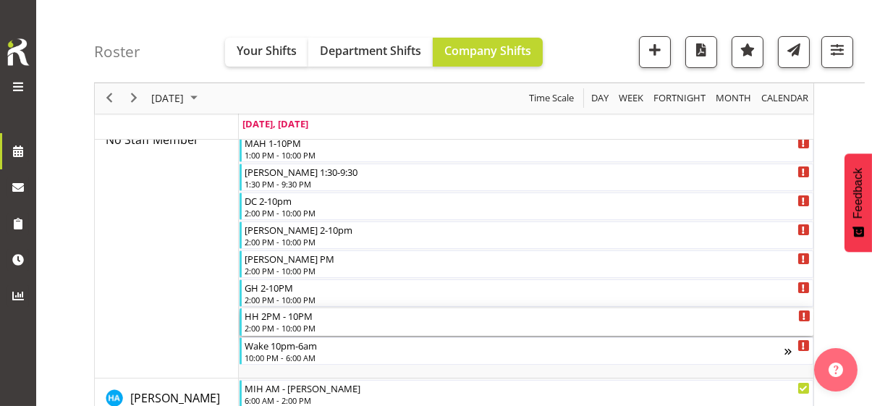
click at [292, 324] on div "2:00 PM - 10:00 PM" at bounding box center [528, 328] width 566 height 12
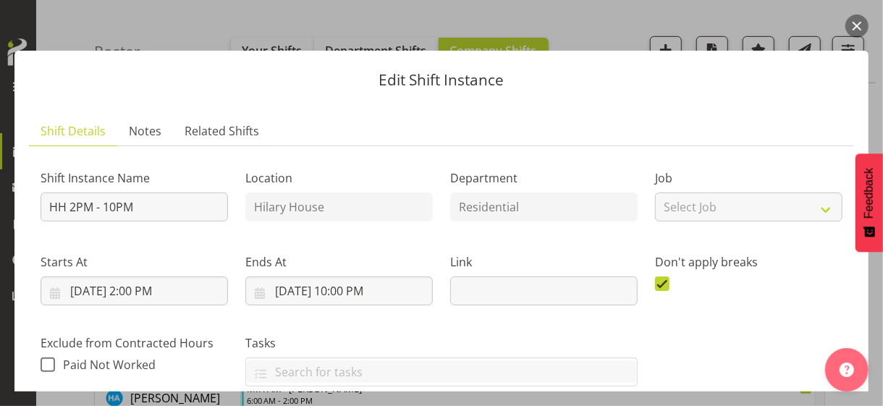
scroll to position [434, 0]
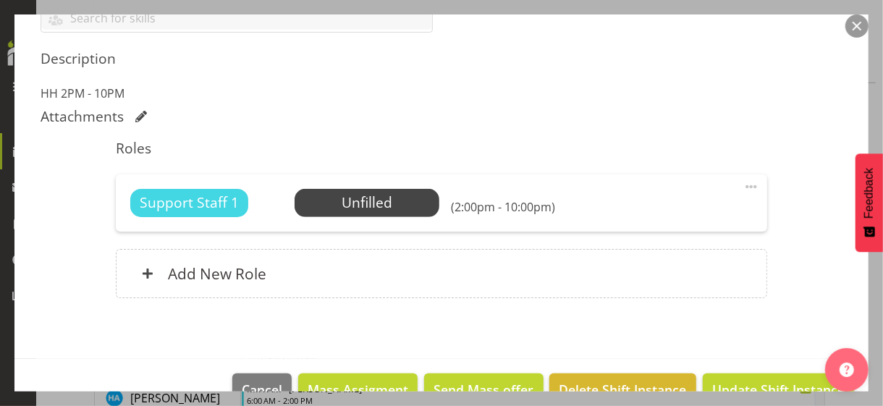
click at [743, 184] on span at bounding box center [751, 186] width 17 height 17
click at [654, 214] on link "Edit" at bounding box center [690, 219] width 139 height 26
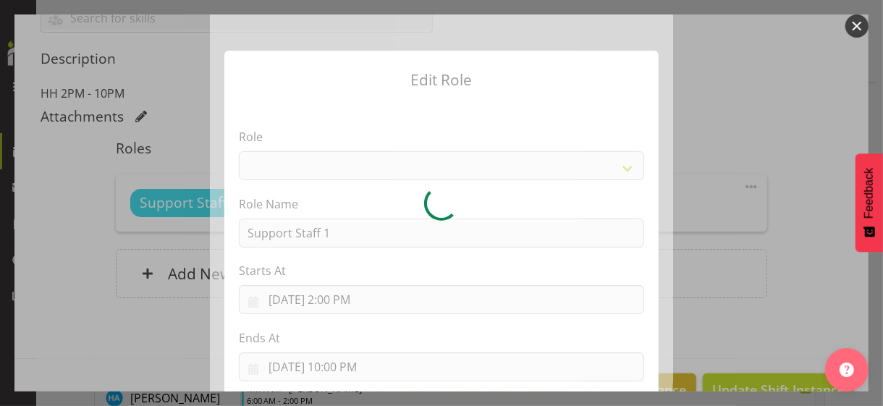
select select "1091"
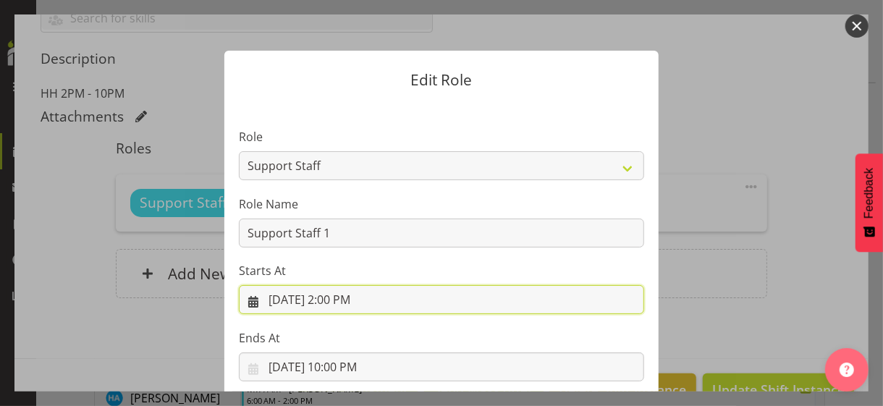
click at [343, 300] on input "[DATE] 2:00 PM" at bounding box center [441, 299] width 405 height 29
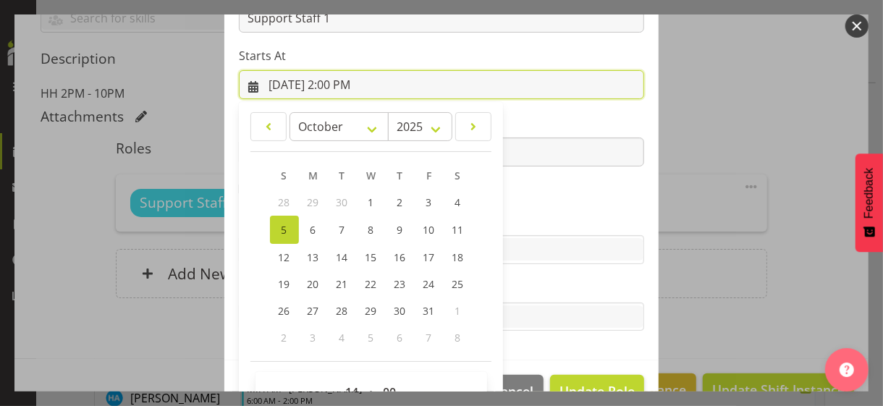
scroll to position [251, 0]
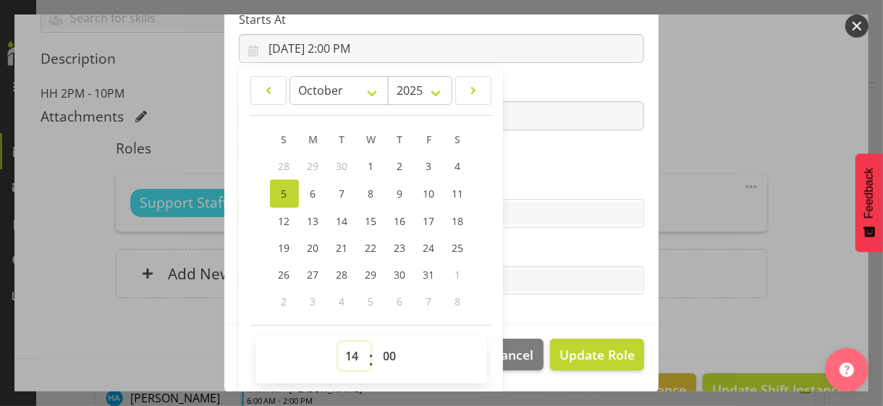
drag, startPoint x: 345, startPoint y: 353, endPoint x: 345, endPoint y: 344, distance: 9.4
click at [345, 351] on select "00 01 02 03 04 05 06 07 08 09 10 11 12 13 14 15 16 17 18 19 20 21 22 23" at bounding box center [354, 356] width 33 height 29
select select "15"
click at [338, 342] on select "00 01 02 03 04 05 06 07 08 09 10 11 12 13 14 15 16 17 18 19 20 21 22 23" at bounding box center [354, 356] width 33 height 29
type input "[DATE] 3:00 PM"
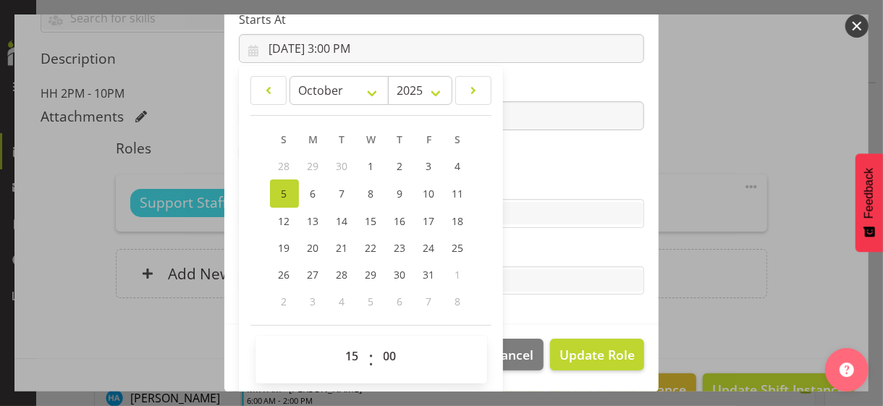
click at [521, 164] on section "Role CP House Leader Support Staff Wake Role Name Support Staff 1 Starts At [DA…" at bounding box center [441, 87] width 434 height 473
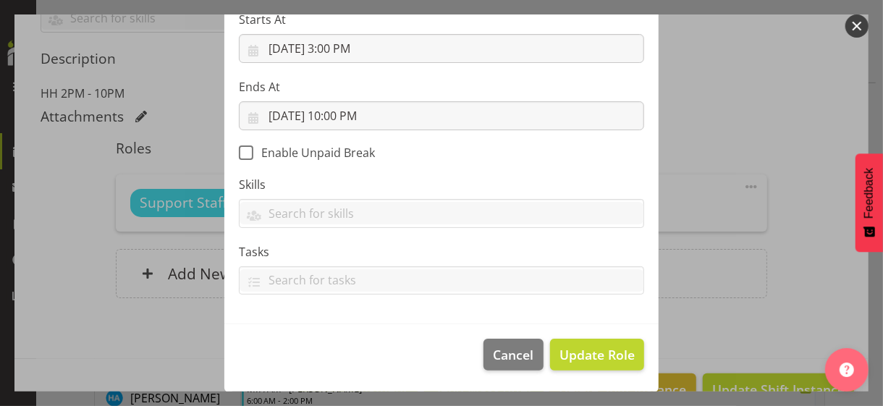
scroll to position [250, 0]
drag, startPoint x: 588, startPoint y: 363, endPoint x: 583, endPoint y: 354, distance: 10.4
click at [586, 351] on span "Update Role" at bounding box center [596, 355] width 75 height 19
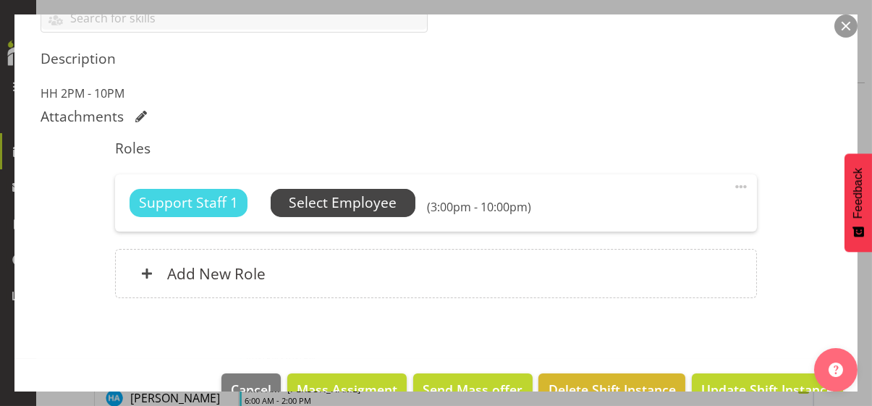
click at [351, 201] on span "Select Employee" at bounding box center [343, 203] width 108 height 21
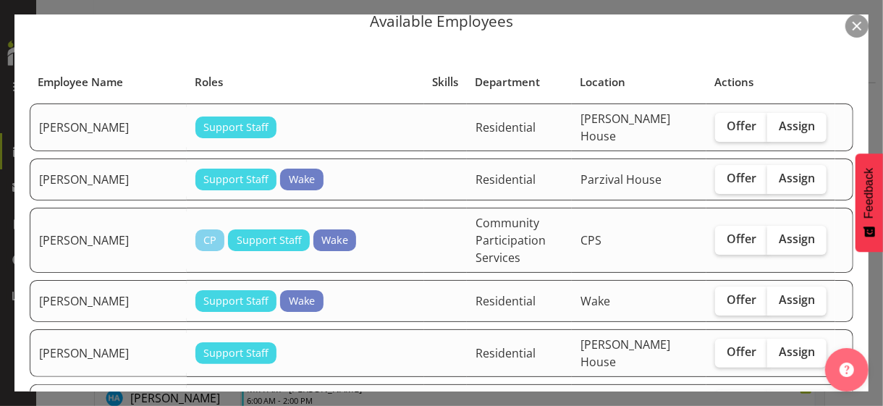
scroll to position [145, 0]
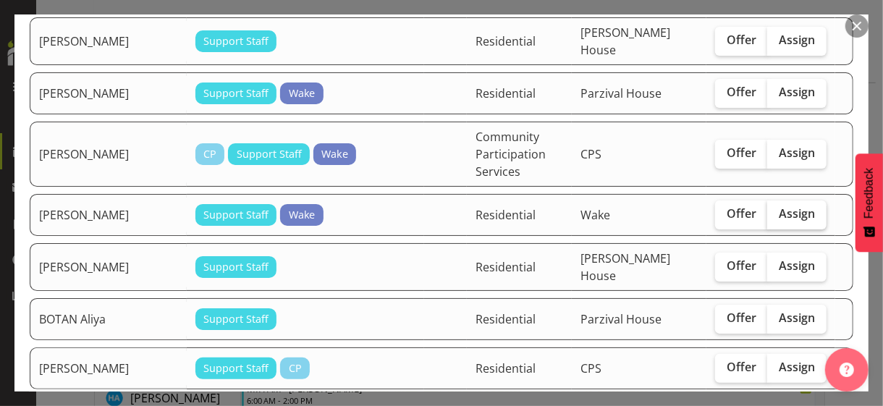
click at [770, 210] on span "Assign" at bounding box center [797, 213] width 36 height 14
click at [770, 210] on input "Assign" at bounding box center [771, 213] width 9 height 9
checkbox input "true"
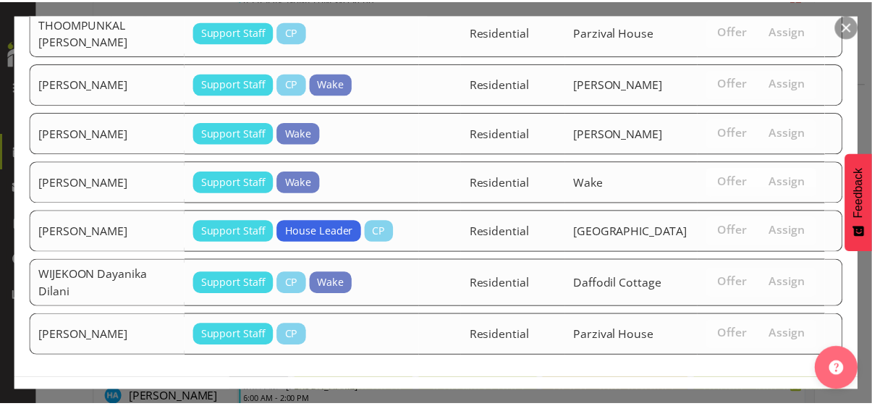
scroll to position [2554, 0]
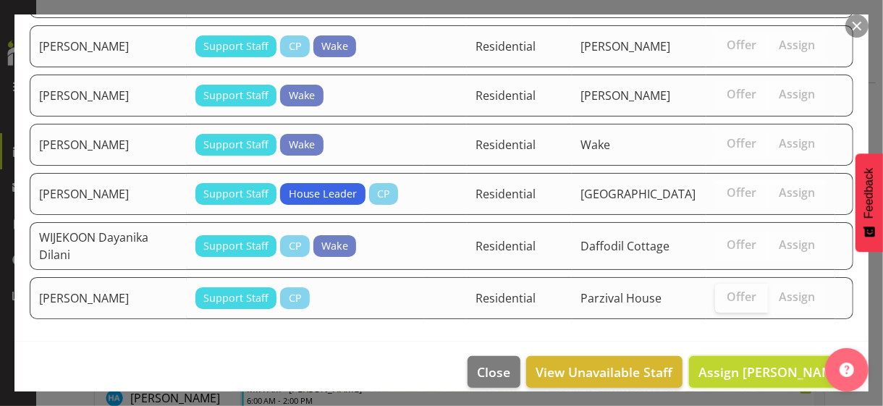
click at [738, 351] on span "Assign [PERSON_NAME]" at bounding box center [771, 371] width 146 height 17
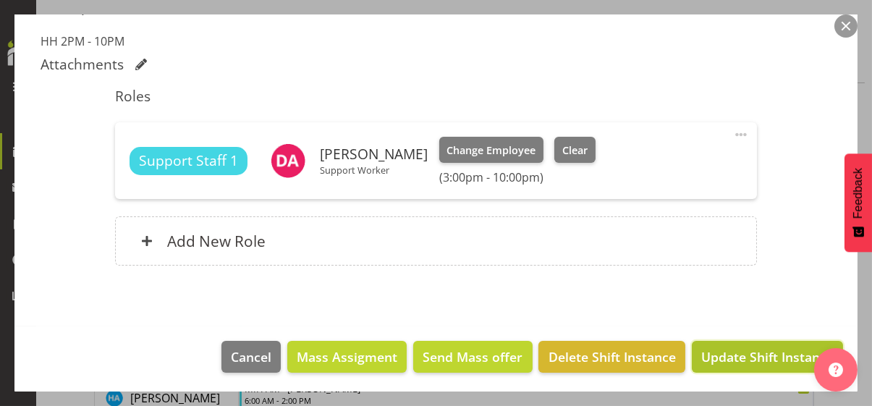
click at [736, 351] on span "Update Shift Instance" at bounding box center [767, 356] width 132 height 19
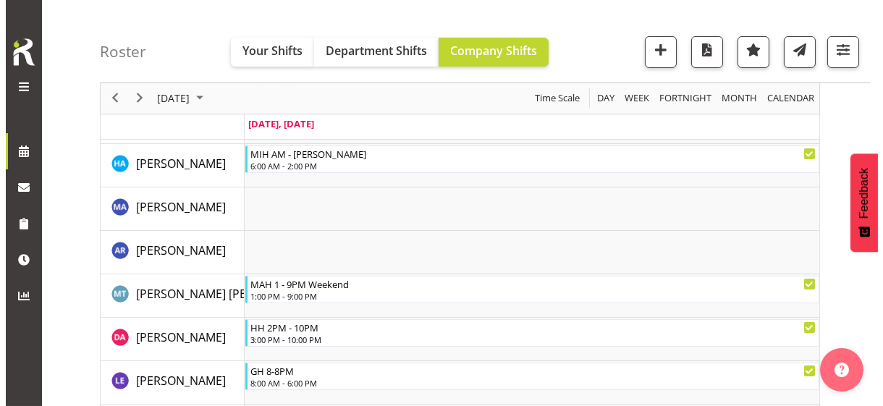
scroll to position [200, 0]
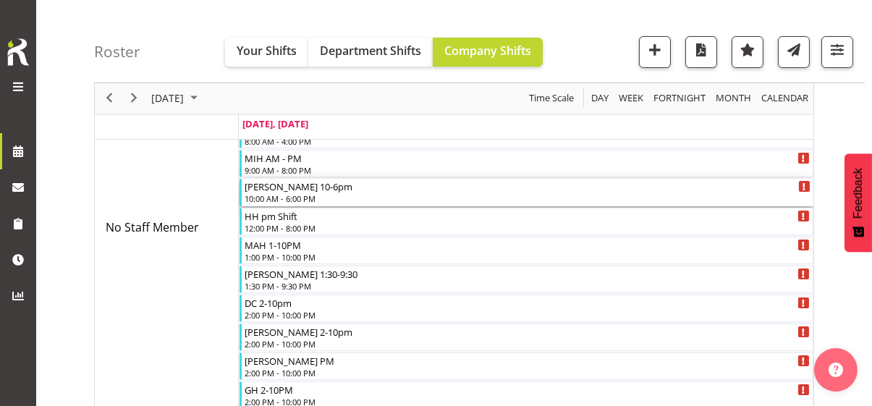
click at [297, 196] on div "10:00 AM - 6:00 PM" at bounding box center [528, 199] width 566 height 12
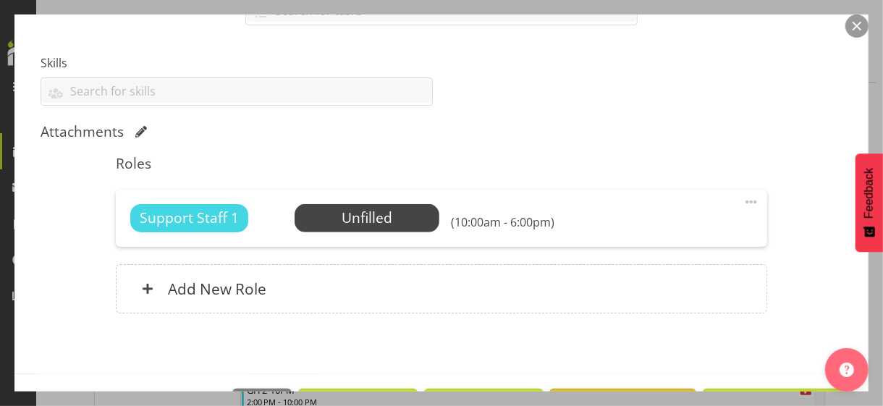
scroll to position [362, 0]
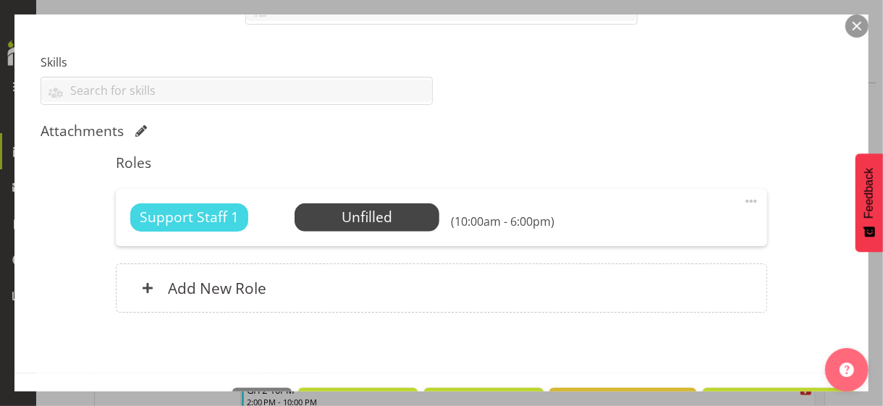
drag, startPoint x: 740, startPoint y: 198, endPoint x: 719, endPoint y: 202, distance: 20.6
click at [743, 198] on span at bounding box center [751, 201] width 17 height 17
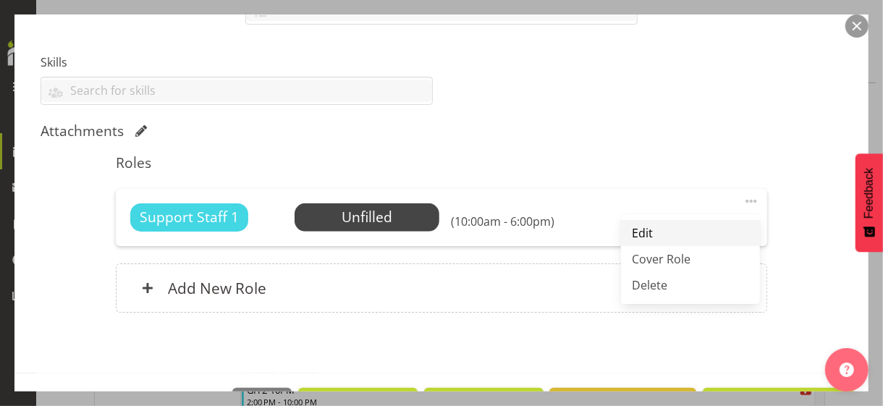
click at [652, 226] on link "Edit" at bounding box center [690, 233] width 139 height 26
select select "9"
select select "2025"
select select "10"
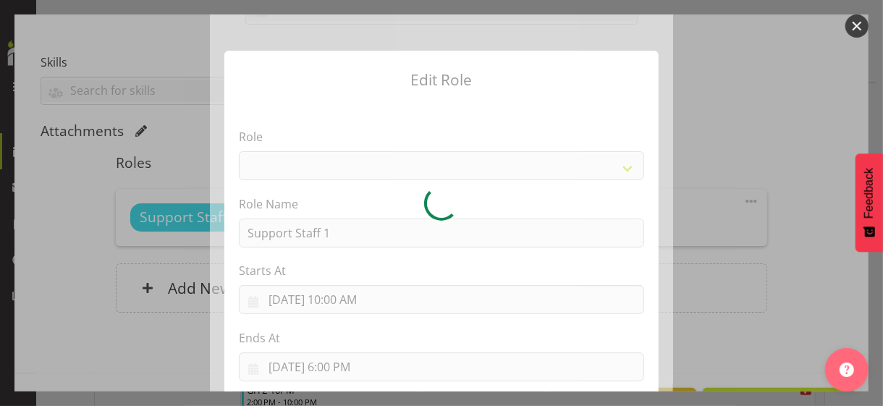
select select "1091"
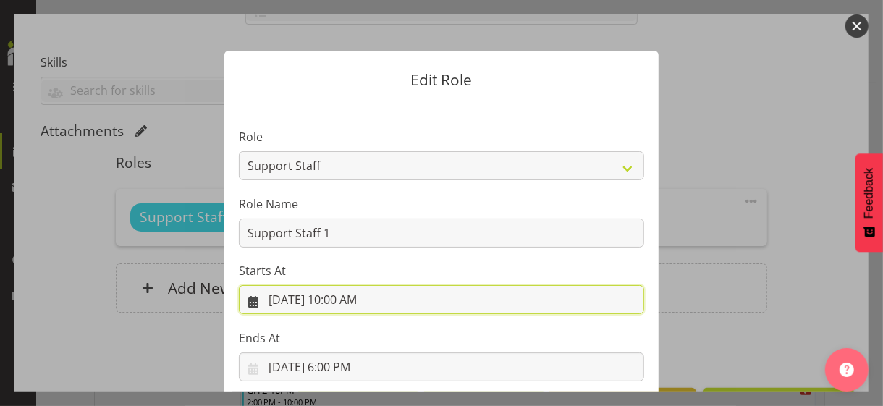
click at [342, 300] on input "[DATE] 10:00 AM" at bounding box center [441, 299] width 405 height 29
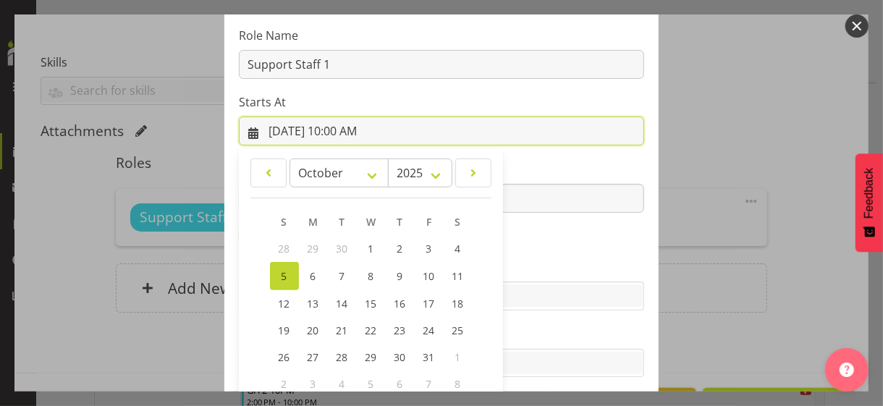
scroll to position [251, 0]
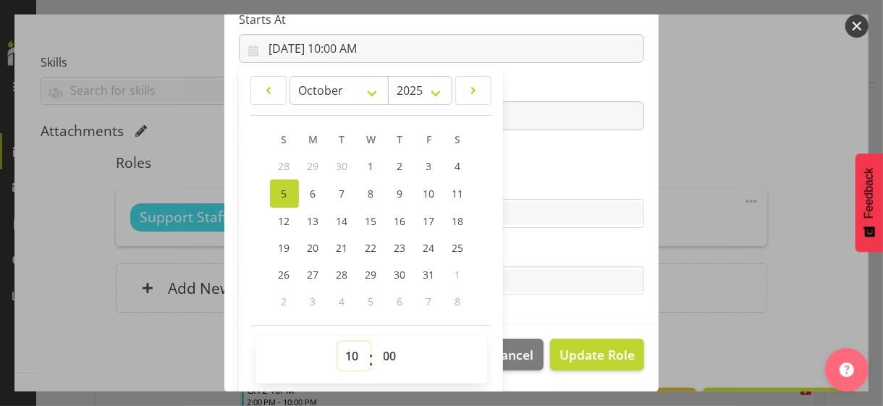
drag, startPoint x: 338, startPoint y: 358, endPoint x: 340, endPoint y: 341, distance: 17.5
click at [340, 345] on select "00 01 02 03 04 05 06 07 08 09 10 11 12 13 14 15 16 17 18 19 20 21 22 23" at bounding box center [354, 356] width 33 height 29
select select "9"
click at [338, 342] on select "00 01 02 03 04 05 06 07 08 09 10 11 12 13 14 15 16 17 18 19 20 21 22 23" at bounding box center [354, 356] width 33 height 29
type input "[DATE] 9:00 AM"
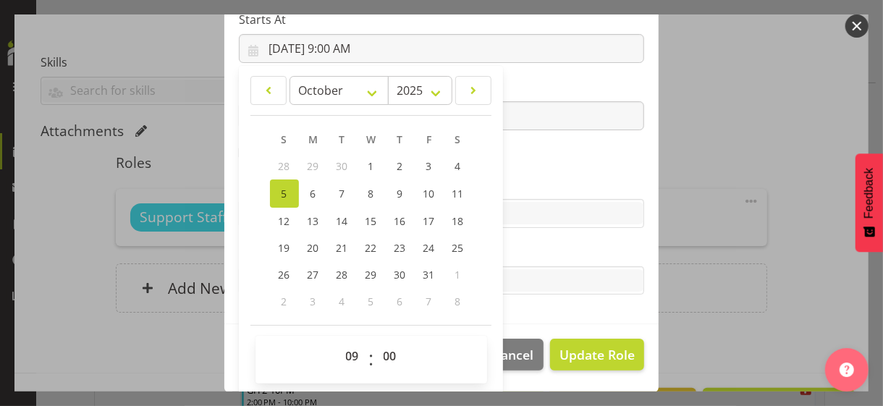
drag, startPoint x: 520, startPoint y: 169, endPoint x: 420, endPoint y: 120, distance: 112.0
click at [520, 169] on section "Role CP House Leader Support Staff Wake Role Name Support Staff 1 Starts At [DA…" at bounding box center [441, 87] width 434 height 473
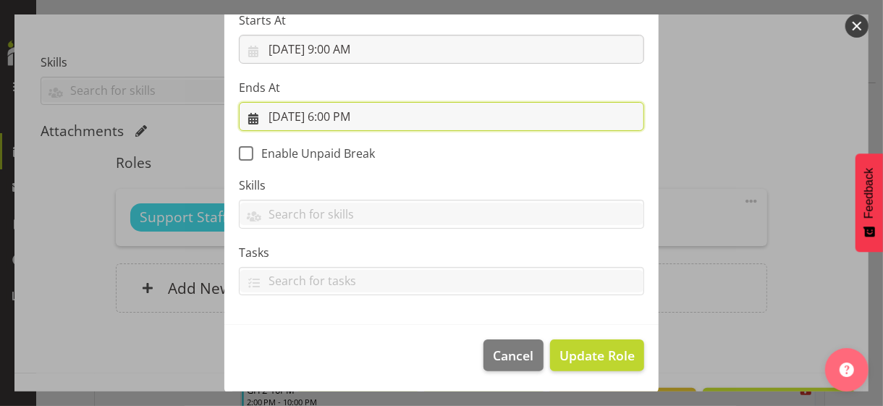
click at [347, 114] on input "[DATE] 6:00 PM" at bounding box center [441, 116] width 405 height 29
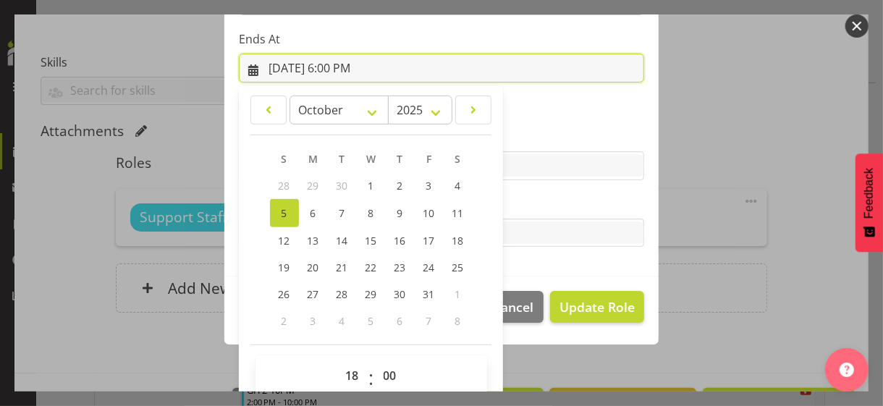
scroll to position [319, 0]
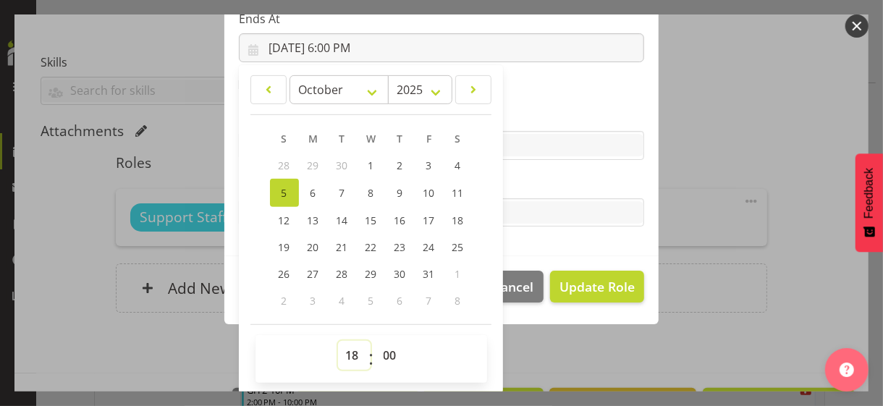
drag, startPoint x: 345, startPoint y: 352, endPoint x: 345, endPoint y: 340, distance: 11.6
click at [345, 341] on select "00 01 02 03 04 05 06 07 08 09 10 11 12 13 14 15 16 17 18 19 20 21 22 23" at bounding box center [354, 355] width 33 height 29
select select "15"
click at [338, 341] on select "00 01 02 03 04 05 06 07 08 09 10 11 12 13 14 15 16 17 18 19 20 21 22 23" at bounding box center [354, 355] width 33 height 29
type input "[DATE] 3:00 PM"
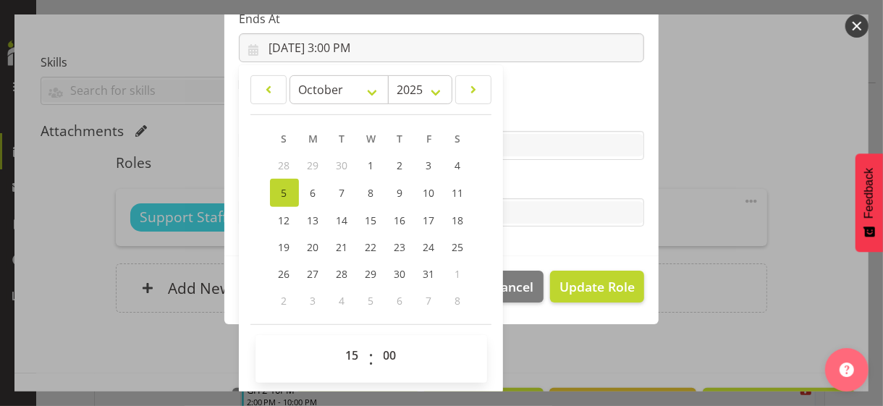
click at [518, 169] on section "Role CP House Leader Support Staff Wake Role Name Support Staff 1 Starts At [DA…" at bounding box center [441, 19] width 434 height 473
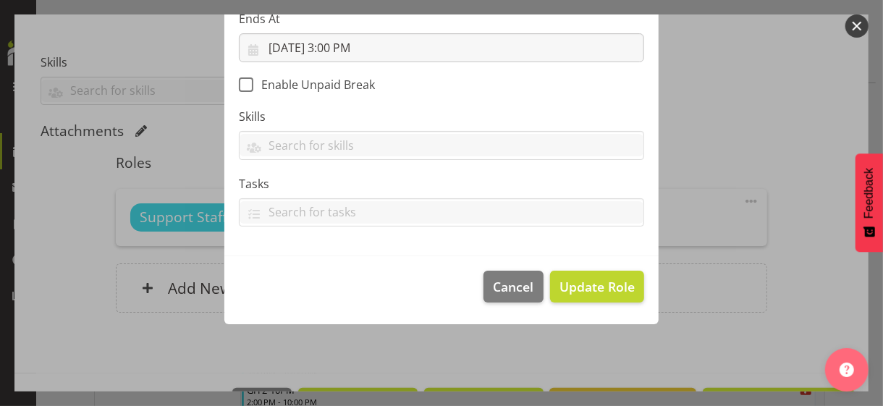
scroll to position [250, 0]
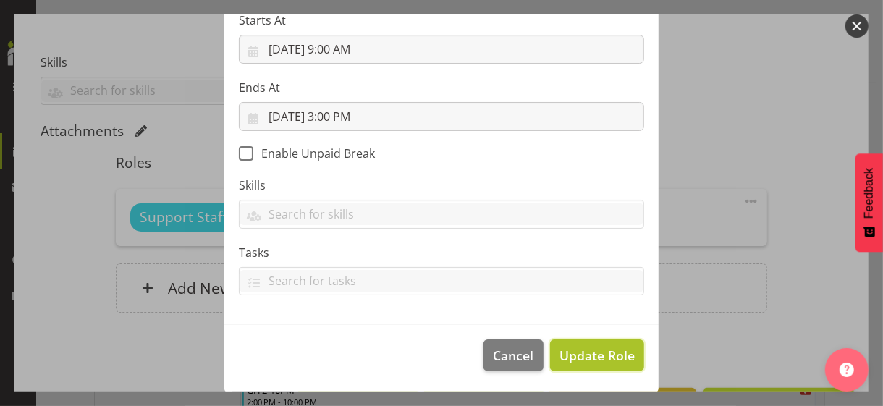
click at [596, 348] on span "Update Role" at bounding box center [596, 355] width 75 height 19
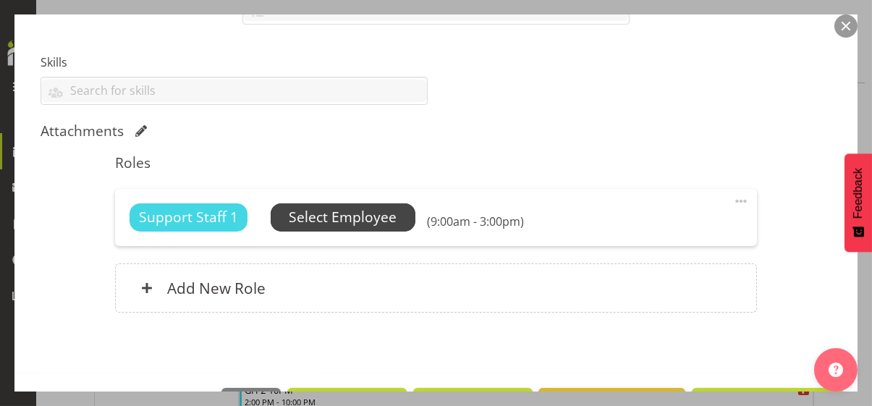
click at [352, 215] on span "Select Employee" at bounding box center [343, 217] width 108 height 21
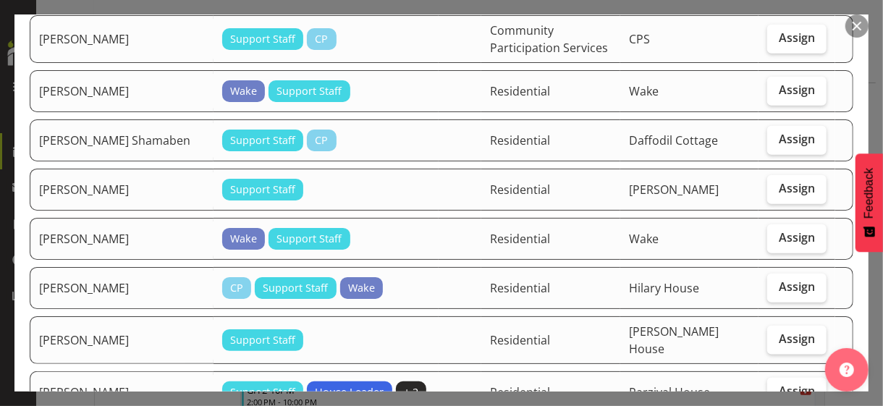
scroll to position [796, 0]
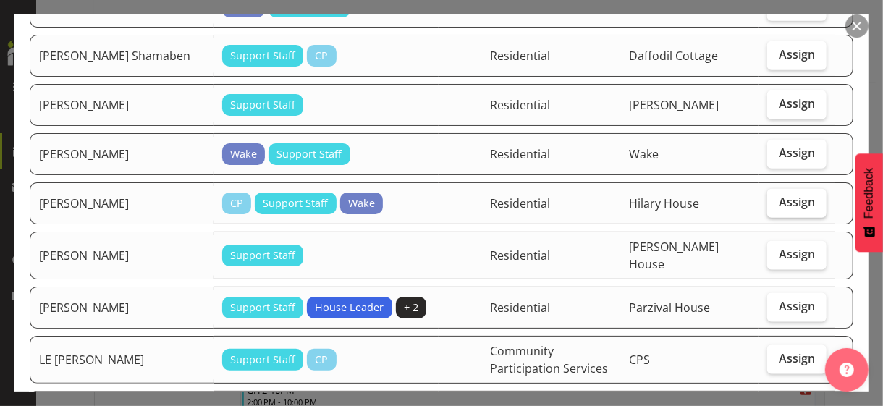
click at [770, 195] on span "Assign" at bounding box center [797, 202] width 36 height 14
click at [770, 198] on input "Assign" at bounding box center [771, 202] width 9 height 9
checkbox input "true"
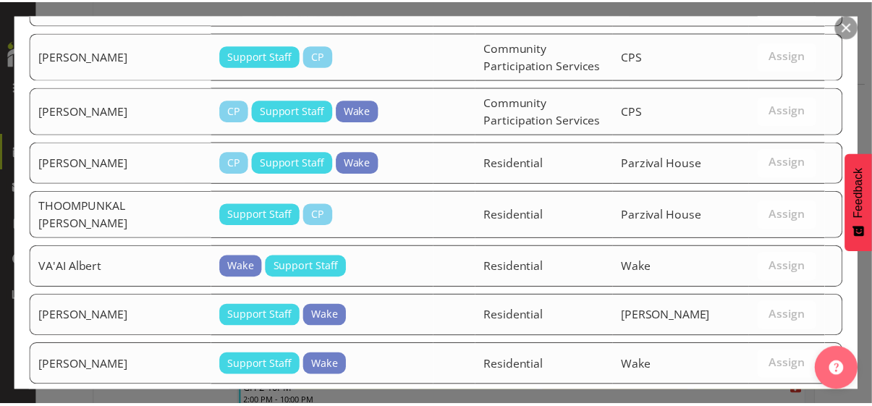
scroll to position [2036, 0]
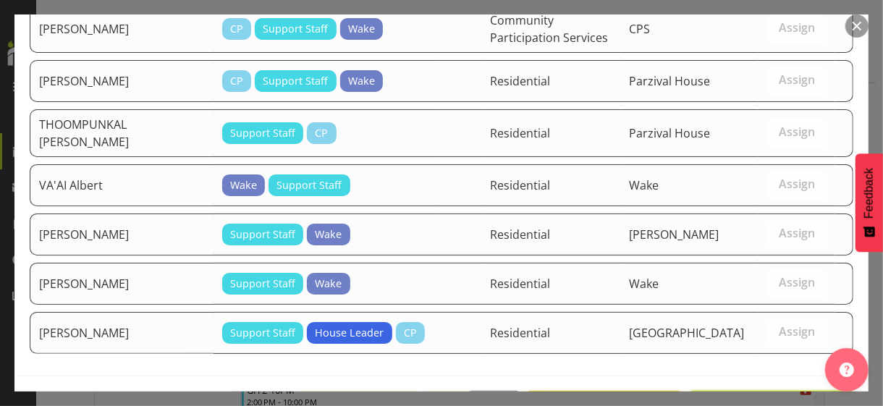
click at [764, 351] on span "Assign [PERSON_NAME]" at bounding box center [771, 406] width 146 height 17
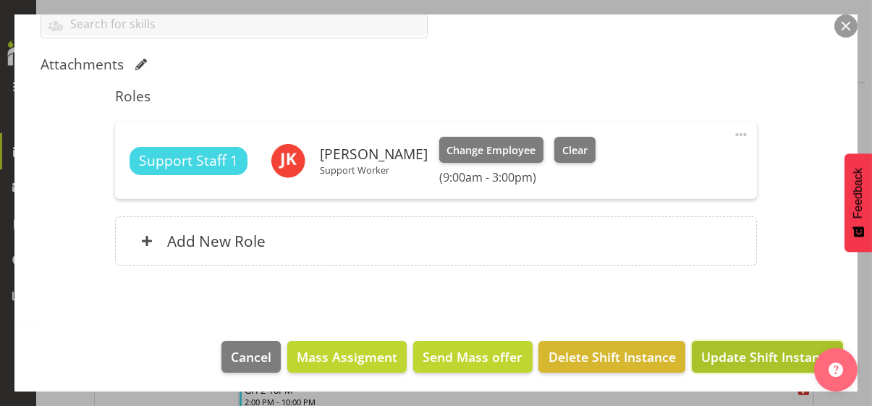
click at [752, 351] on span "Update Shift Instance" at bounding box center [767, 356] width 132 height 19
